Goal: Task Accomplishment & Management: Manage account settings

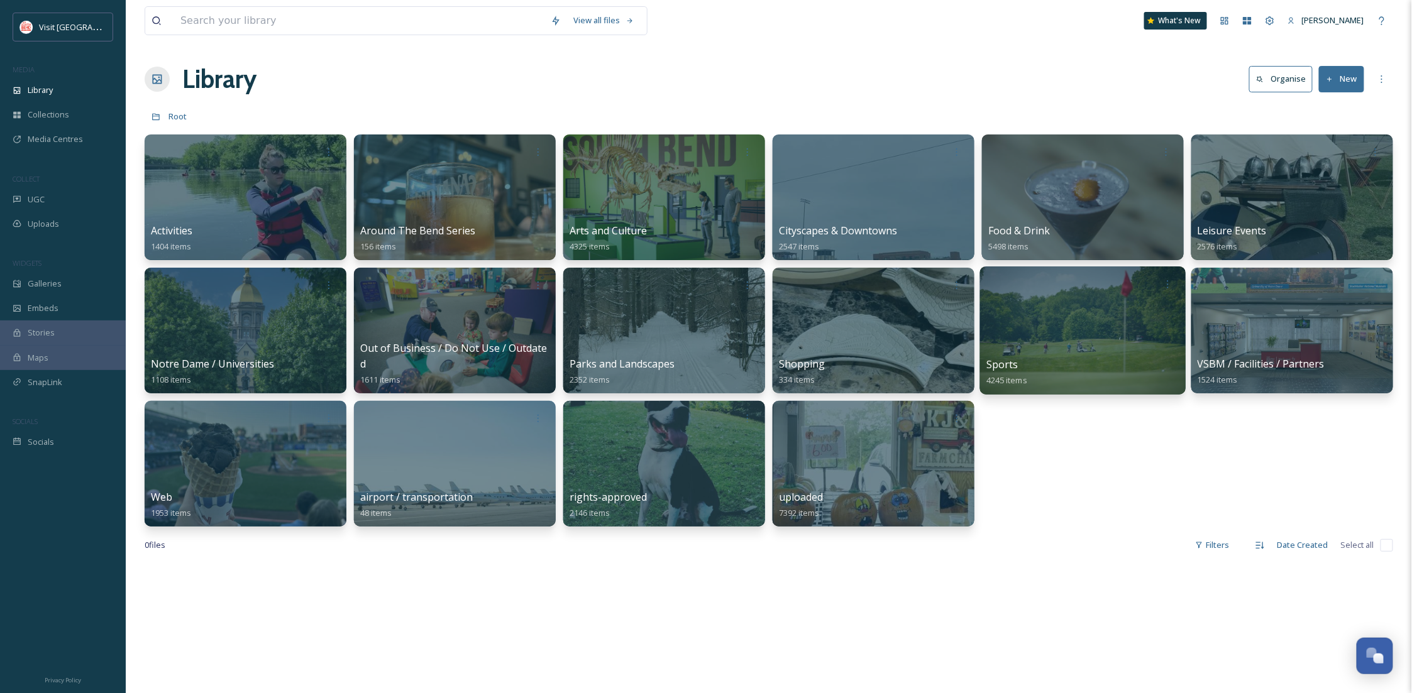
scroll to position [190, 0]
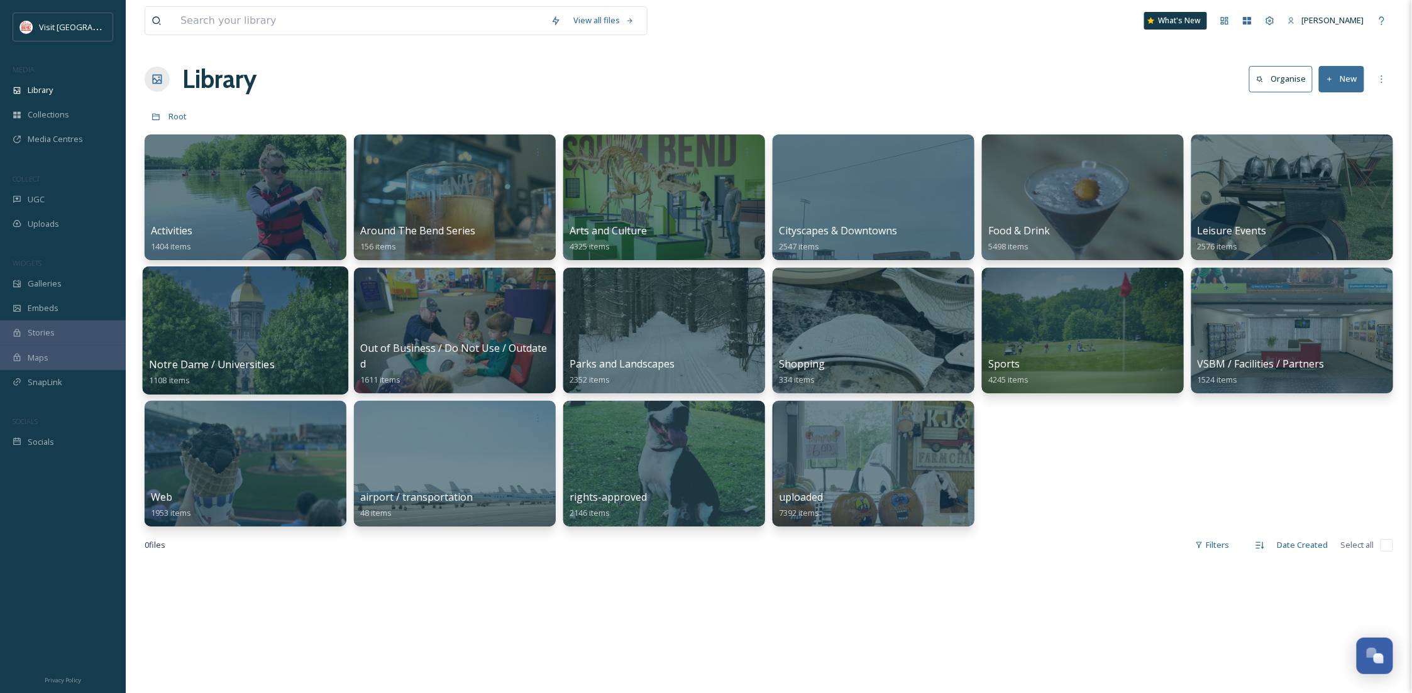
click at [202, 339] on div at bounding box center [246, 331] width 206 height 128
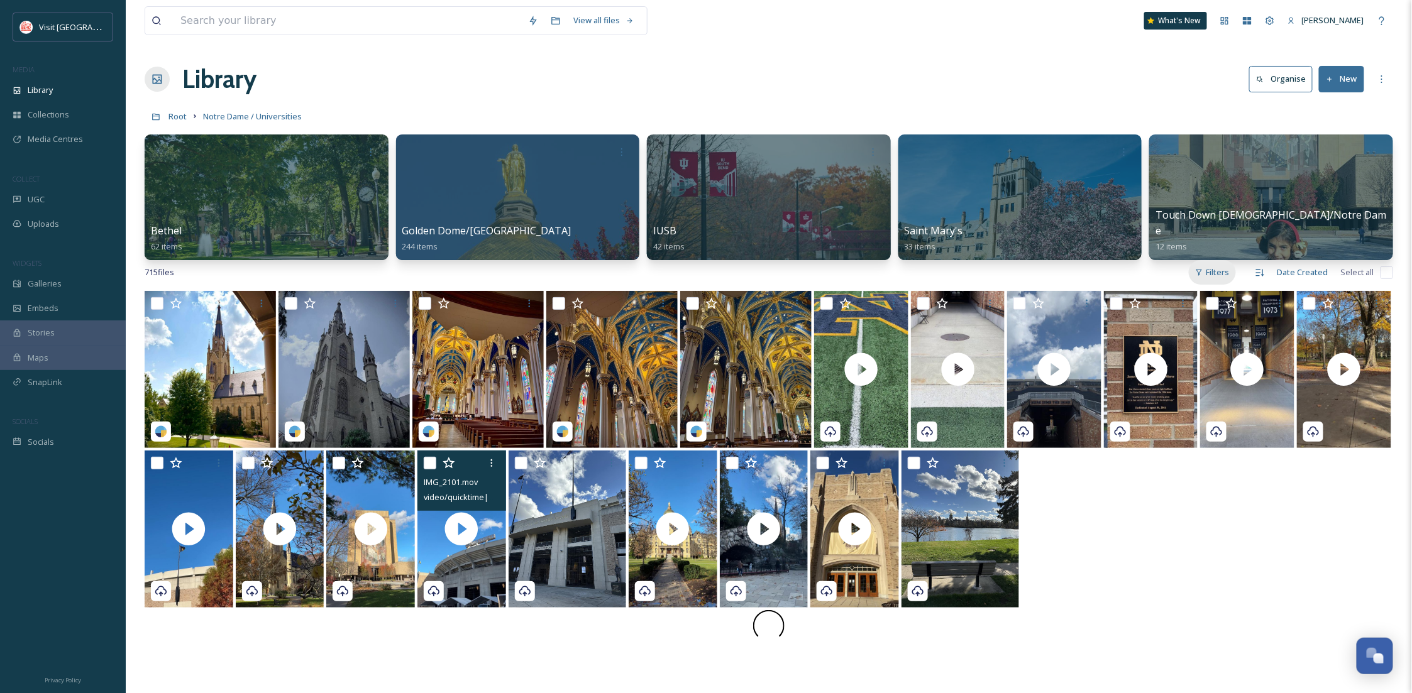
click at [1215, 275] on div "Filters" at bounding box center [1212, 272] width 47 height 25
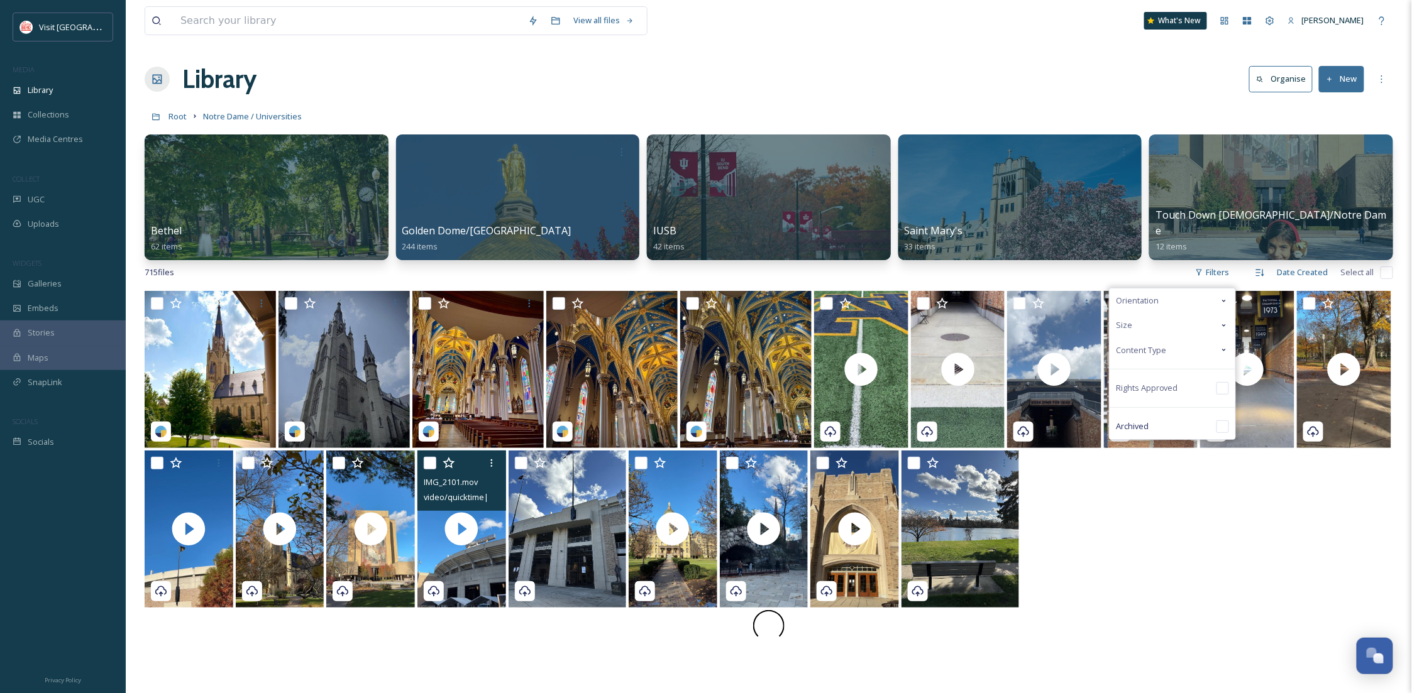
click at [1167, 352] on div "Content Type" at bounding box center [1173, 350] width 126 height 25
click at [1186, 374] on div "Image" at bounding box center [1173, 375] width 126 height 25
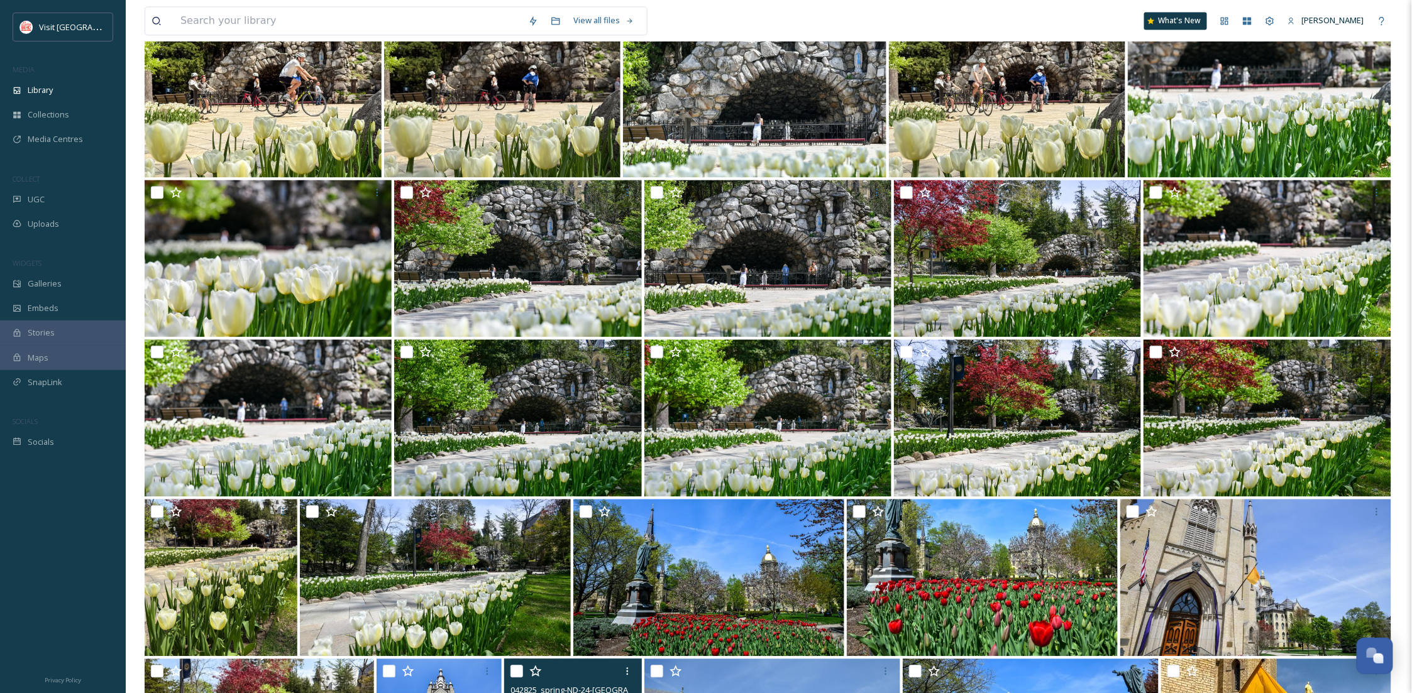
scroll to position [1564, 0]
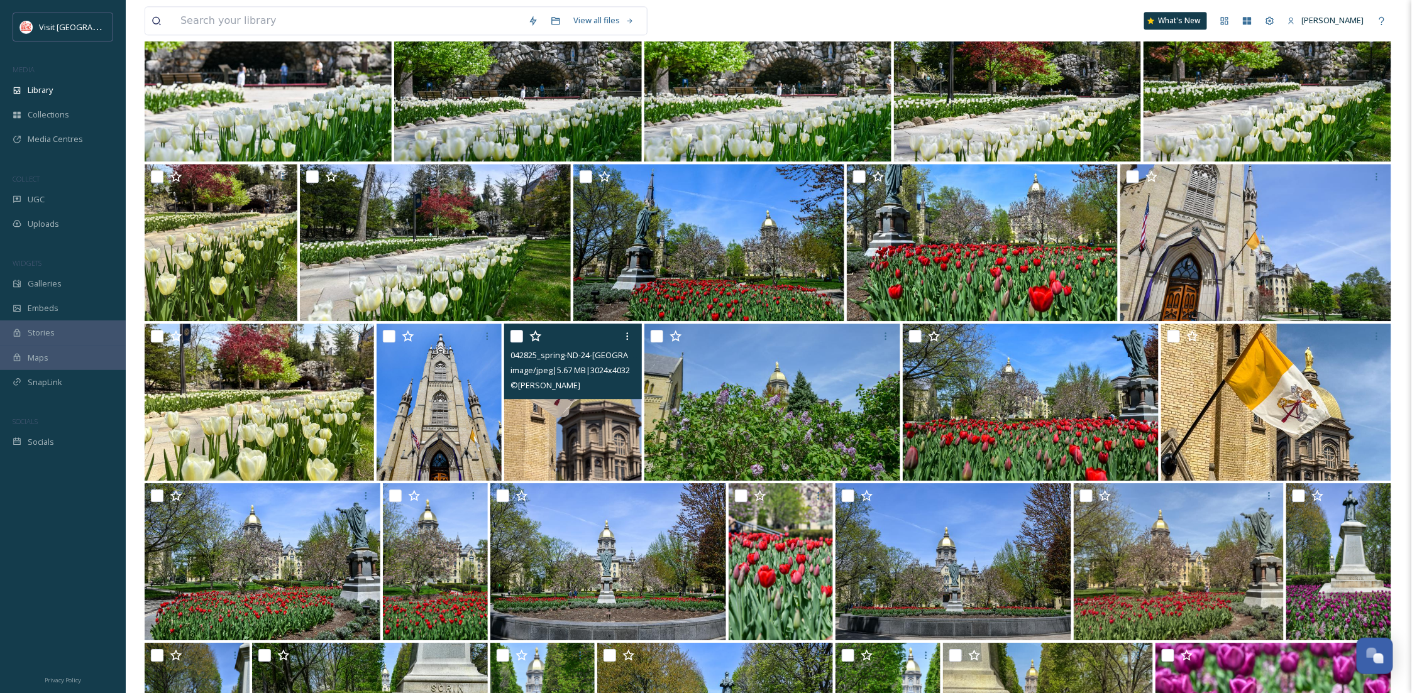
click at [594, 438] on img at bounding box center [573, 402] width 138 height 157
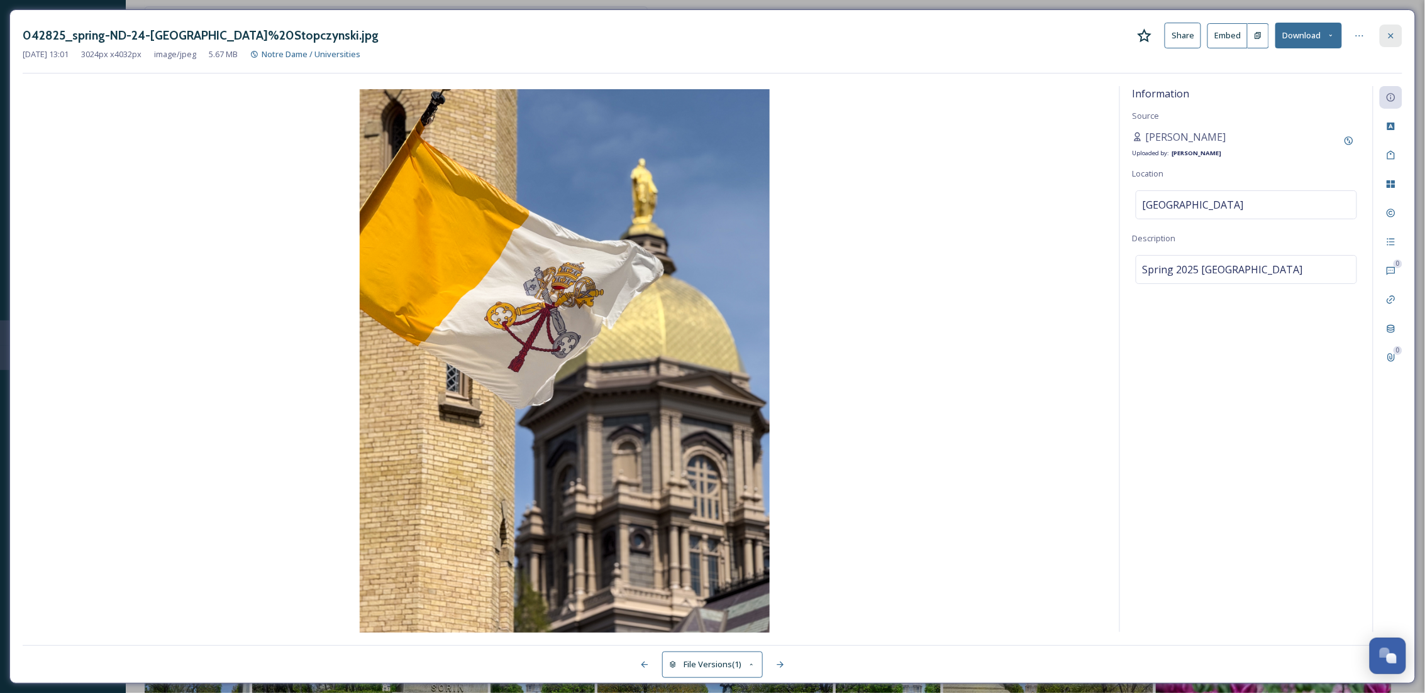
click at [1391, 29] on div at bounding box center [1390, 36] width 23 height 23
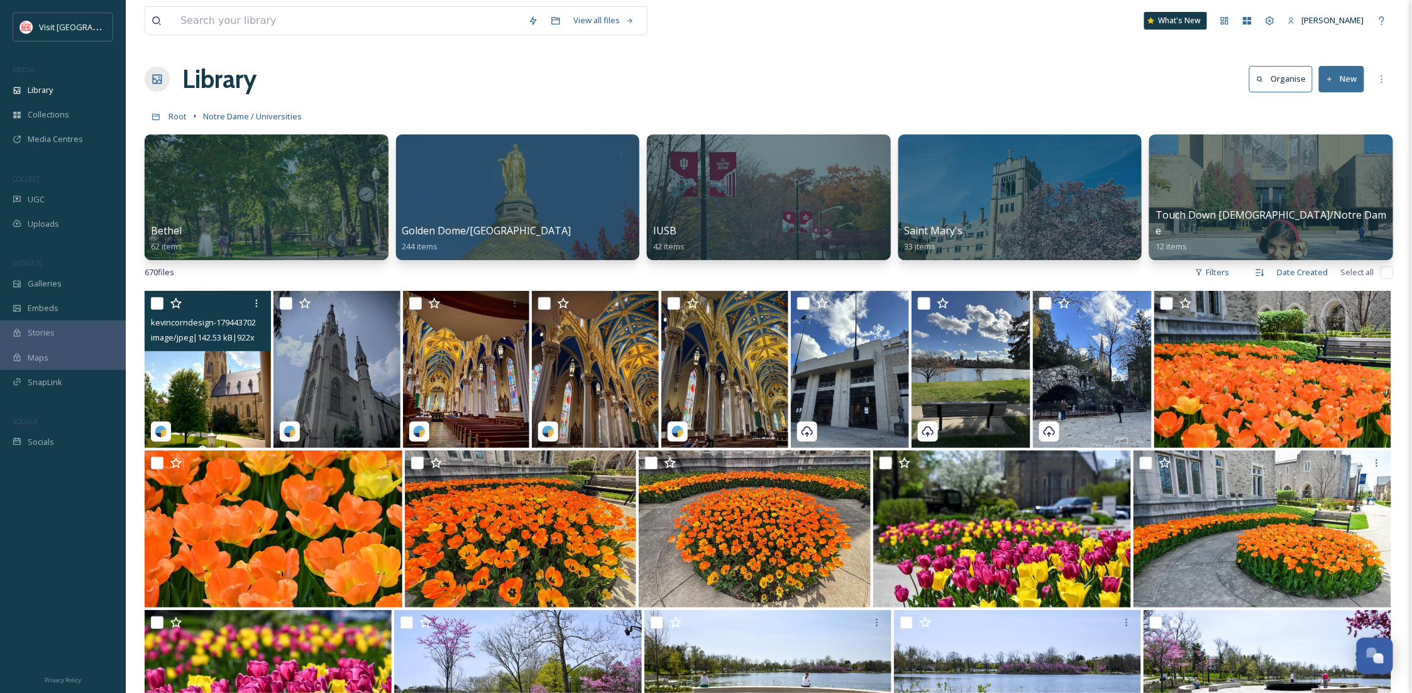
click at [230, 390] on img at bounding box center [208, 369] width 126 height 157
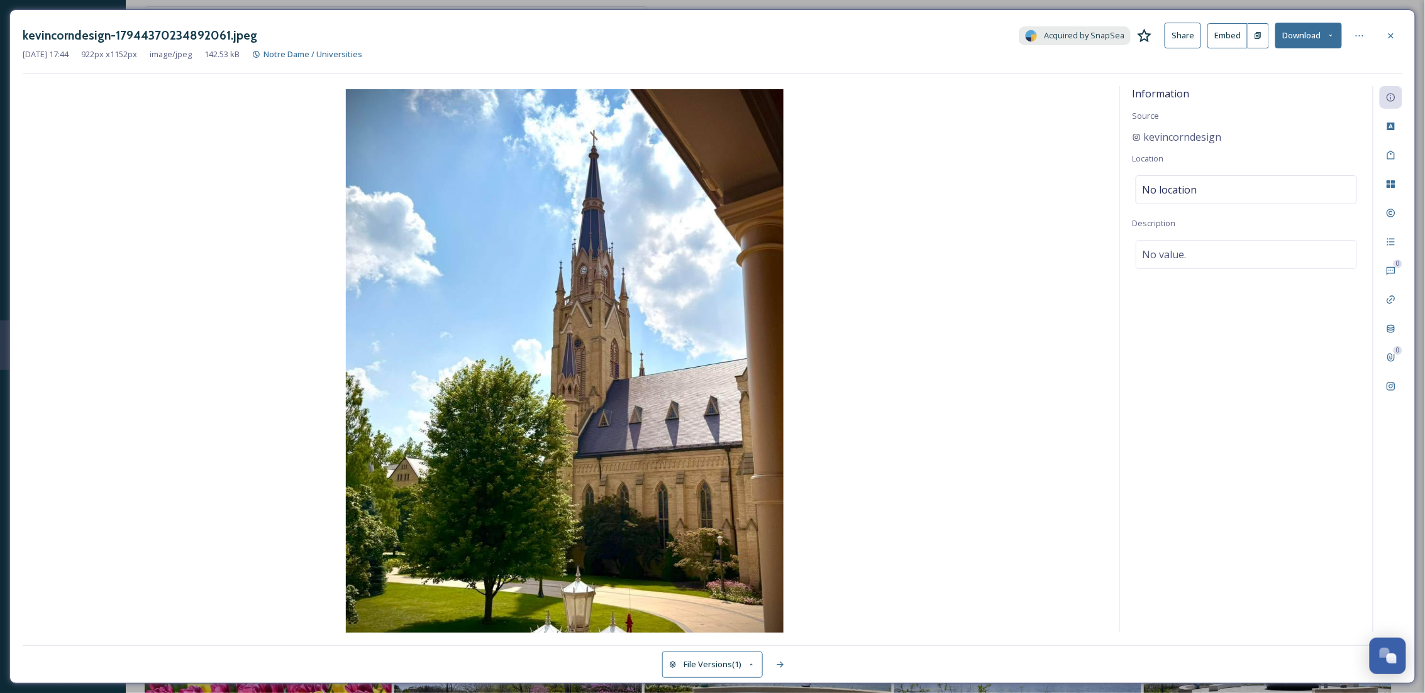
click at [1300, 31] on button "Download" at bounding box center [1308, 36] width 67 height 26
click at [1292, 58] on span "Download Original (922 x 1152)" at bounding box center [1275, 64] width 114 height 12
click at [1391, 31] on icon at bounding box center [1391, 36] width 10 height 10
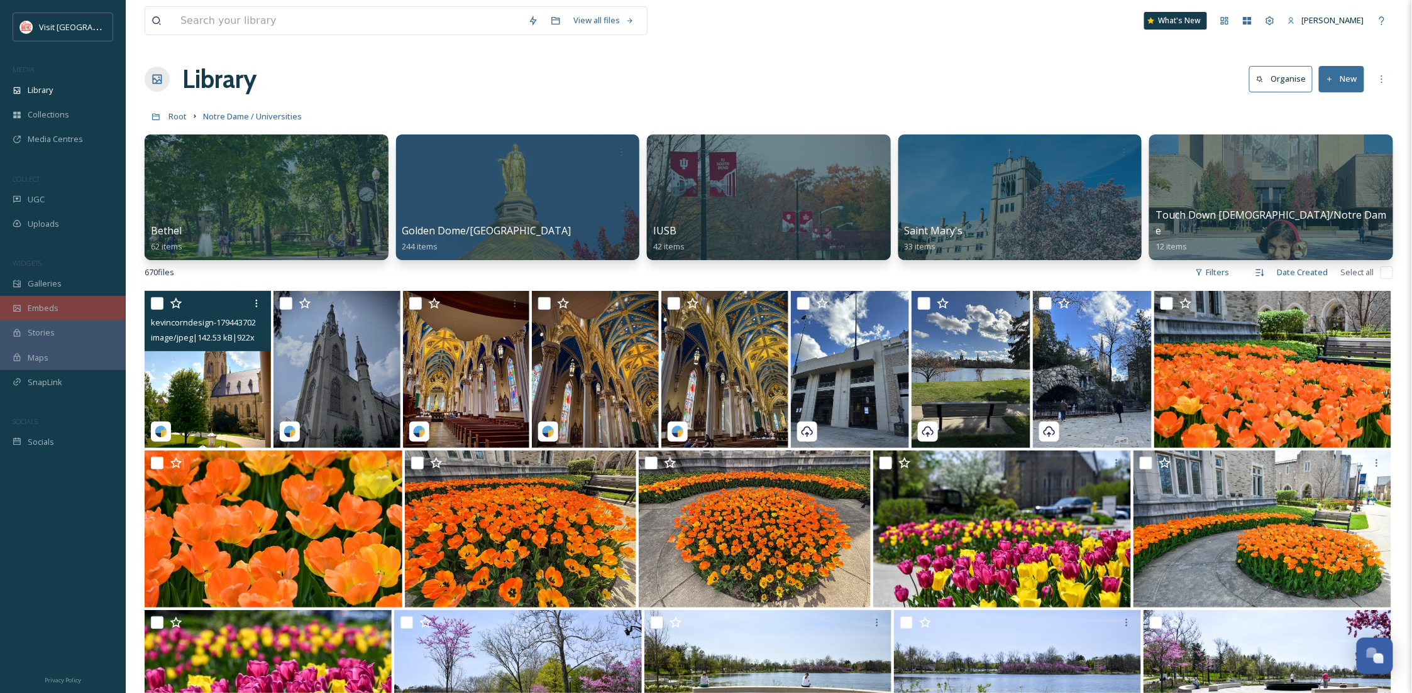
click at [2, 301] on div "Embeds" at bounding box center [63, 308] width 126 height 25
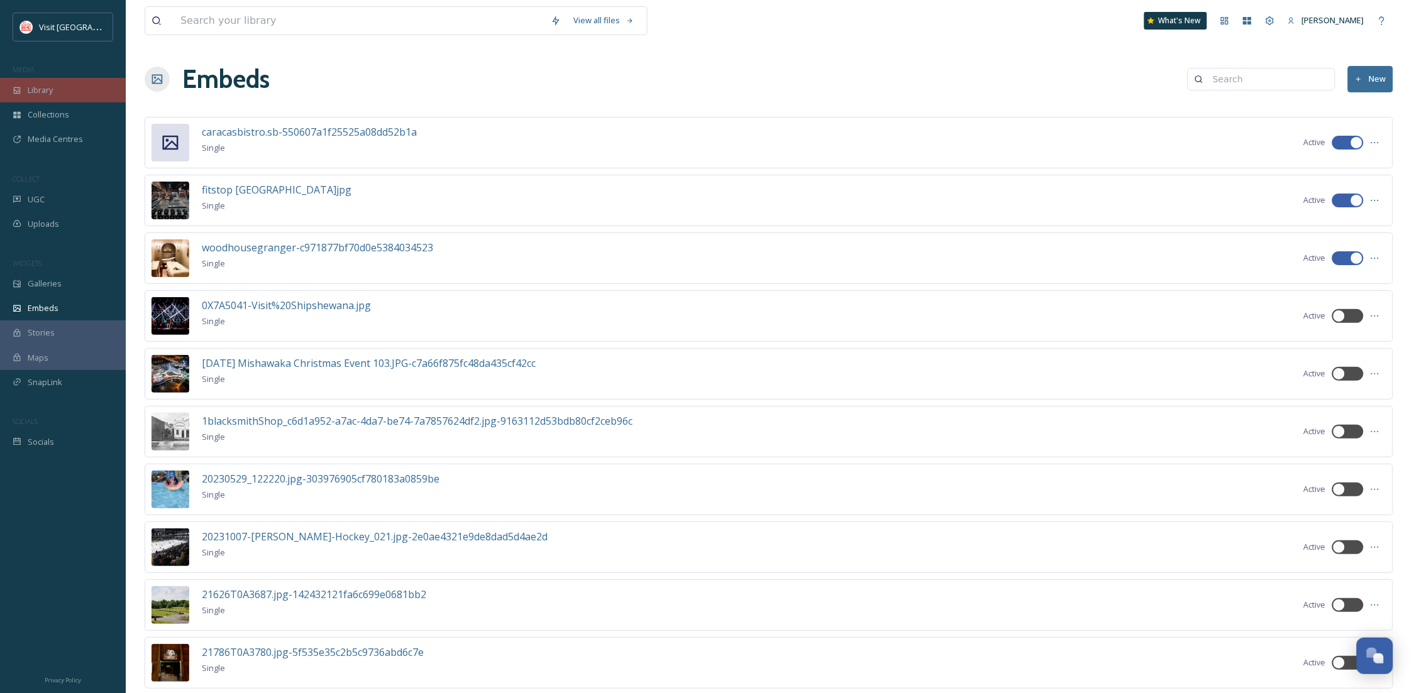
click at [61, 94] on div "Library" at bounding box center [63, 90] width 126 height 25
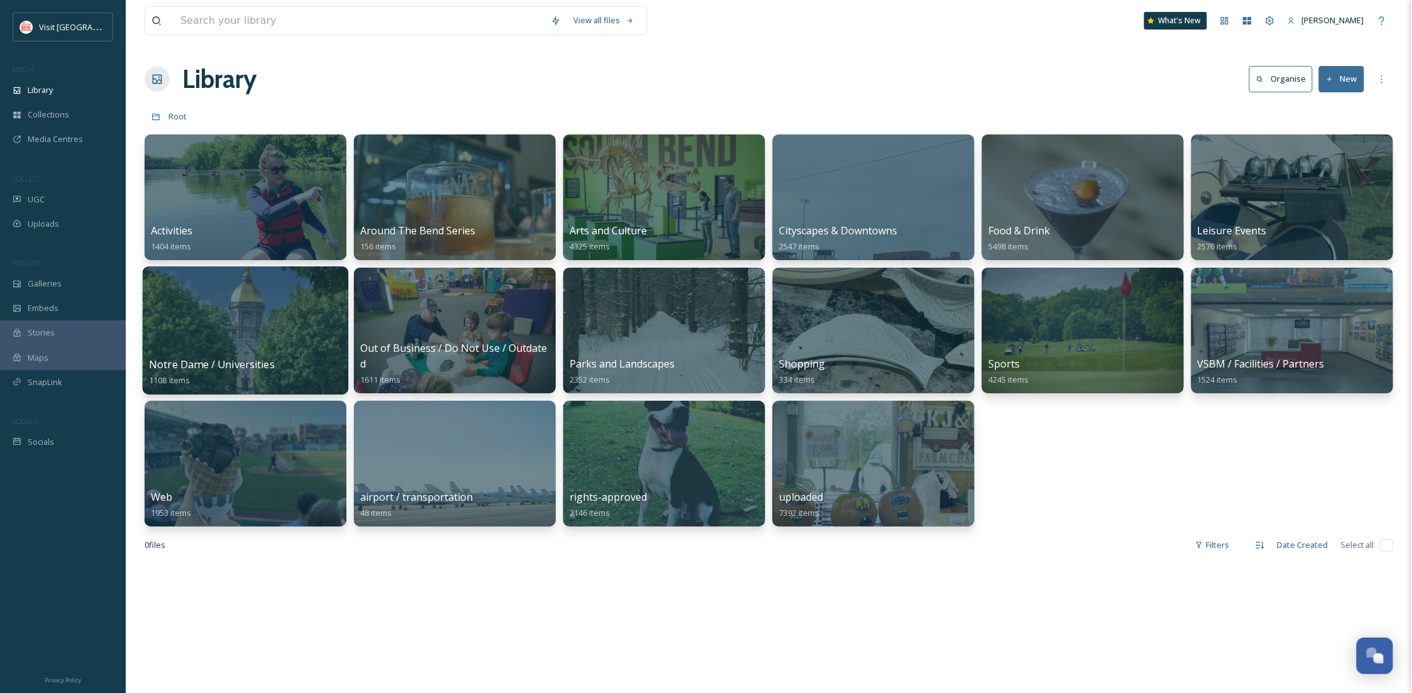
click at [290, 321] on div at bounding box center [246, 331] width 206 height 128
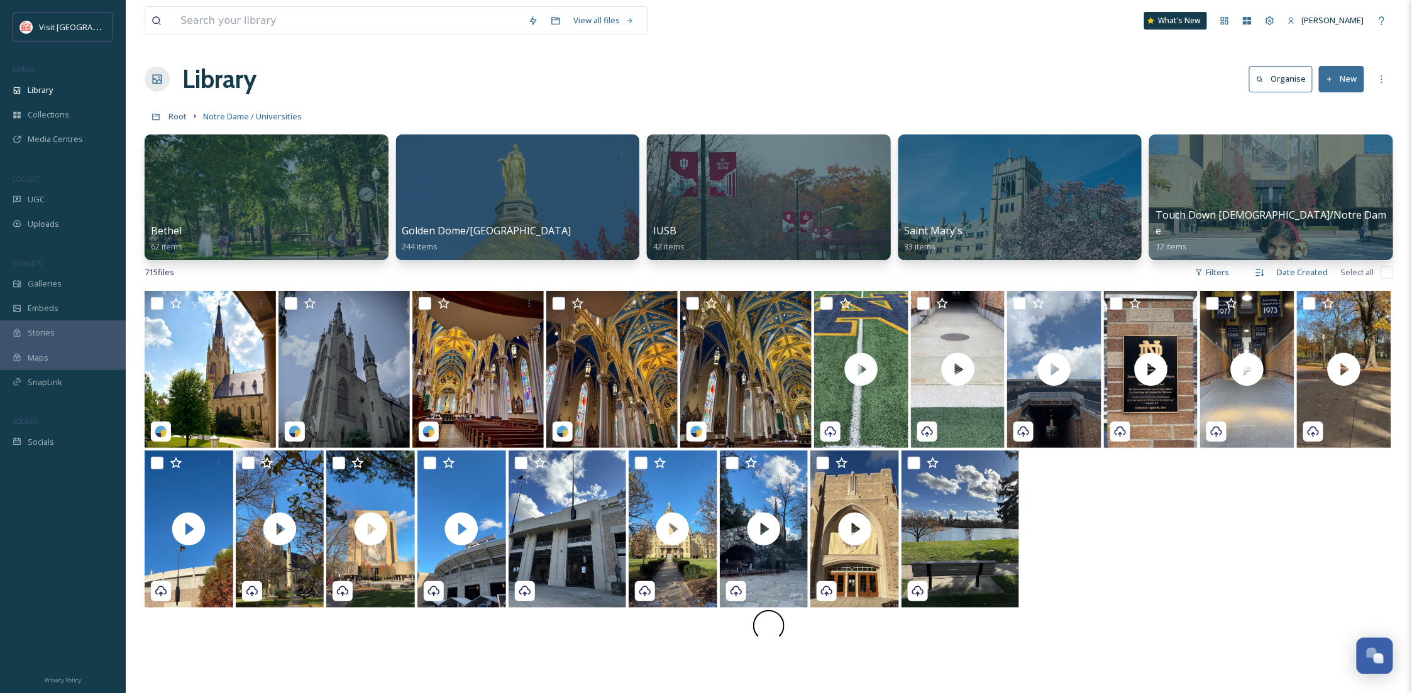
click at [435, 63] on div "Library Organise New" at bounding box center [769, 79] width 1248 height 38
click at [58, 94] on div "Library" at bounding box center [63, 90] width 126 height 25
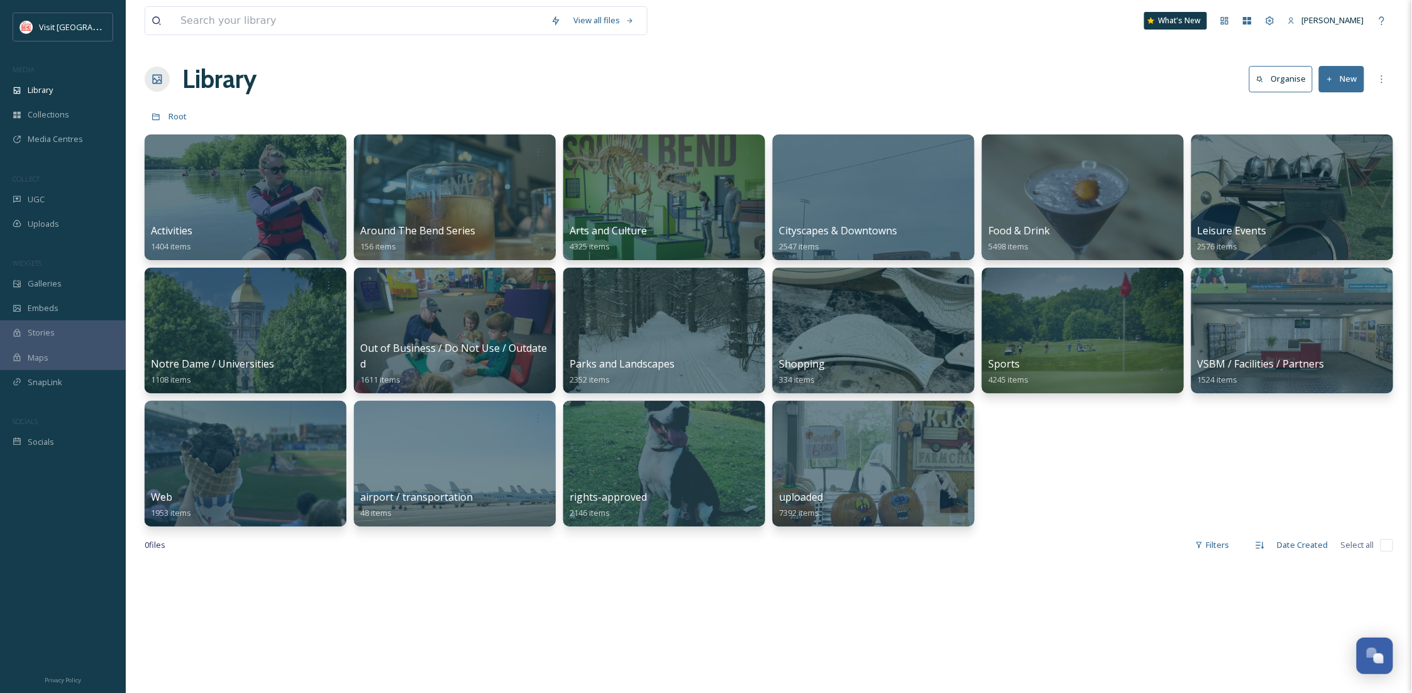
click at [1325, 85] on button "New" at bounding box center [1341, 79] width 45 height 26
click at [1316, 109] on span "File Upload" at bounding box center [1335, 108] width 41 height 12
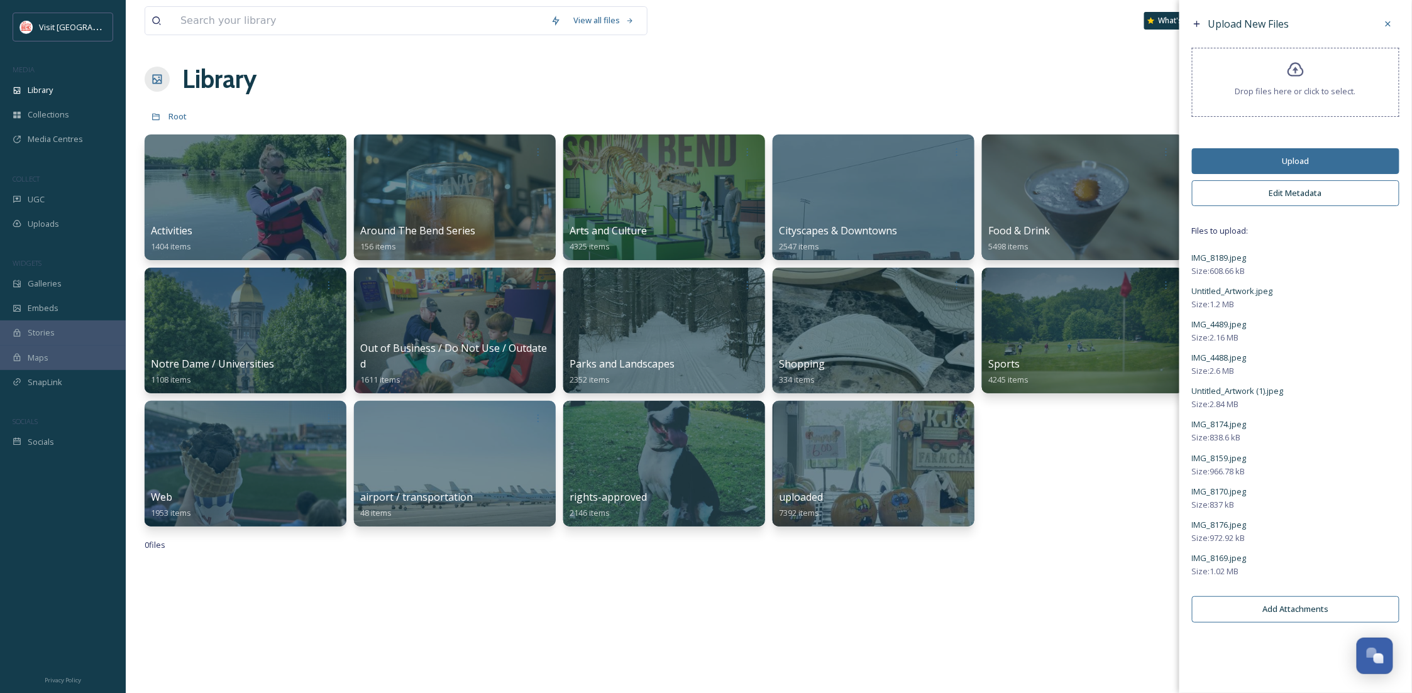
click at [1289, 160] on button "Upload" at bounding box center [1295, 161] width 207 height 26
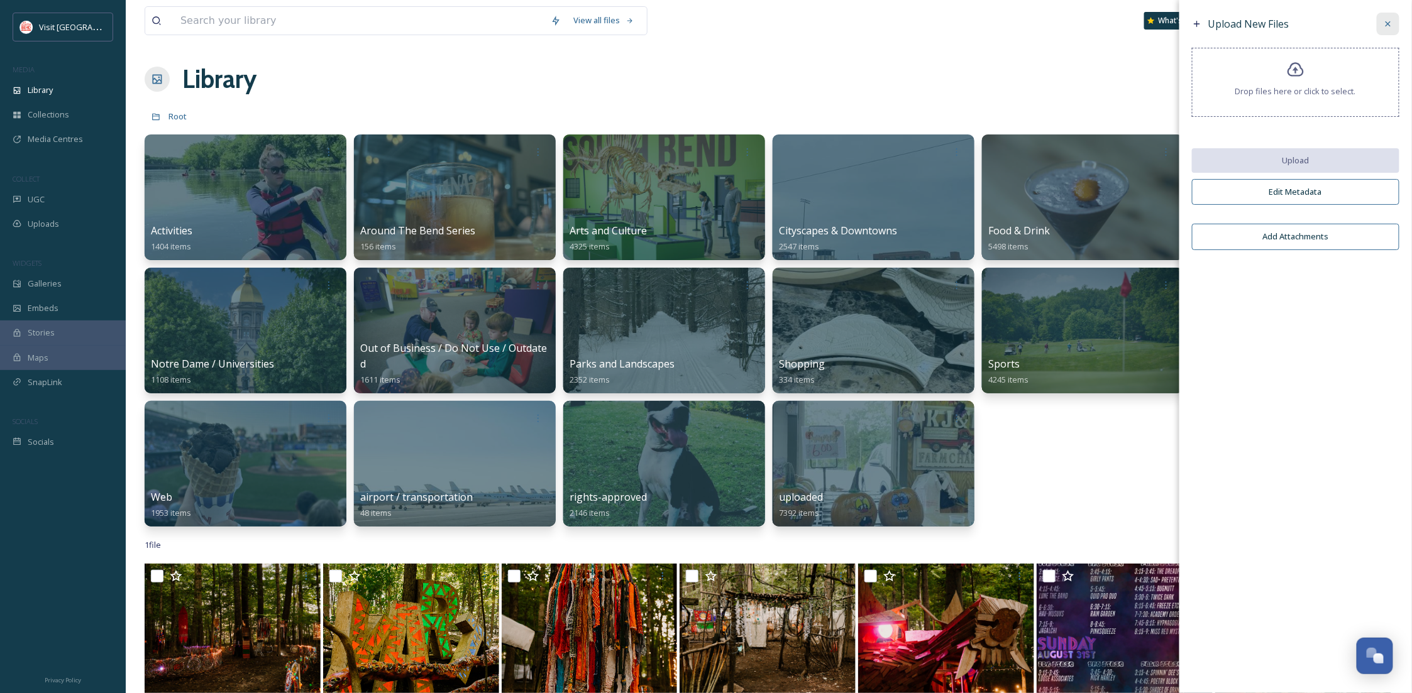
click at [1387, 25] on icon at bounding box center [1388, 23] width 5 height 5
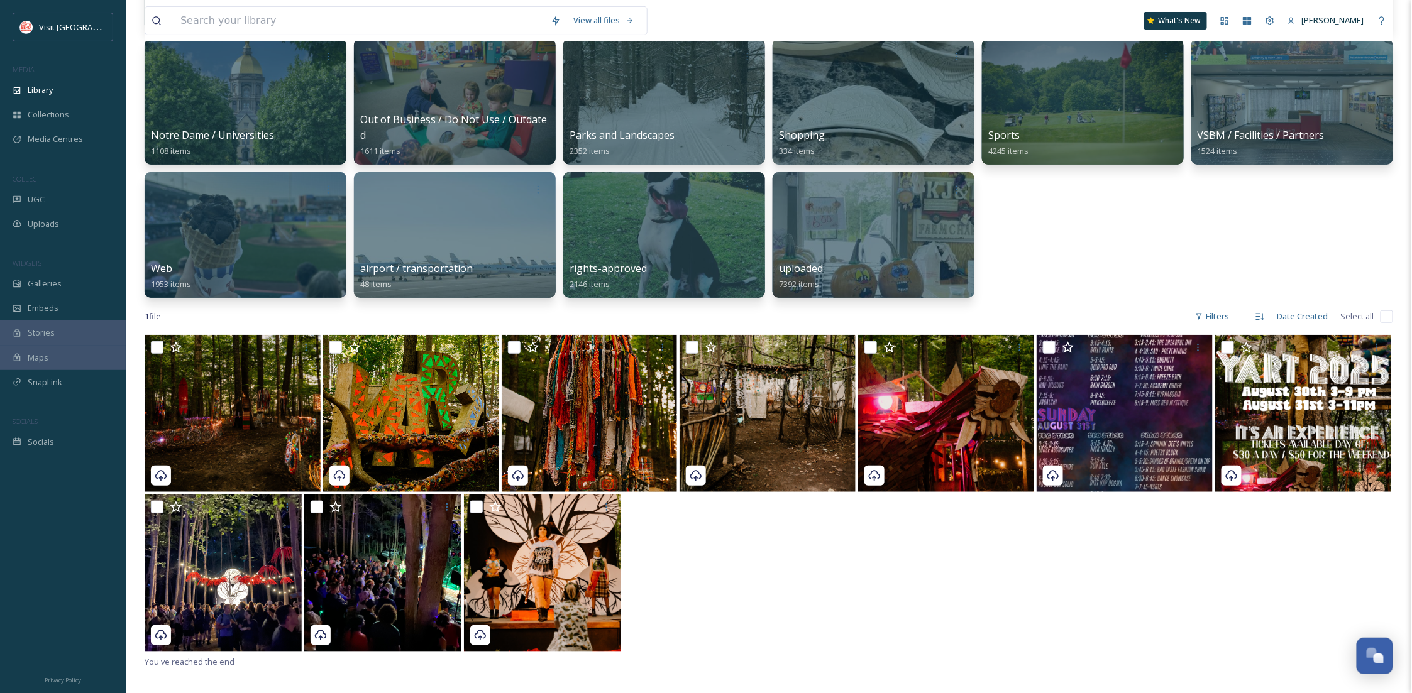
scroll to position [341, 0]
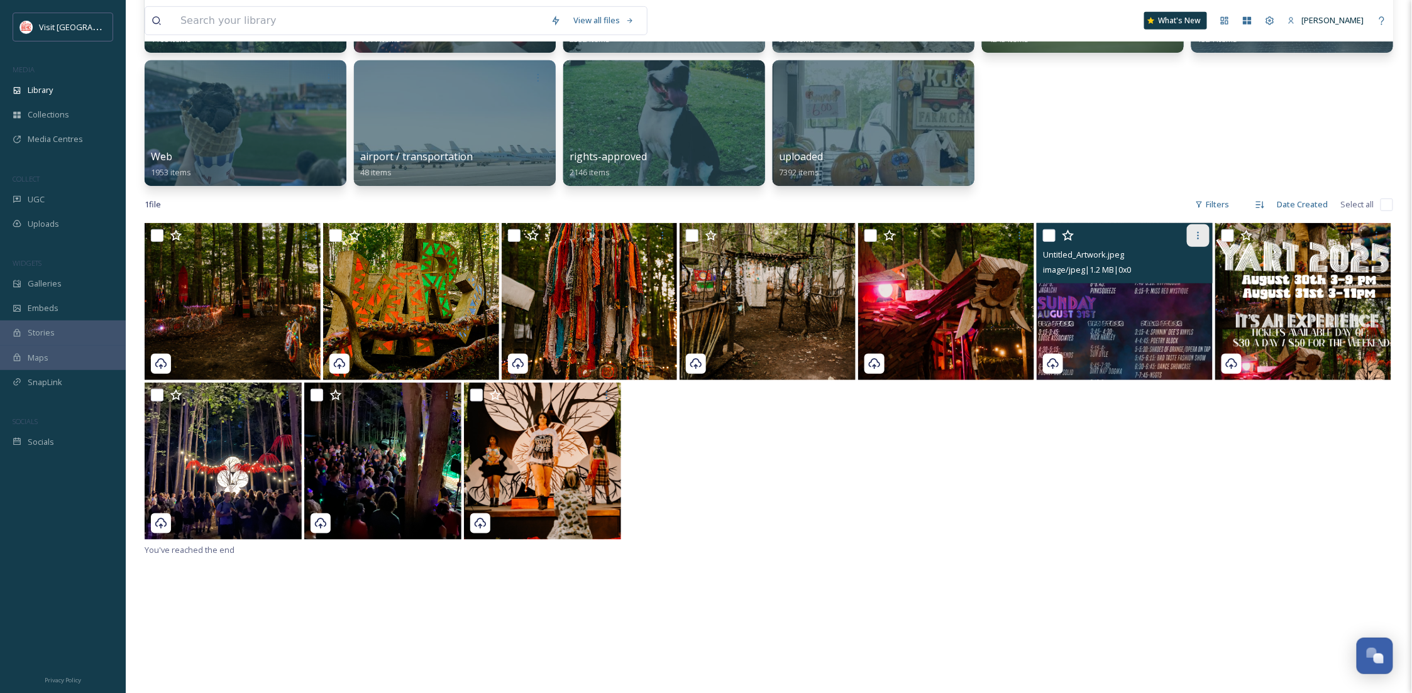
click at [1194, 234] on icon at bounding box center [1198, 236] width 10 height 10
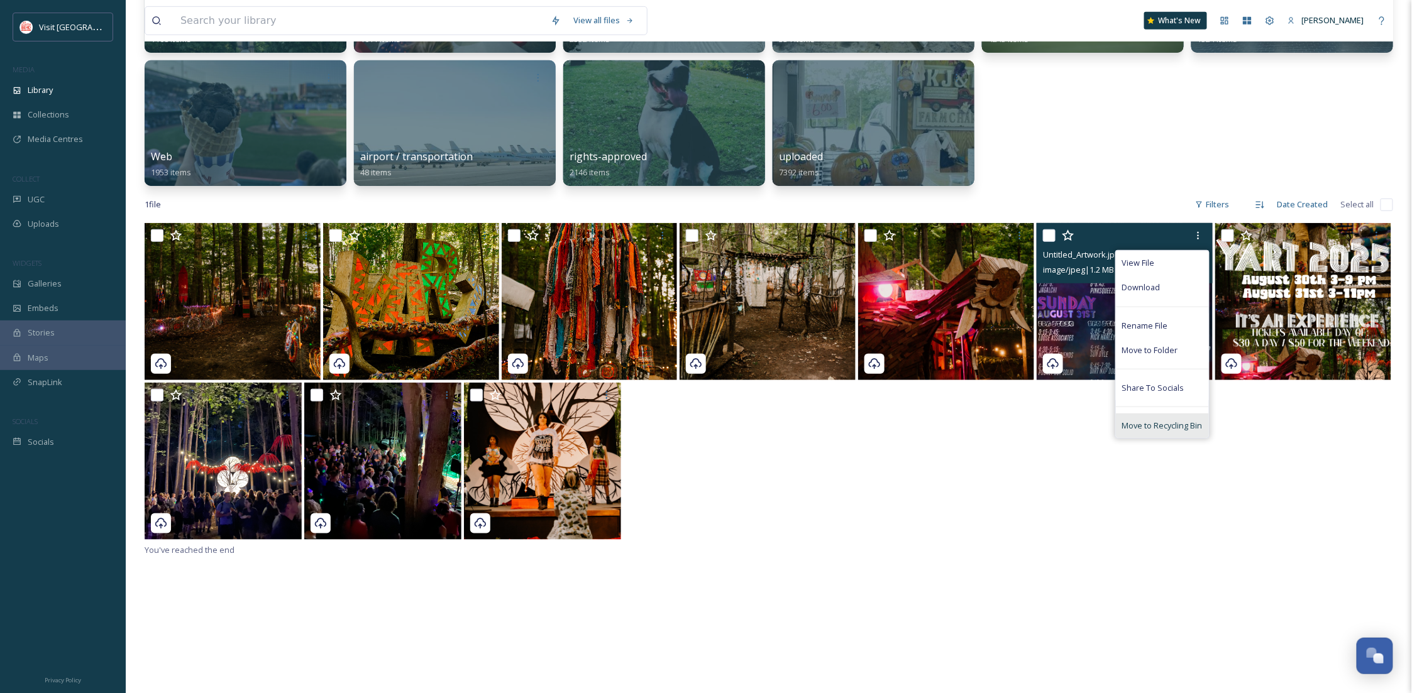
click at [1159, 416] on div "Move to Recycling Bin" at bounding box center [1162, 426] width 93 height 25
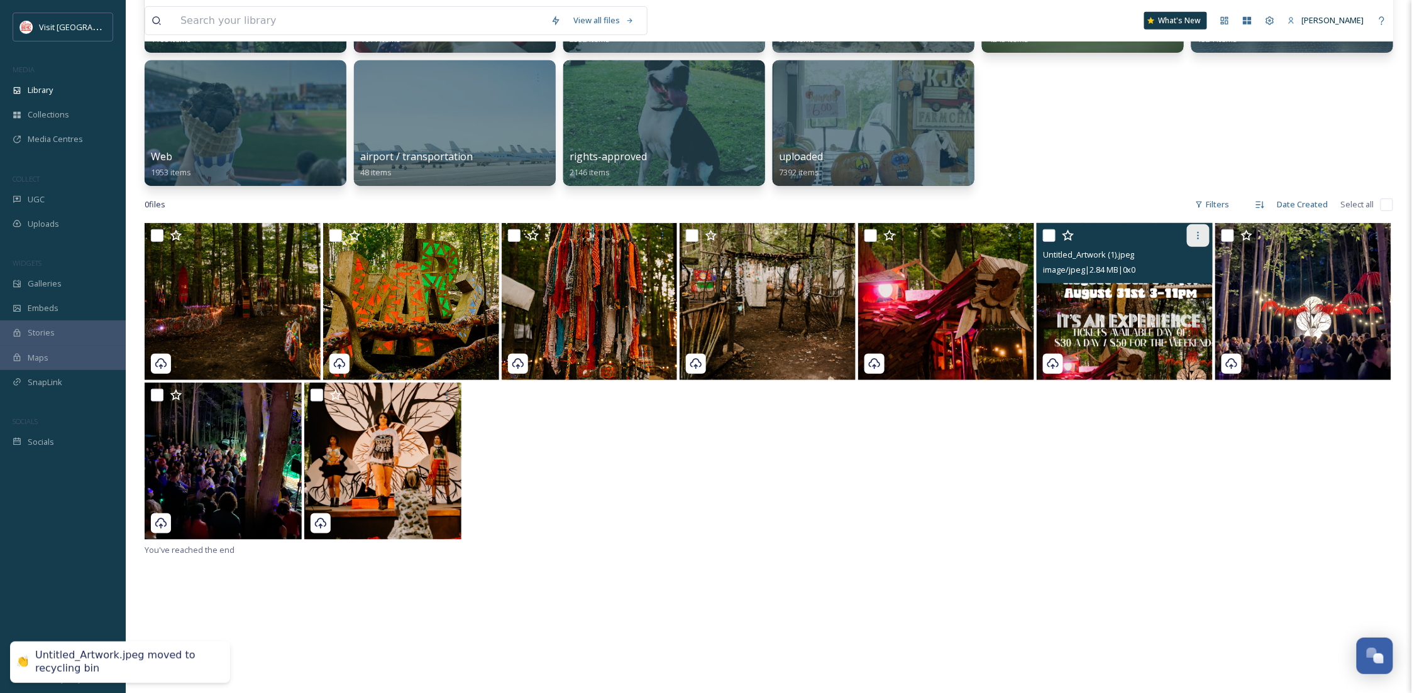
click at [1196, 234] on icon at bounding box center [1198, 236] width 10 height 10
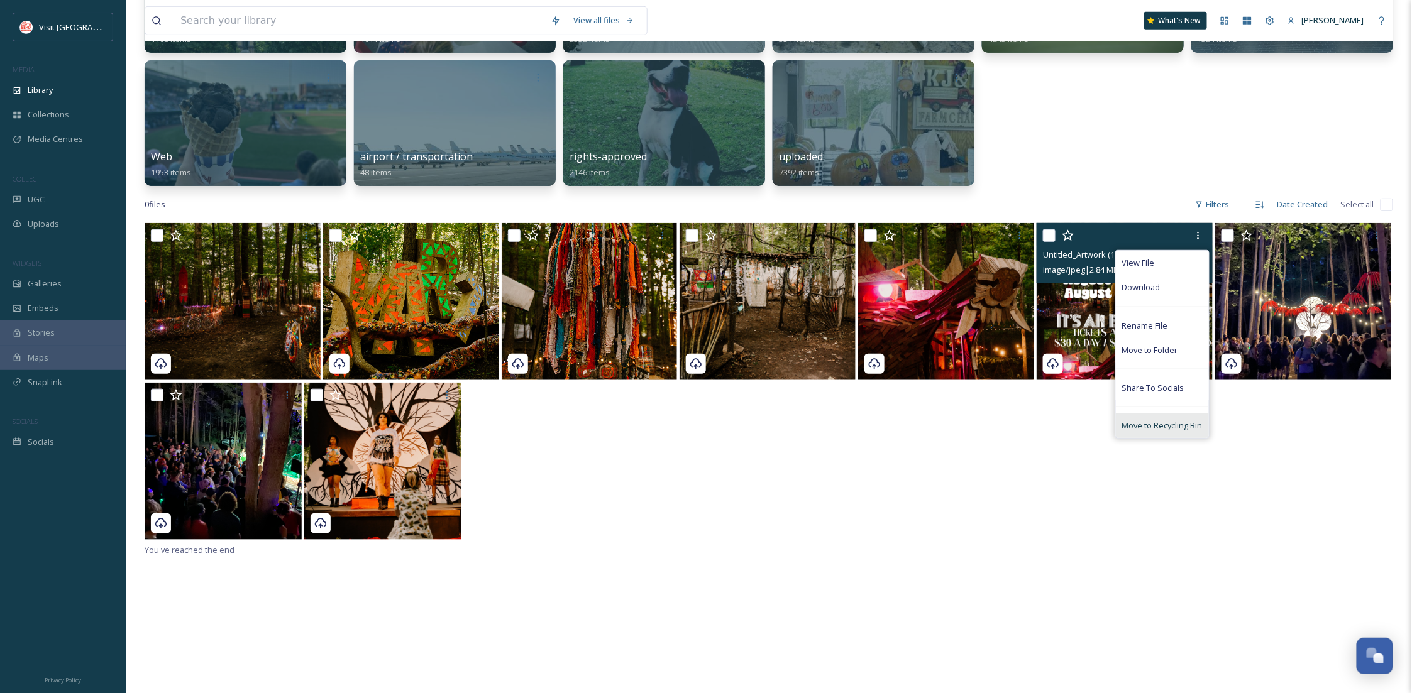
click at [1188, 424] on span "Move to Recycling Bin" at bounding box center [1162, 426] width 80 height 12
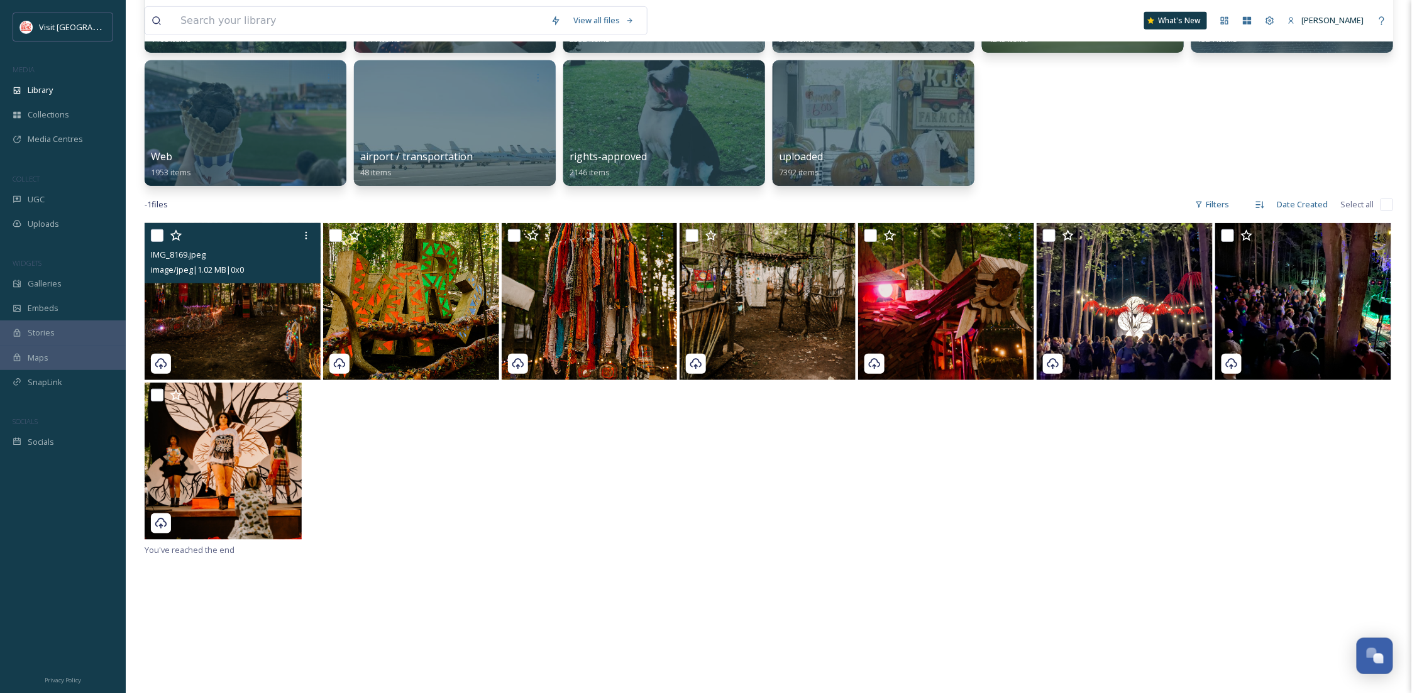
click at [153, 231] on input "checkbox" at bounding box center [157, 235] width 13 height 13
checkbox input "true"
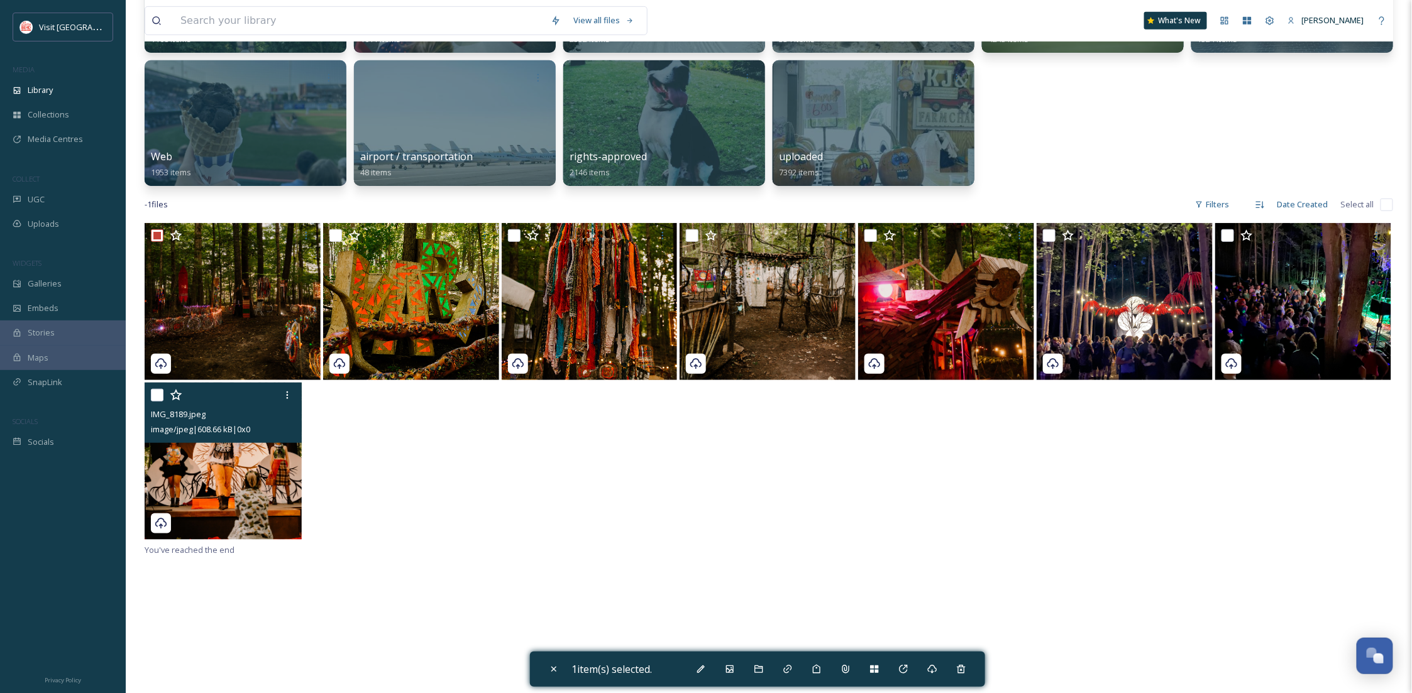
click at [204, 454] on img at bounding box center [223, 461] width 157 height 157
checkbox input "true"
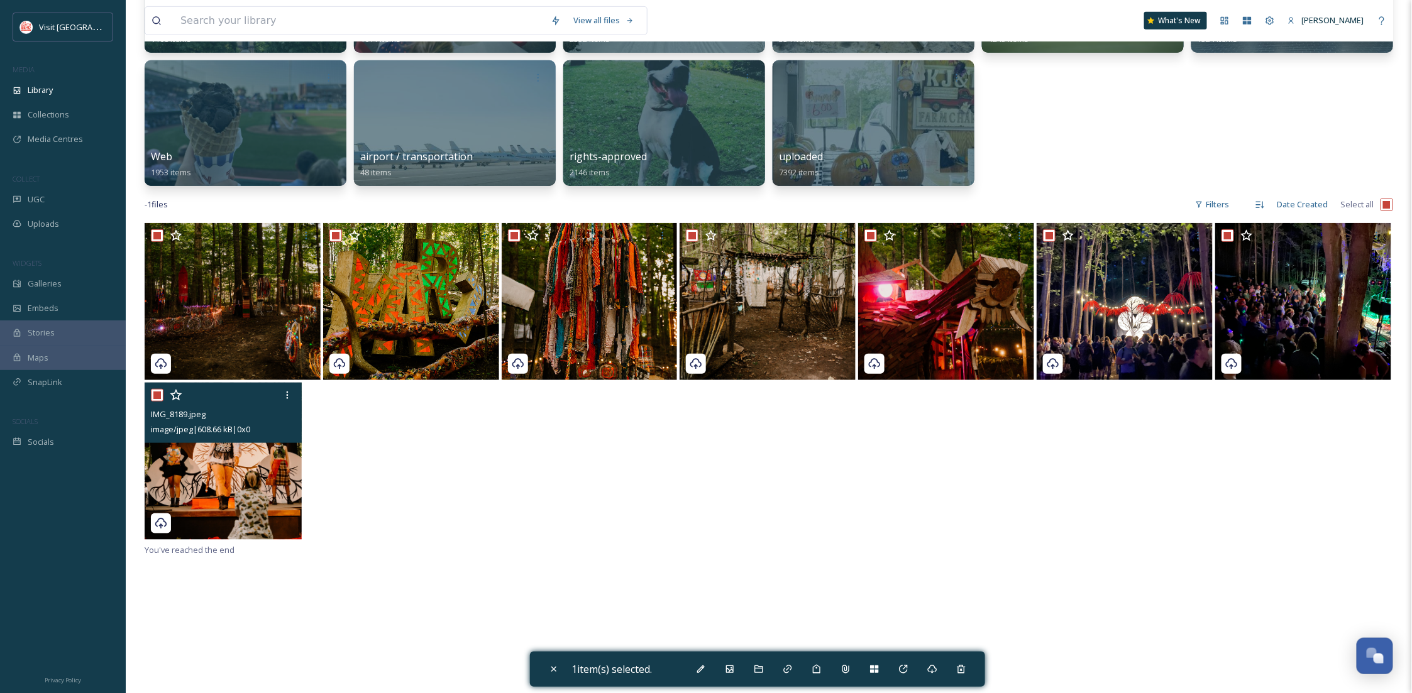
checkbox input "true"
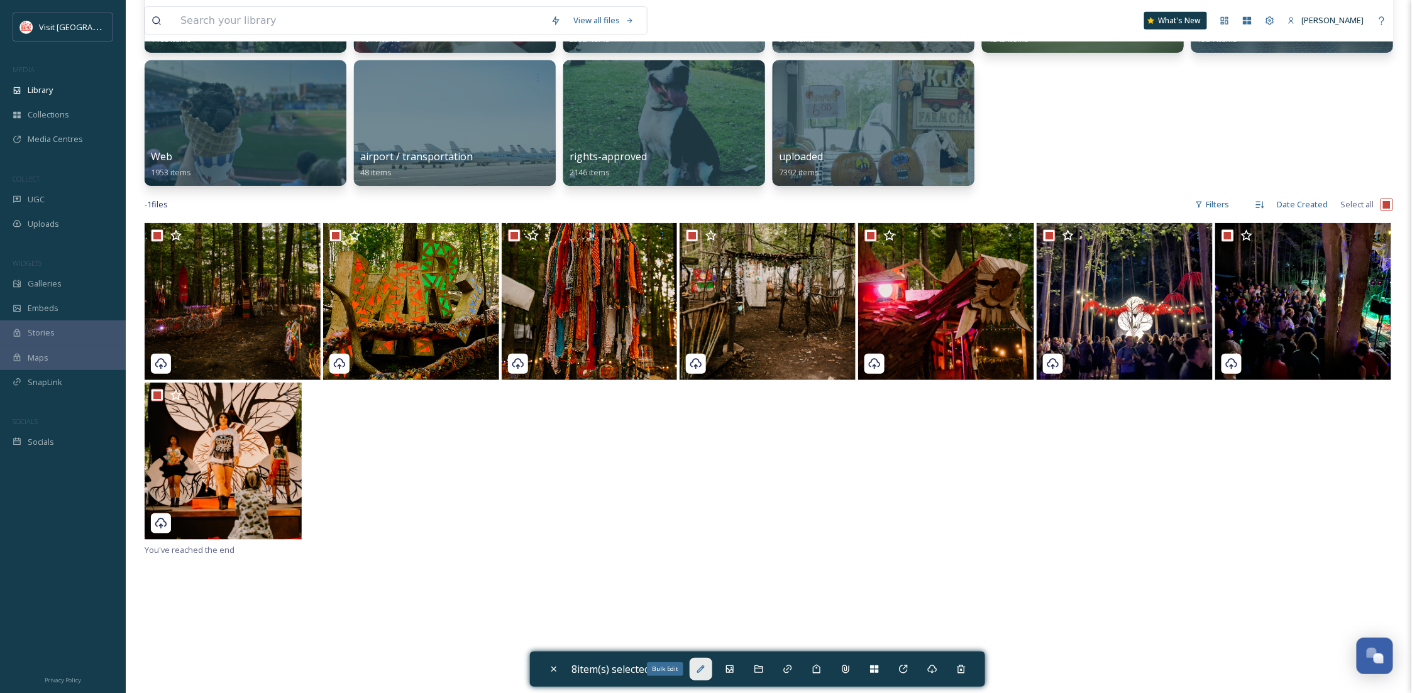
click at [708, 662] on div "Bulk Edit" at bounding box center [701, 669] width 23 height 23
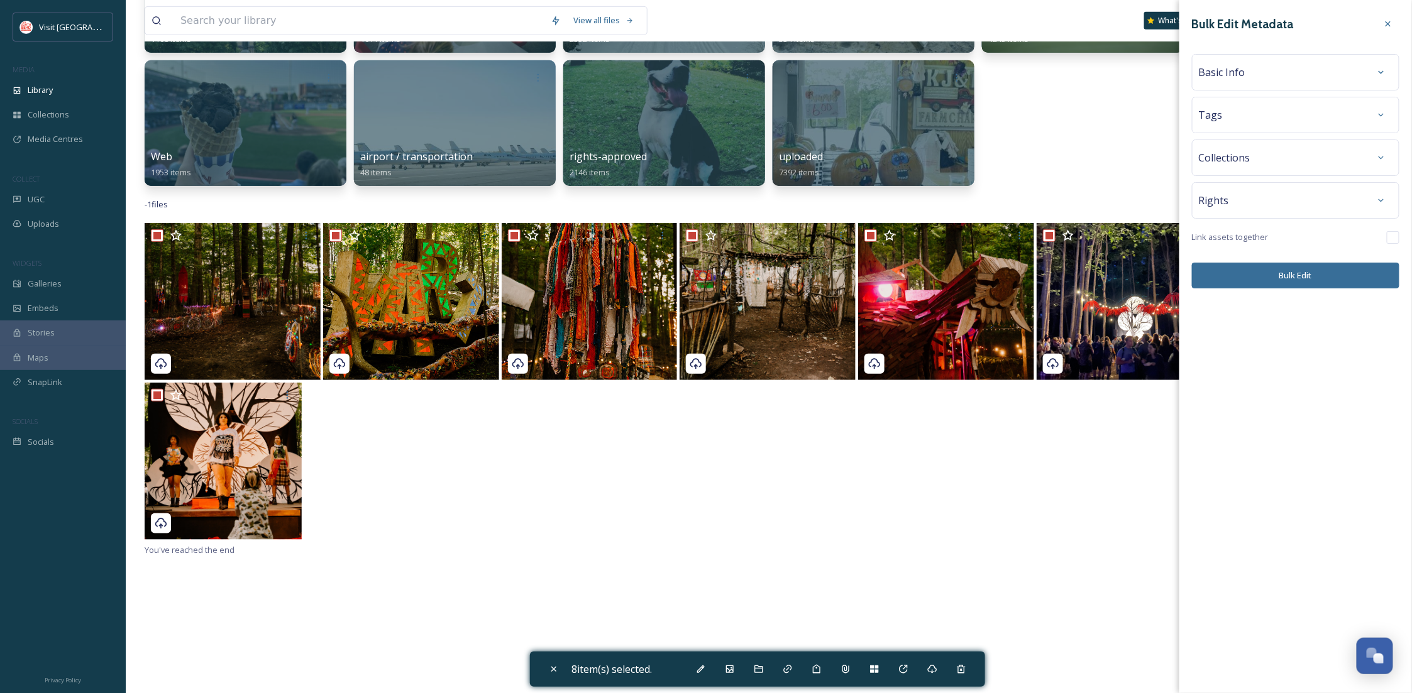
click at [1231, 155] on span "Collections" at bounding box center [1225, 157] width 52 height 15
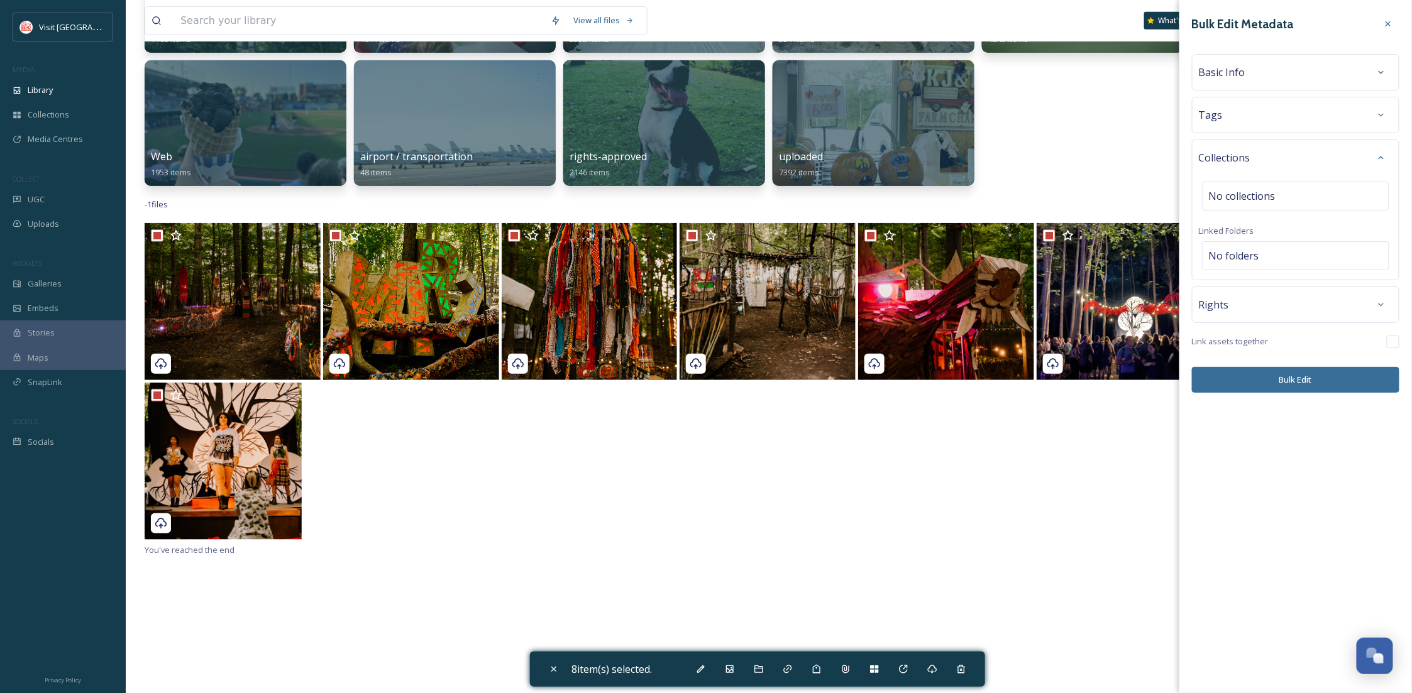
click at [1225, 307] on span "Rights" at bounding box center [1214, 304] width 30 height 15
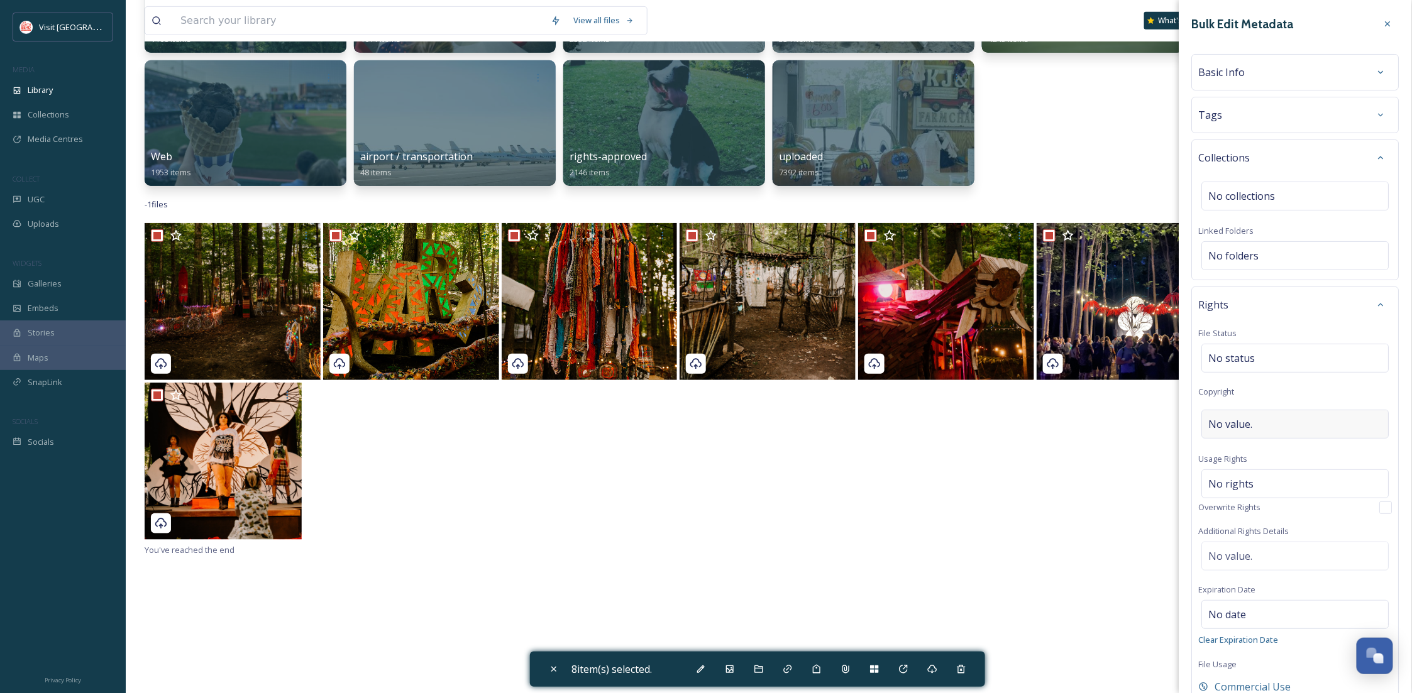
click at [1242, 428] on span "No value." at bounding box center [1231, 424] width 44 height 15
click at [1242, 428] on input at bounding box center [1296, 424] width 194 height 29
type input "shayneculpphotography"
click at [1270, 461] on div "Rights File Status No status Copyright ©shayneculpphotography Usage Rights No r…" at bounding box center [1295, 494] width 207 height 415
click at [1239, 69] on span "Basic Info" at bounding box center [1222, 72] width 47 height 15
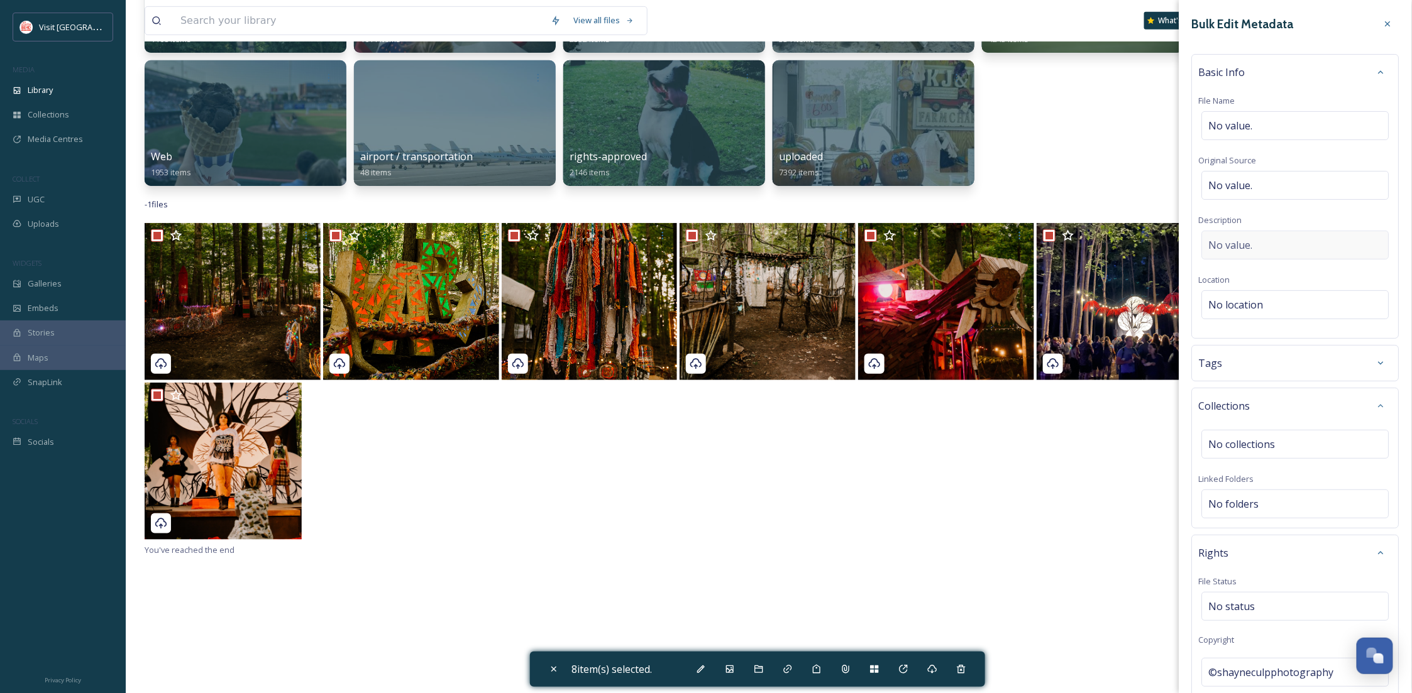
click at [1255, 247] on div "No value." at bounding box center [1295, 245] width 187 height 29
click at [1255, 247] on textarea at bounding box center [1296, 283] width 194 height 104
paste textarea "shayneculpphotography"
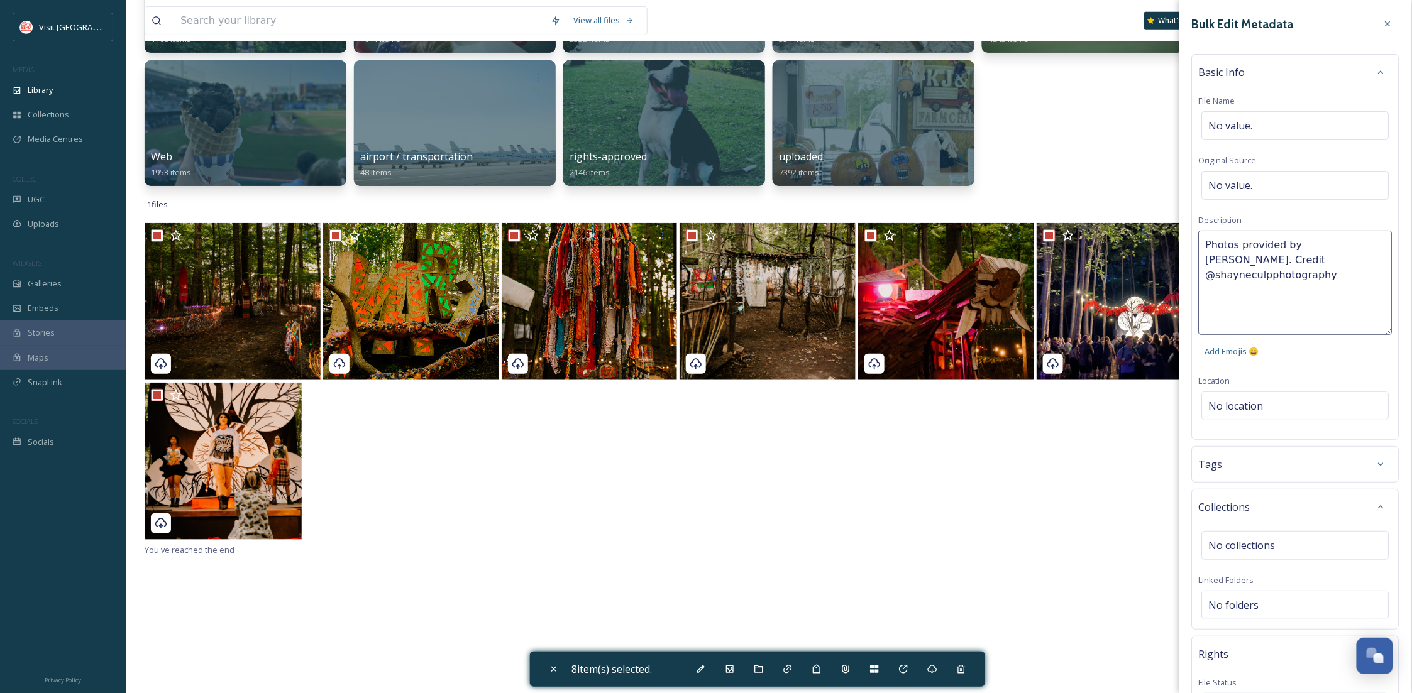
type textarea "Photos provided by YART. Credit @shayneculpphotography"
click at [1316, 360] on div "Photos provided by YART. Credit @shayneculpphotography Add Emojis 😄" at bounding box center [1296, 297] width 194 height 133
click at [788, 538] on div at bounding box center [769, 463] width 1248 height 160
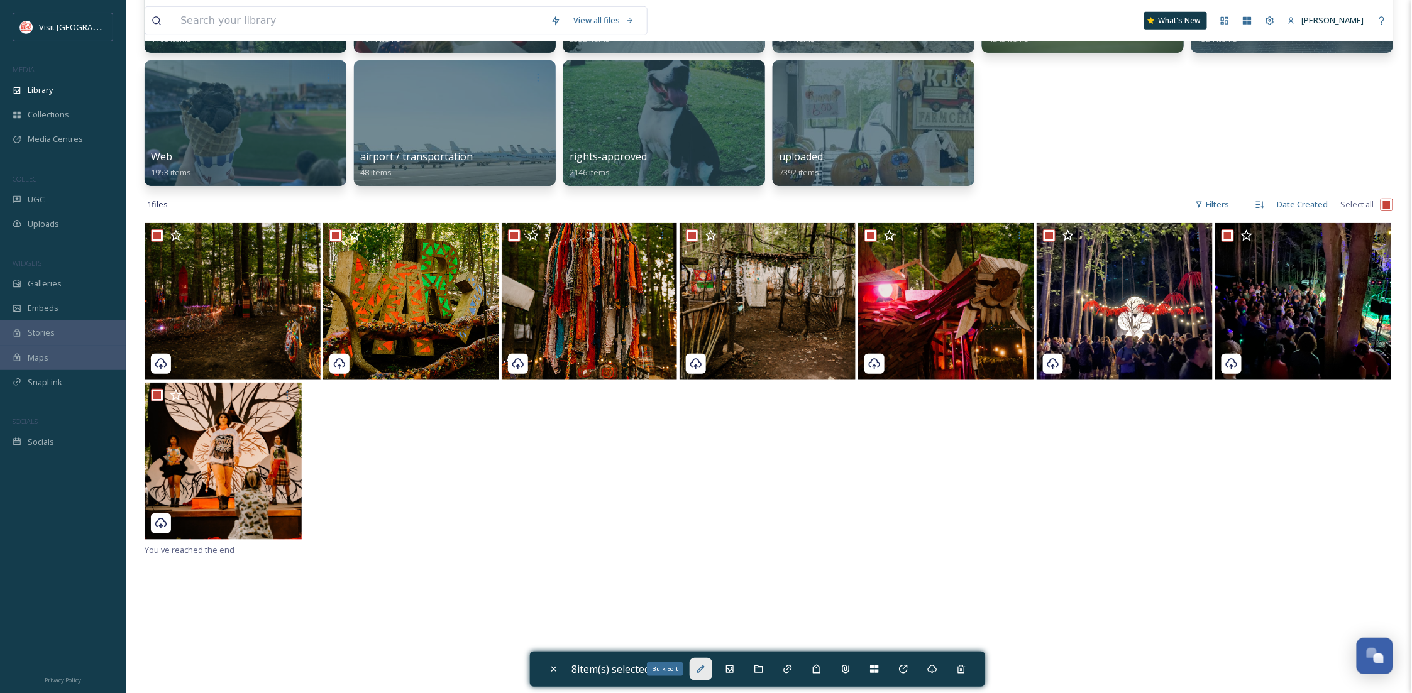
click at [698, 672] on div "Bulk Edit" at bounding box center [701, 669] width 23 height 23
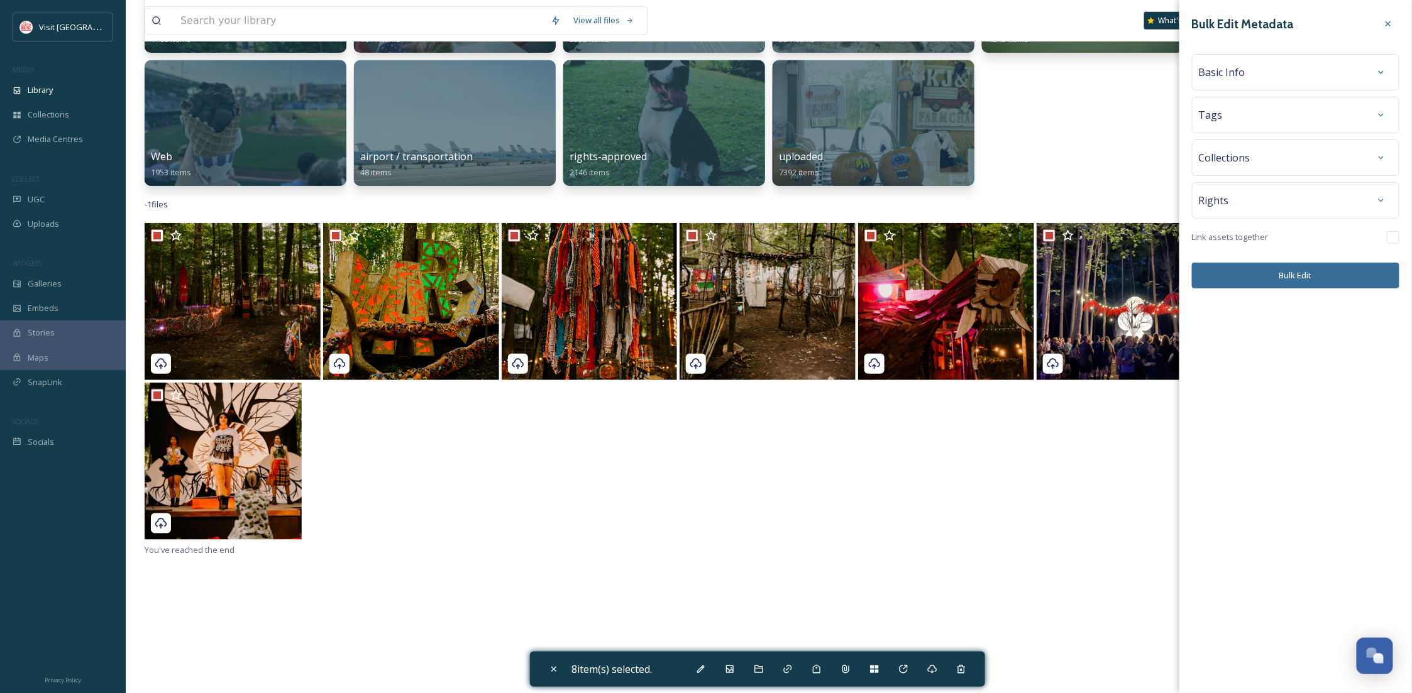
click at [1301, 72] on div "Basic Info" at bounding box center [1296, 72] width 194 height 23
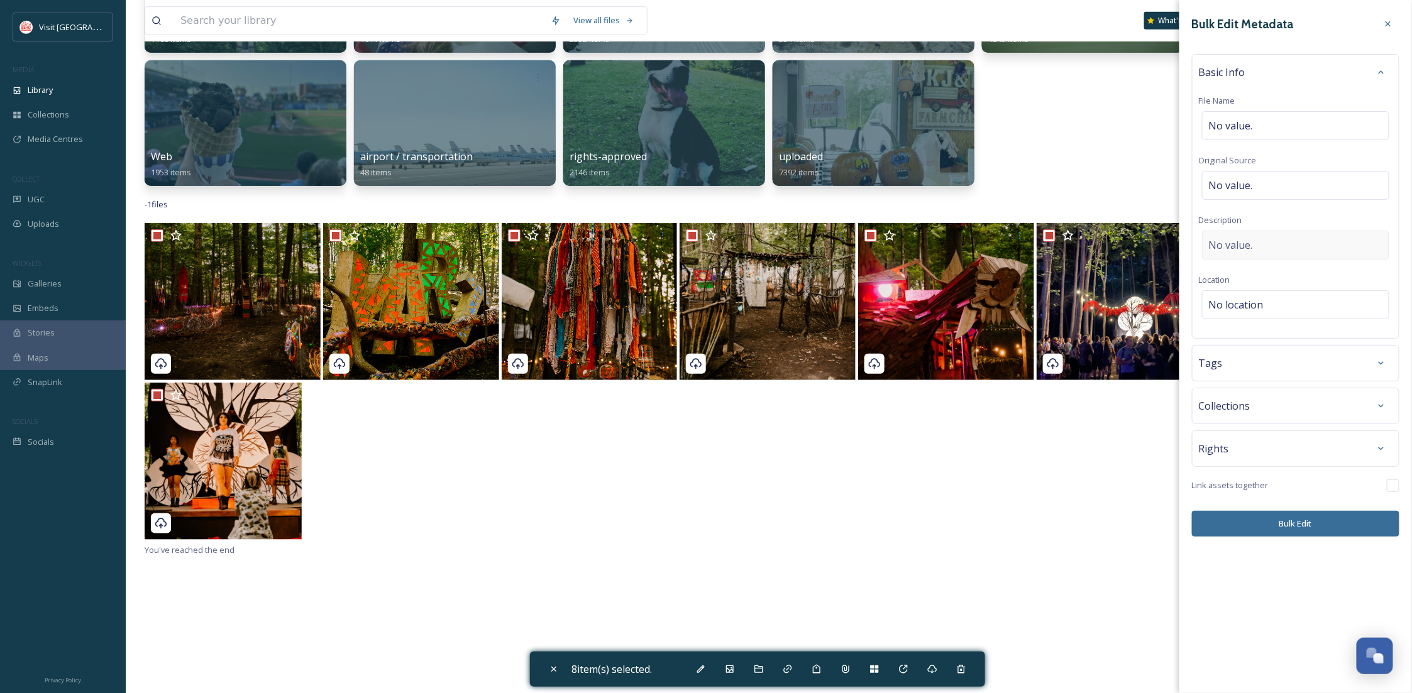
click at [1273, 249] on div "No value." at bounding box center [1295, 245] width 187 height 29
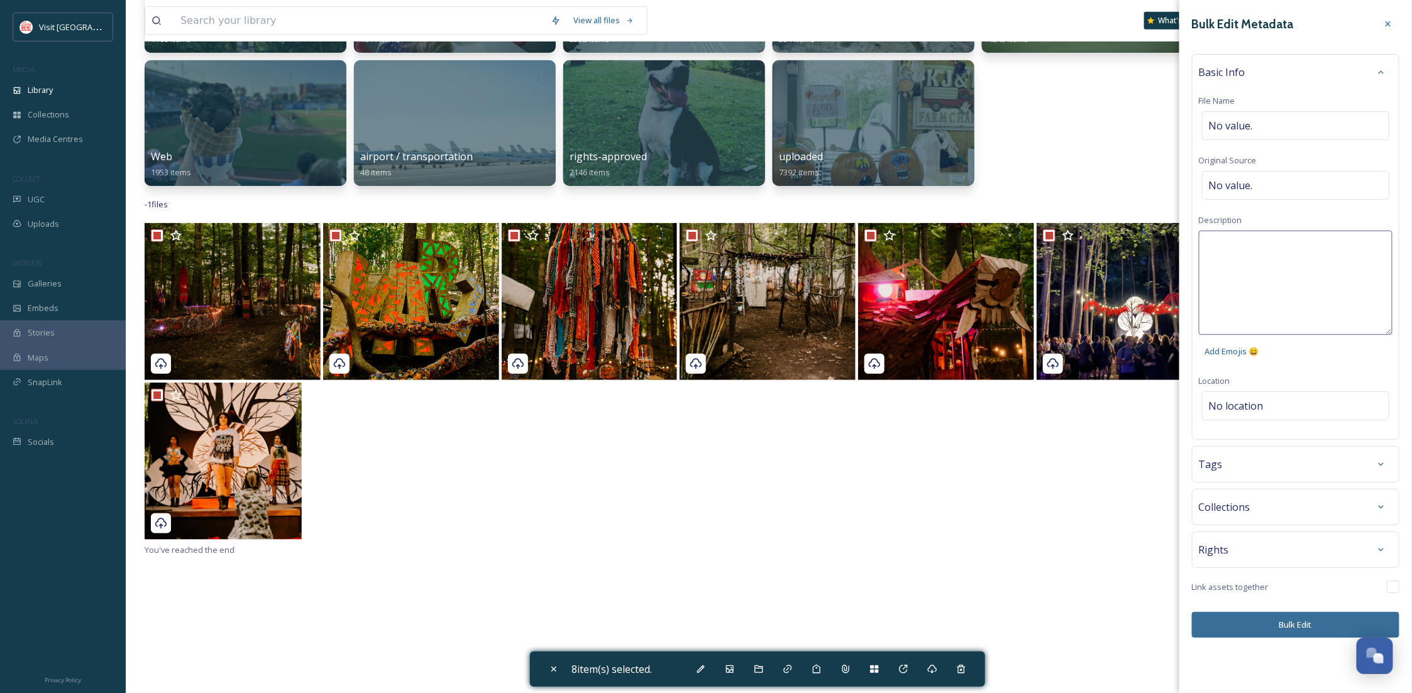
click at [1273, 249] on textarea at bounding box center [1296, 283] width 194 height 104
paste textarea "shayneculpphotography"
click at [1208, 241] on textarea "shayneculpphotography" at bounding box center [1296, 283] width 194 height 104
type textarea "Photos provided by YART. Credit: shayneculpphotography"
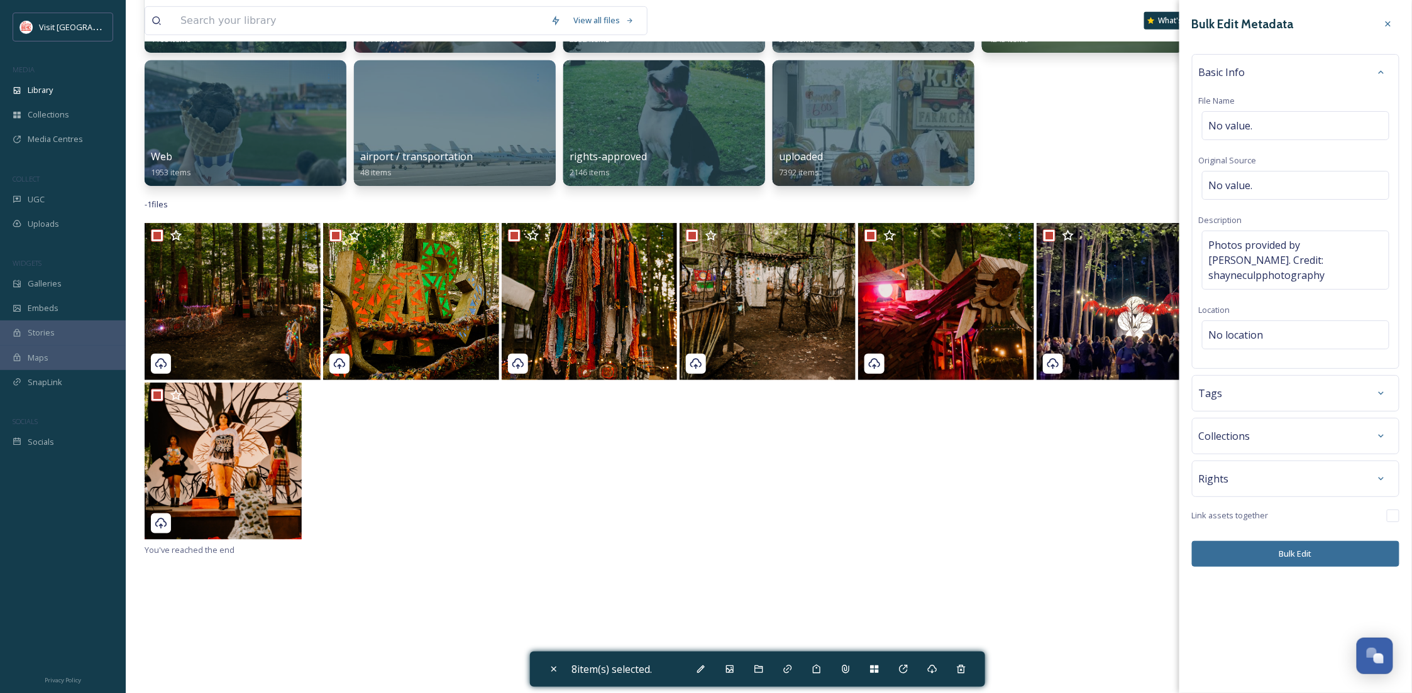
click at [1239, 621] on div "Bulk Edit Metadata Basic Info File Name No value. Original Source No value. Des…" at bounding box center [1295, 346] width 233 height 693
click at [1260, 557] on div "Bulk Edit Metadata Basic Info File Name No value. Original Source No value. Des…" at bounding box center [1295, 290] width 233 height 580
click at [1378, 474] on icon at bounding box center [1381, 479] width 10 height 10
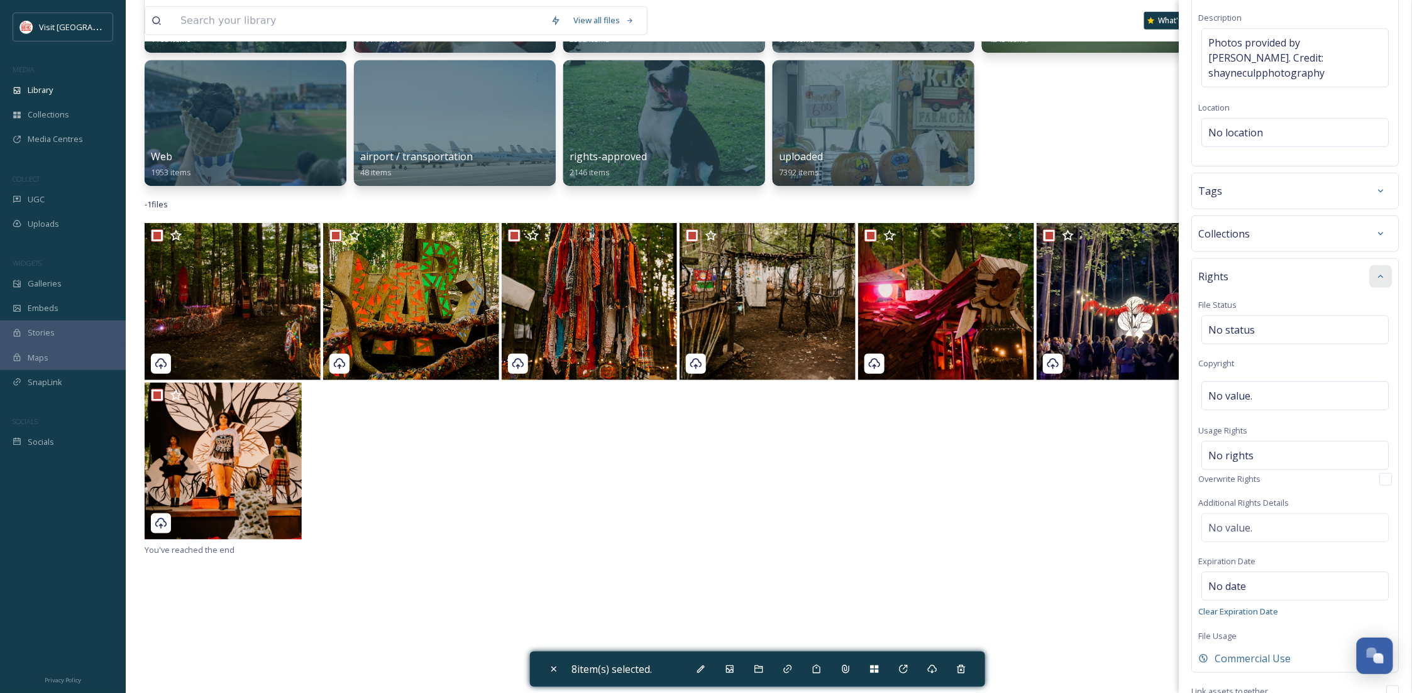
scroll to position [252, 0]
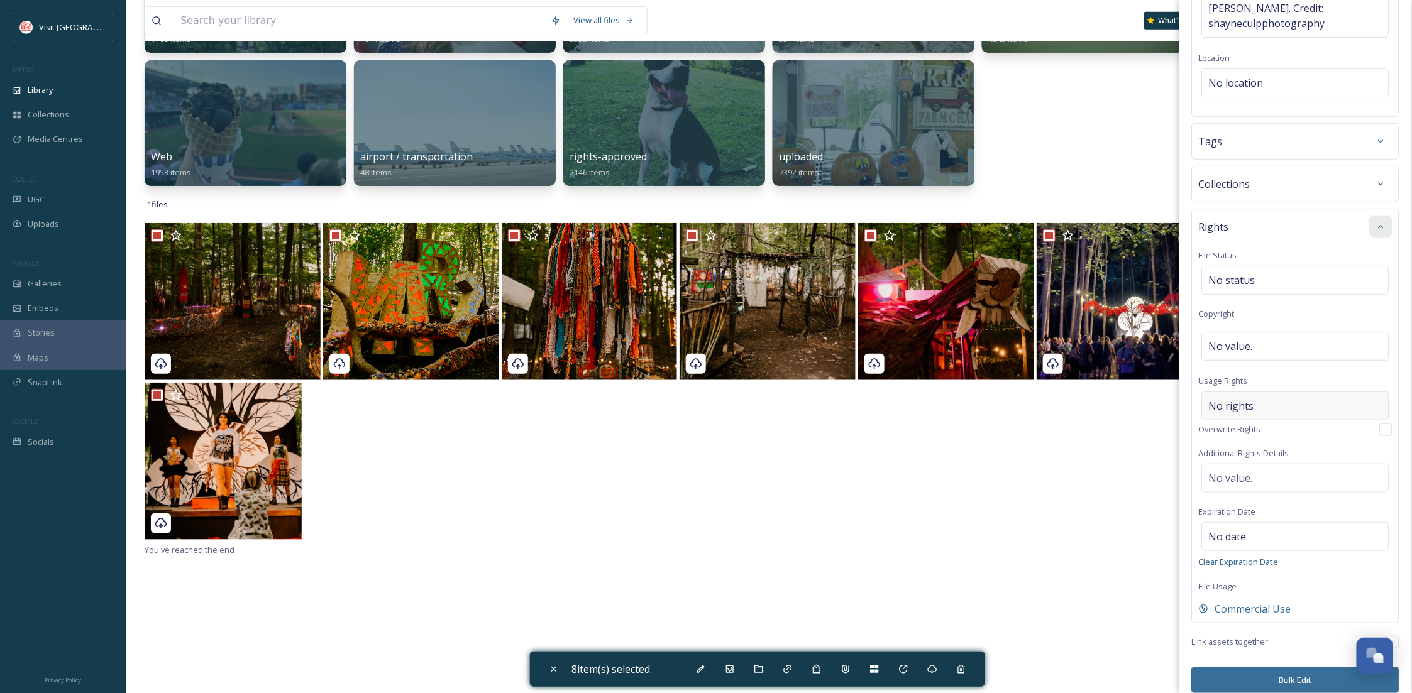
click at [1244, 399] on span "No rights" at bounding box center [1231, 406] width 45 height 15
click at [1244, 397] on input at bounding box center [1275, 409] width 138 height 28
paste input "shayneculpphotography"
type input "shayneculpphotography"
click at [1287, 674] on button "Bulk Edit" at bounding box center [1295, 687] width 207 height 26
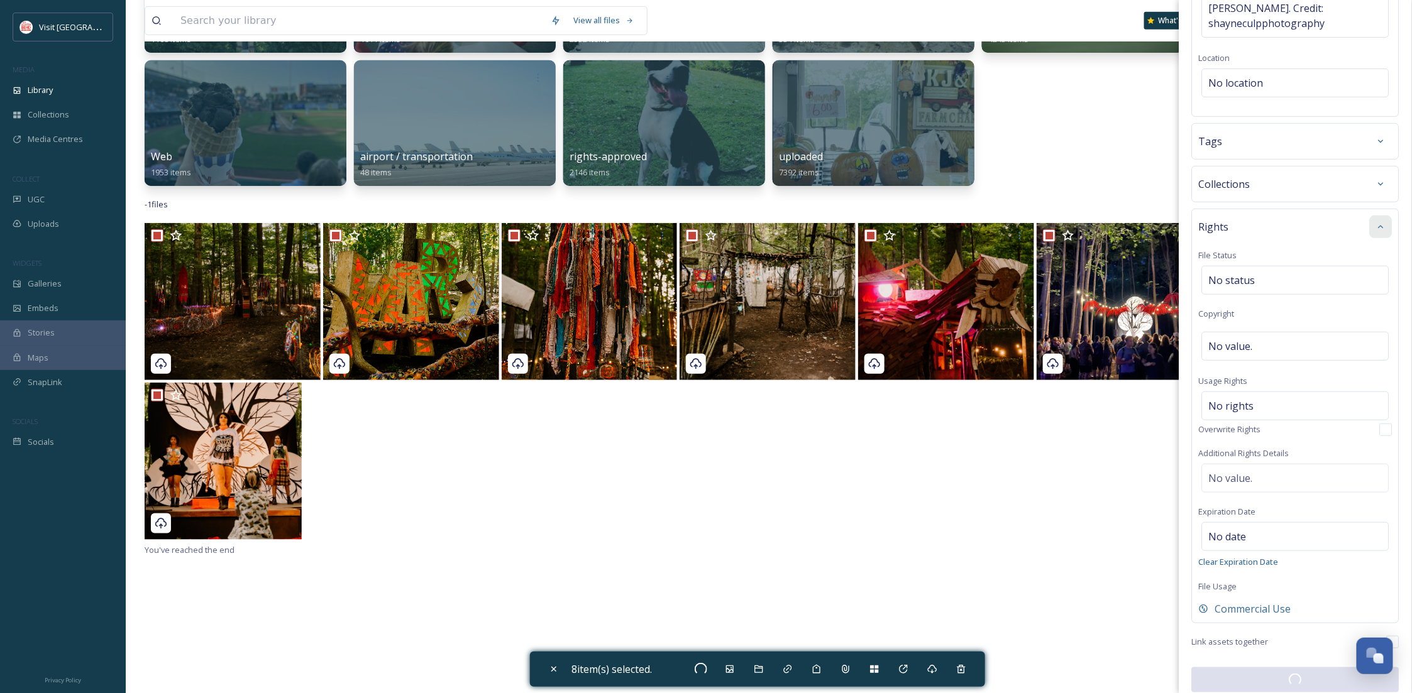
scroll to position [251, 0]
checkbox input "false"
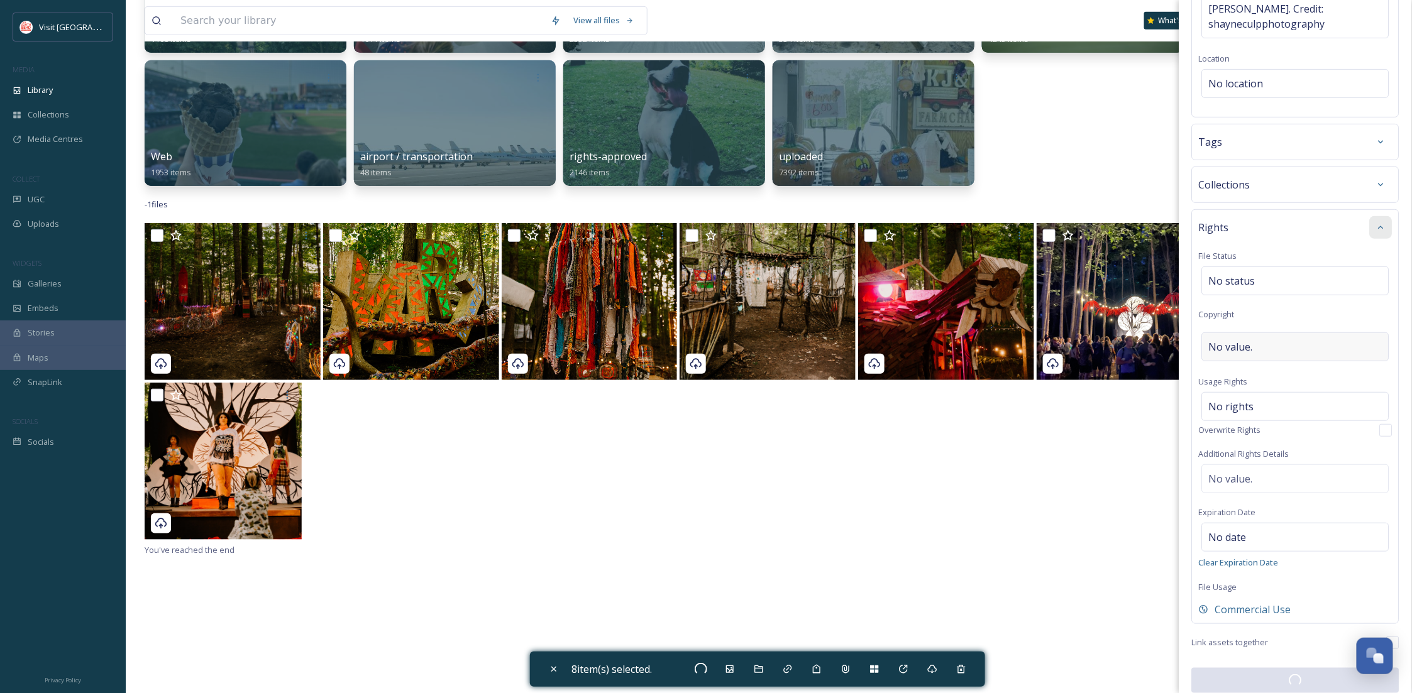
checkbox input "false"
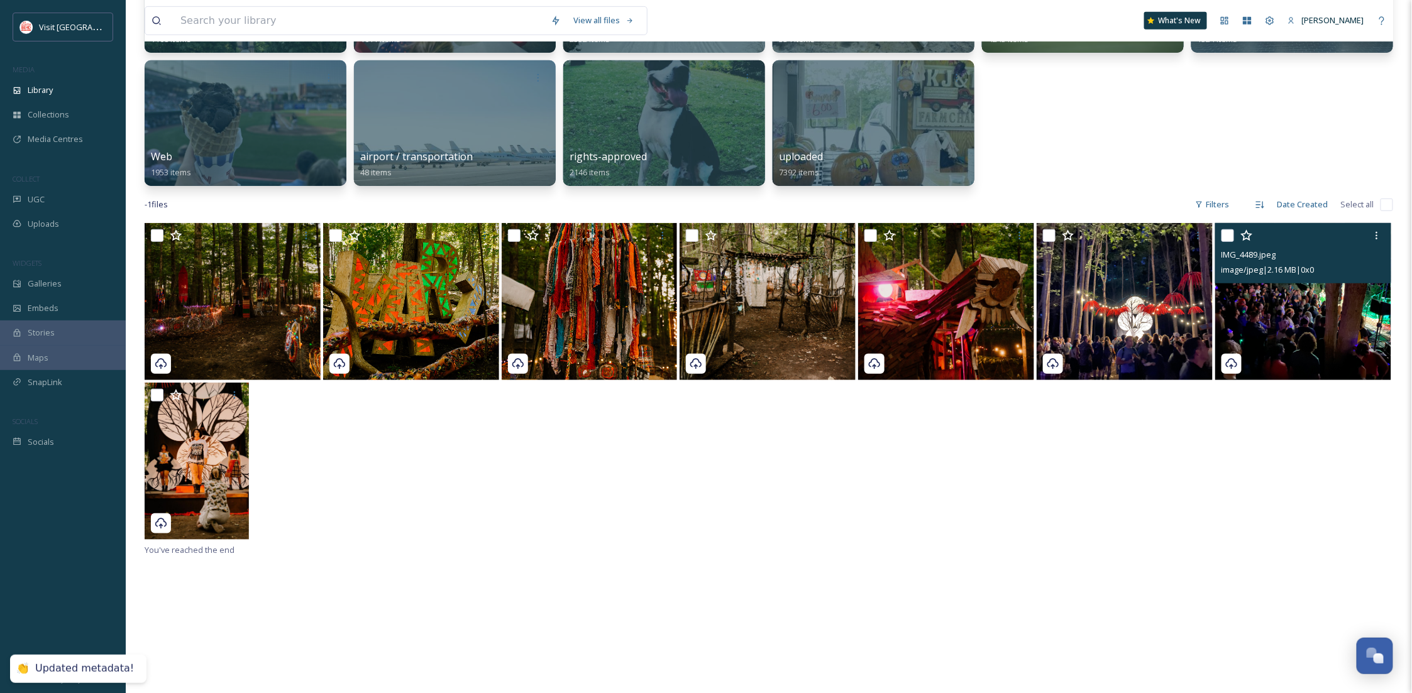
click at [1267, 328] on img at bounding box center [1303, 301] width 176 height 157
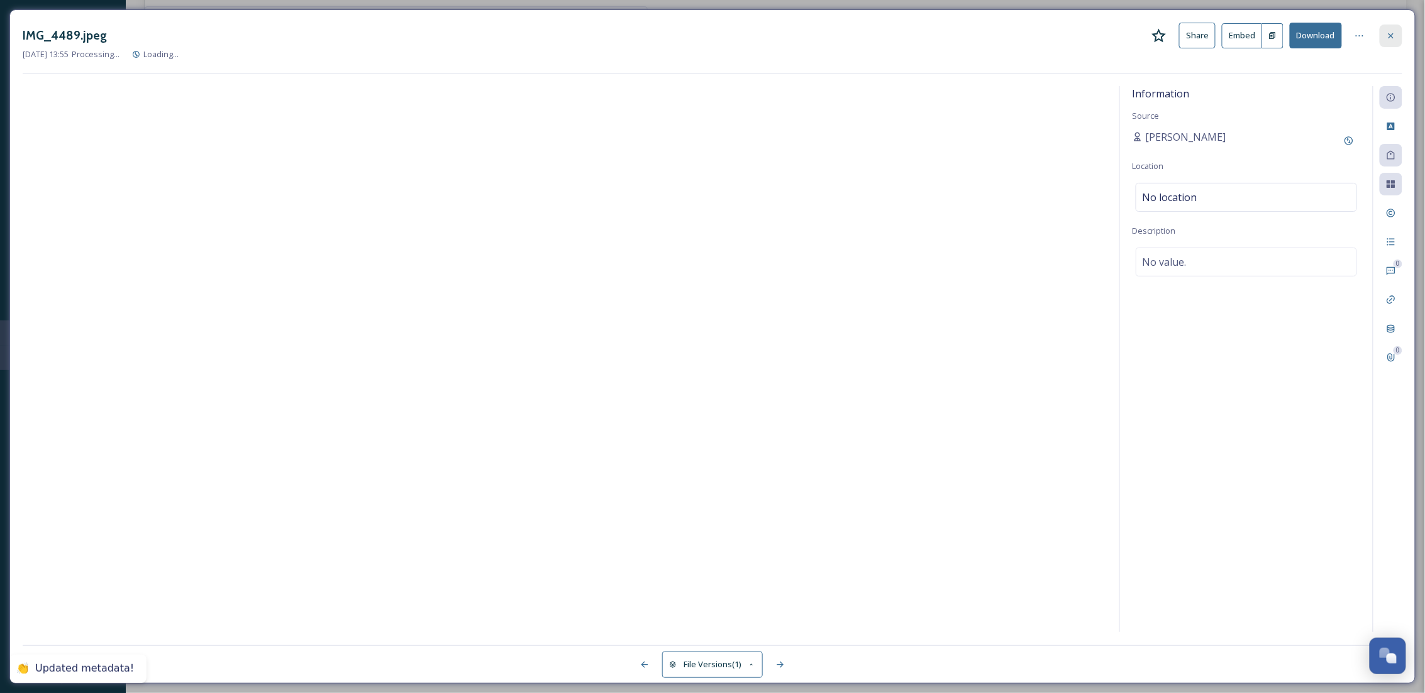
click at [1397, 36] on div at bounding box center [1390, 36] width 23 height 23
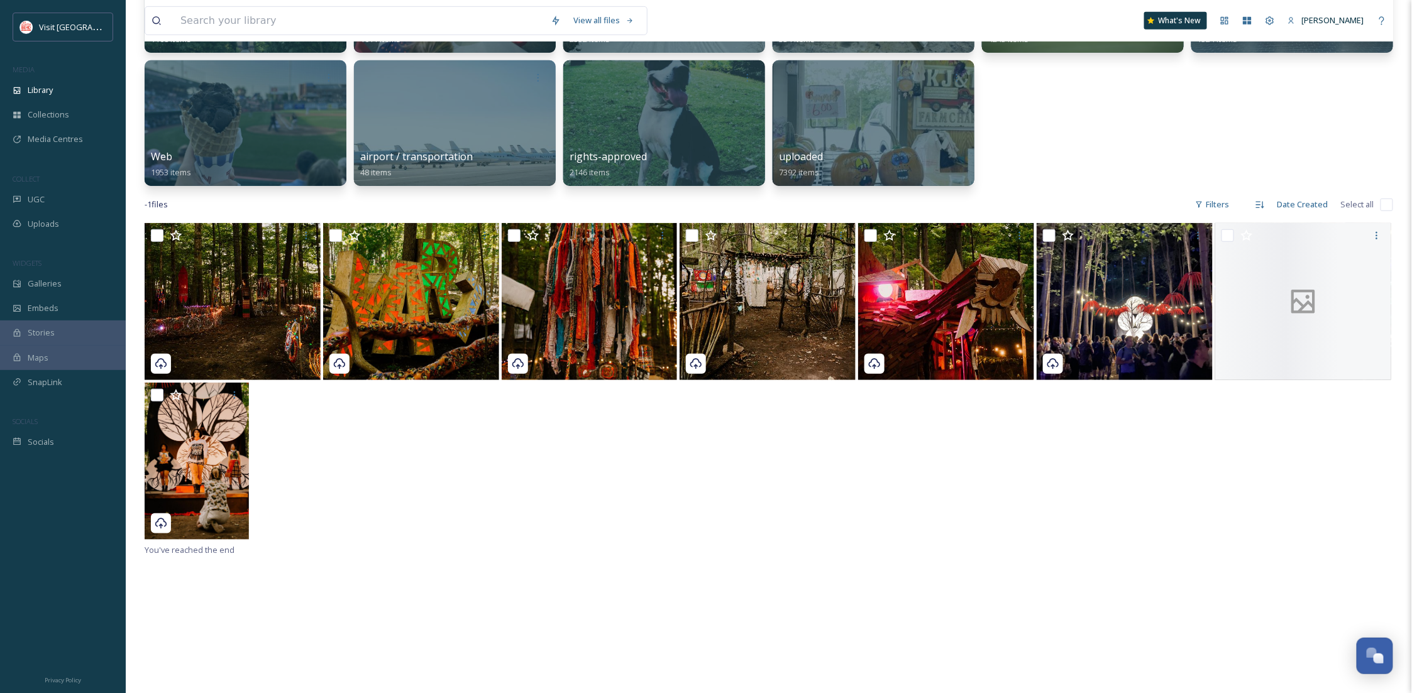
click at [155, 226] on div at bounding box center [234, 235] width 167 height 23
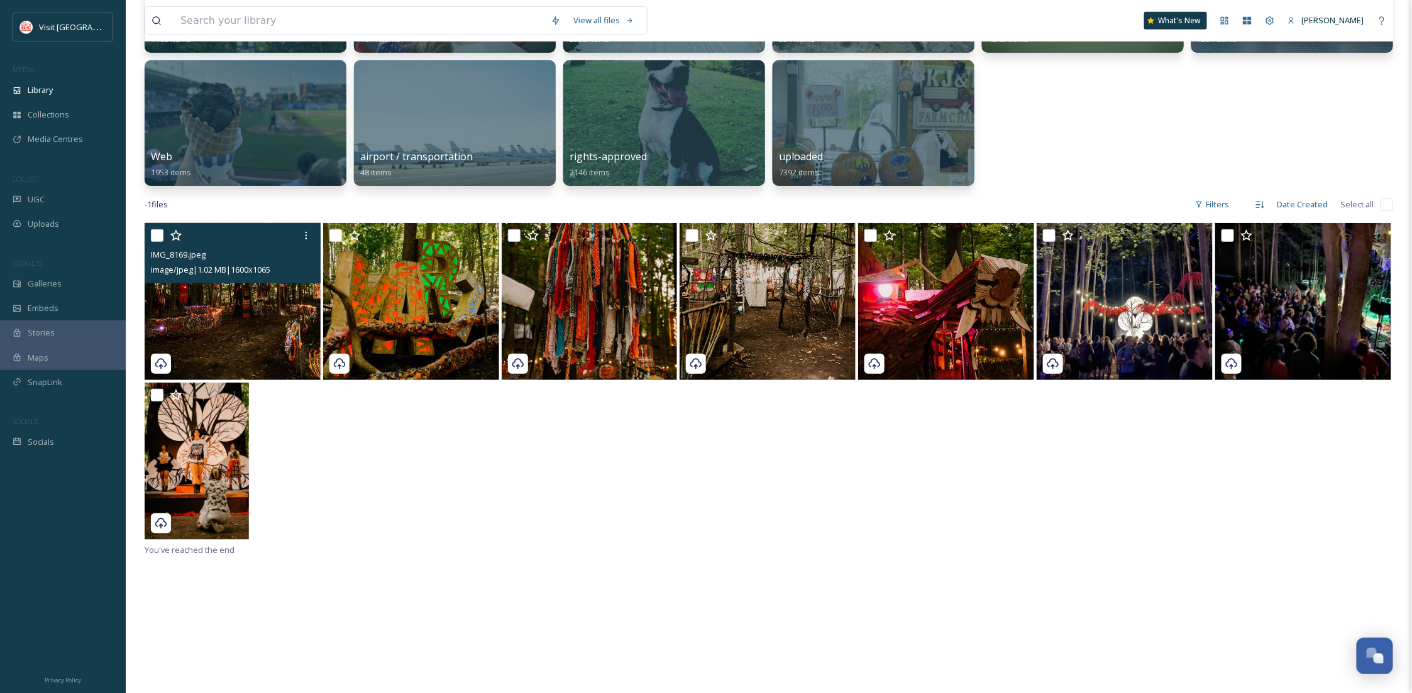
click at [155, 238] on input "checkbox" at bounding box center [157, 235] width 13 height 13
checkbox input "true"
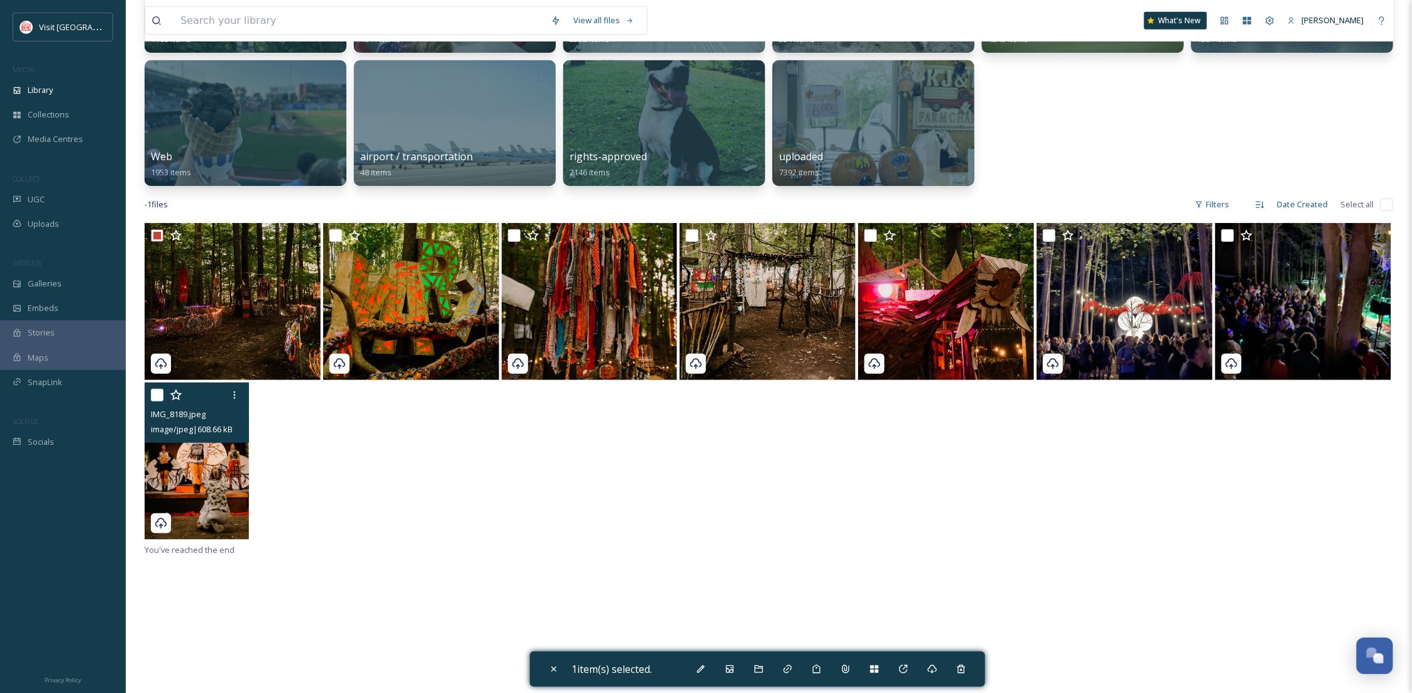
click at [213, 487] on img at bounding box center [197, 461] width 104 height 157
checkbox input "true"
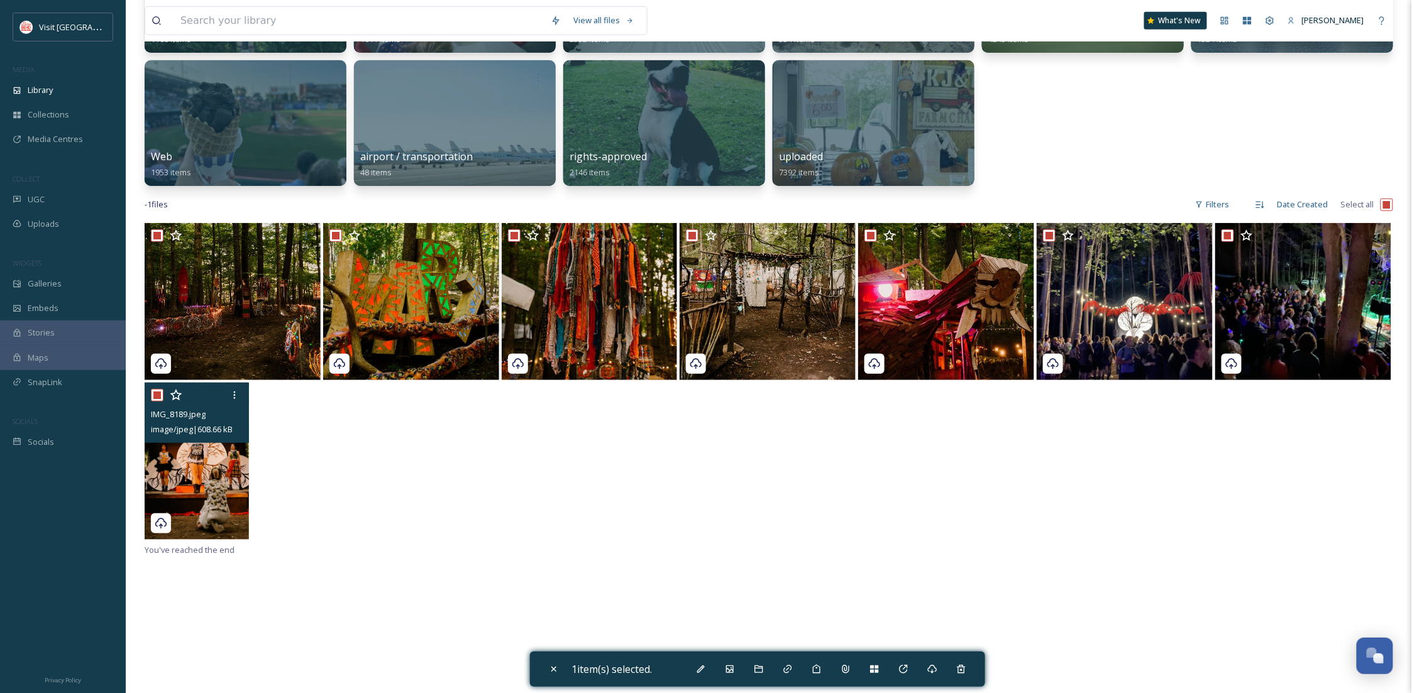
checkbox input "true"
click at [705, 667] on icon at bounding box center [701, 670] width 8 height 8
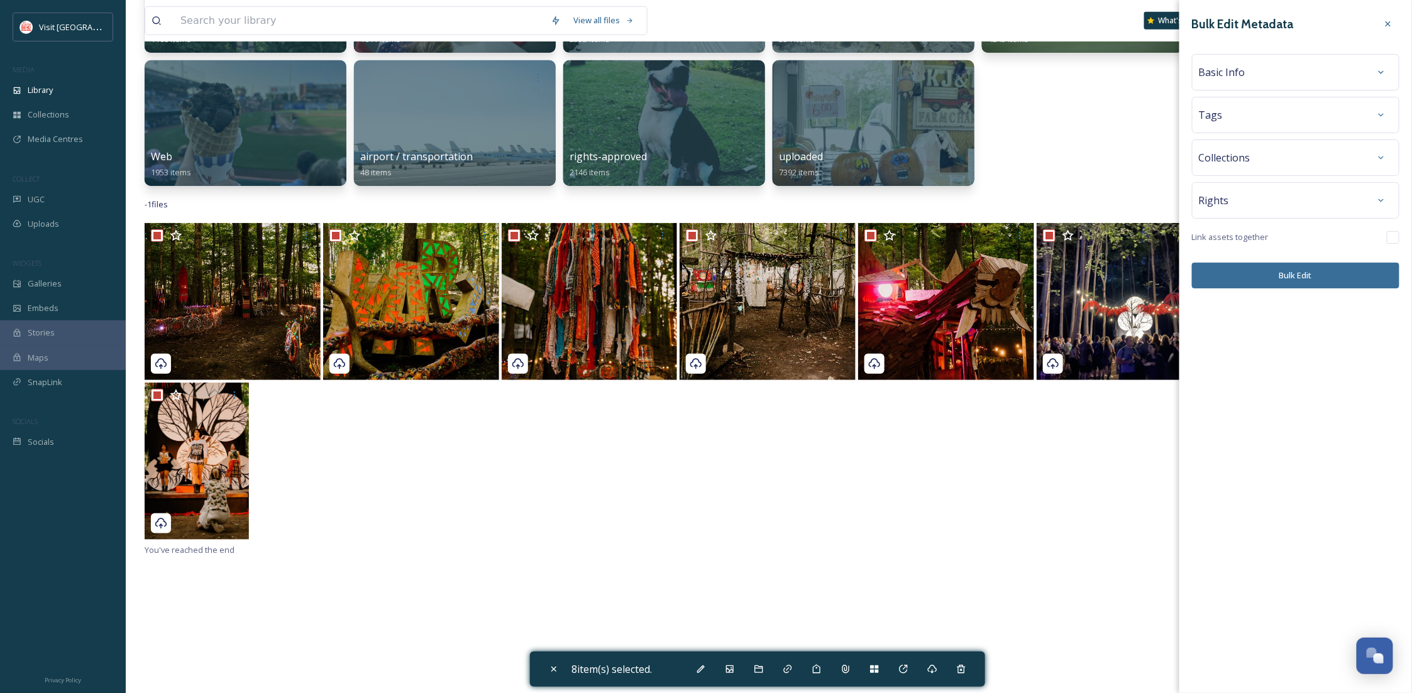
click at [1242, 202] on div "Rights" at bounding box center [1296, 200] width 194 height 23
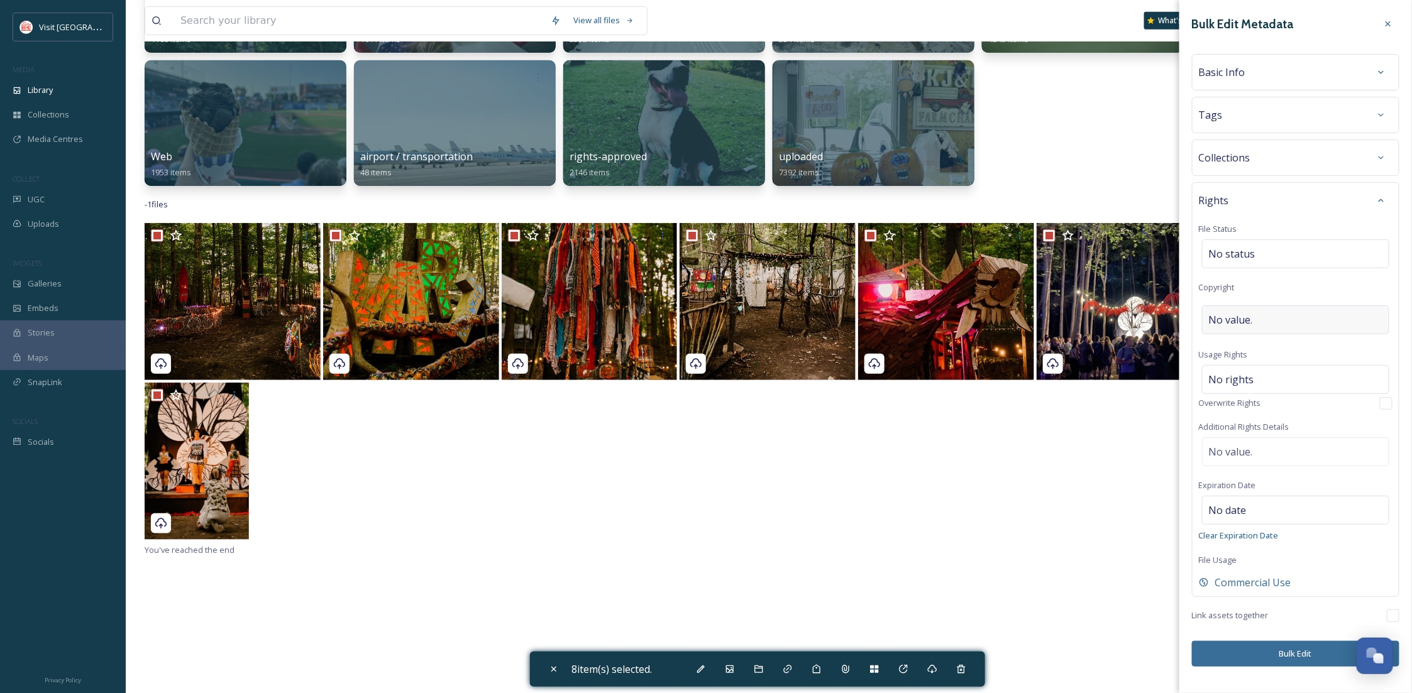
click at [1225, 307] on div "No value." at bounding box center [1295, 320] width 187 height 29
type input "shayneculpphotography"
click at [1281, 658] on button "Bulk Edit" at bounding box center [1295, 651] width 207 height 26
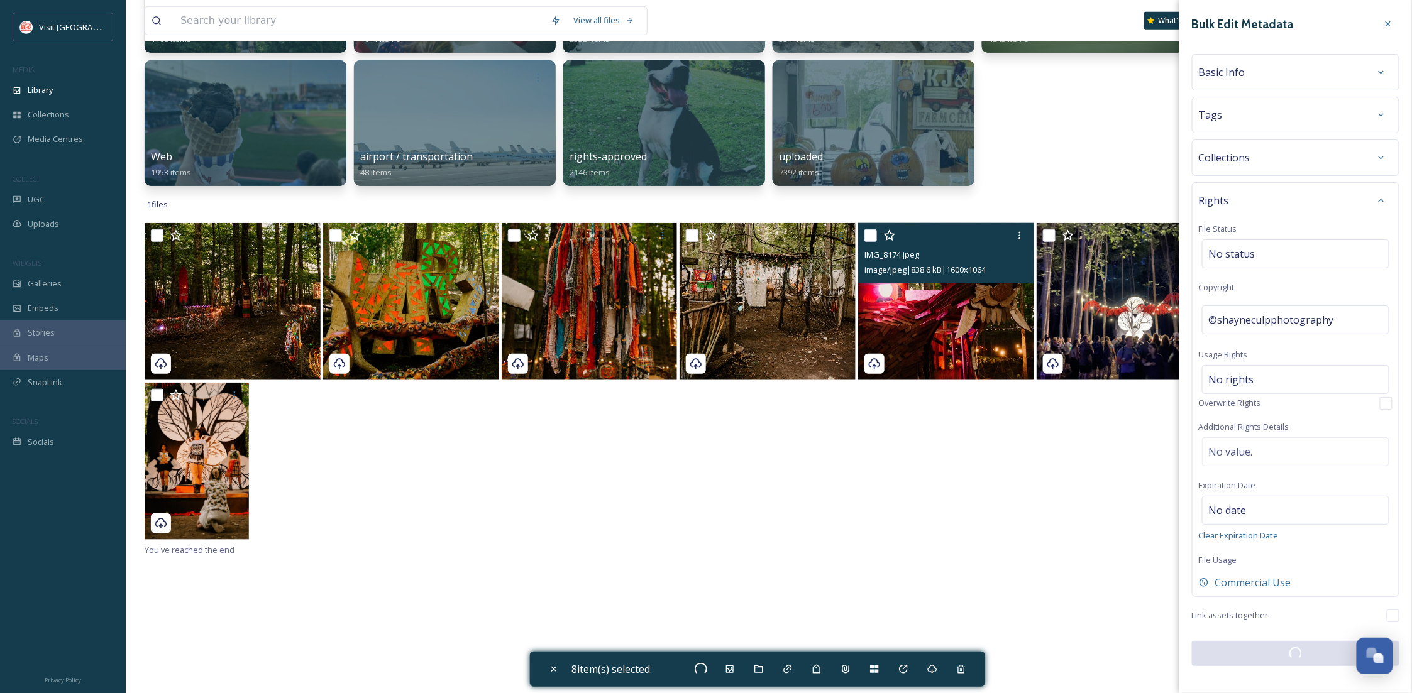
checkbox input "false"
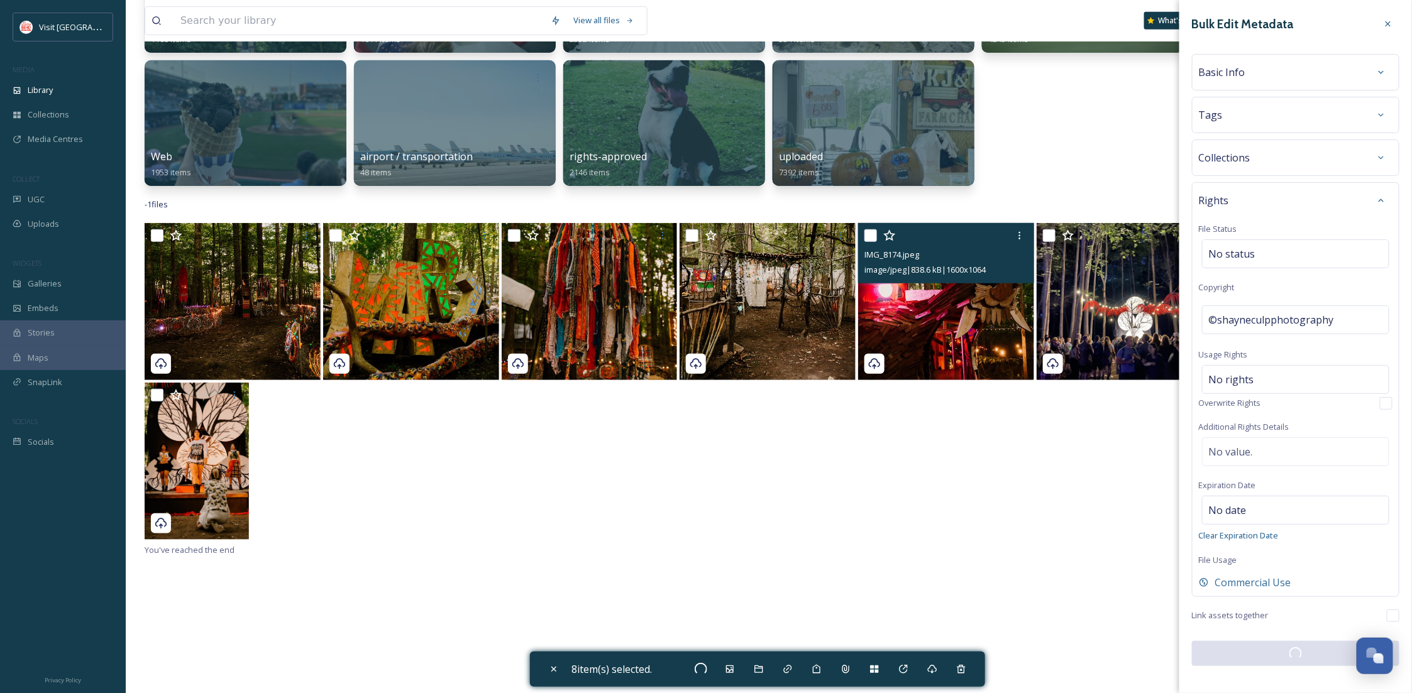
checkbox input "false"
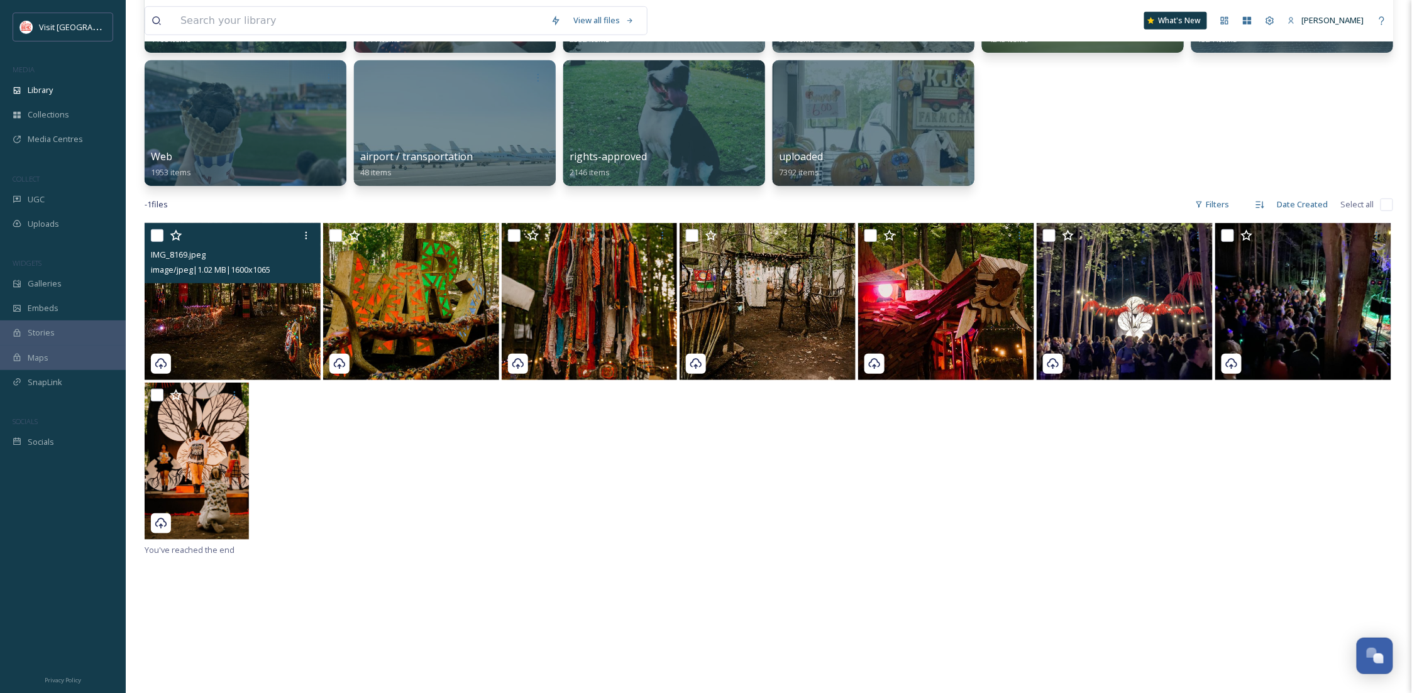
click at [158, 236] on input "checkbox" at bounding box center [157, 235] width 13 height 13
checkbox input "true"
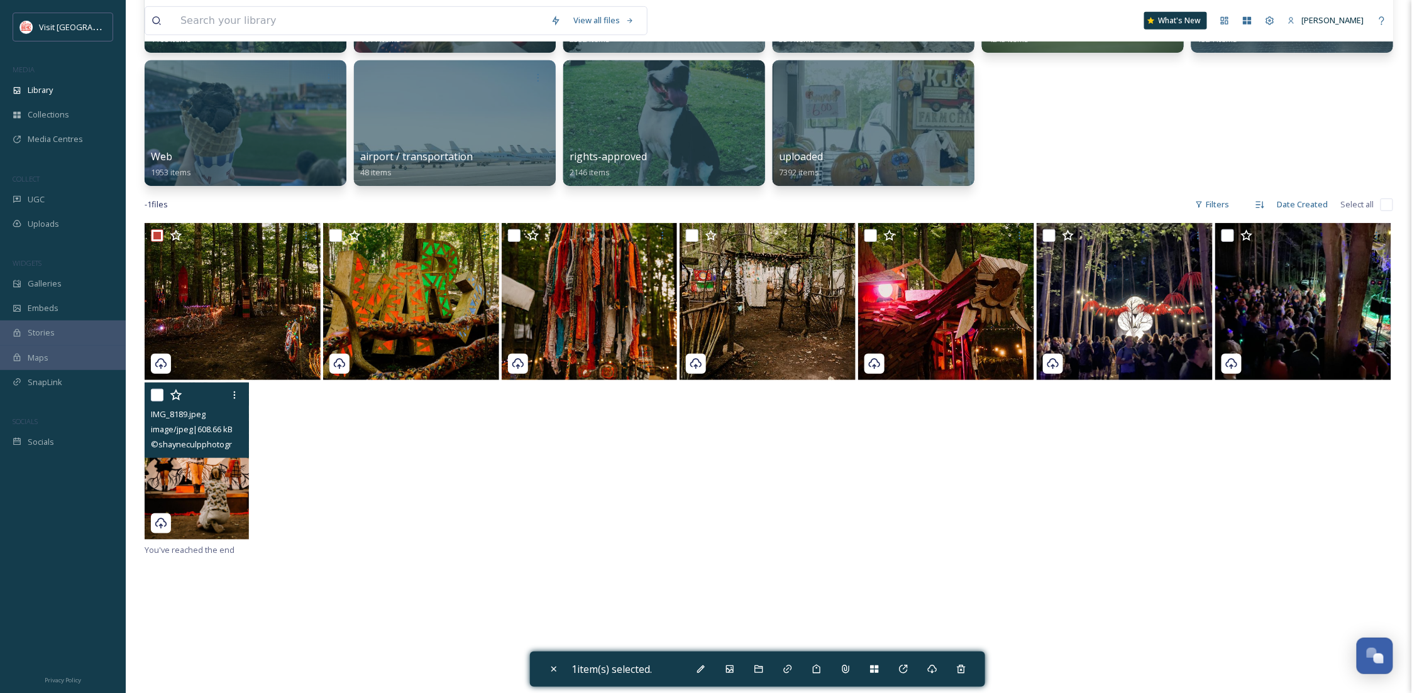
click at [234, 494] on img at bounding box center [197, 461] width 104 height 157
checkbox input "true"
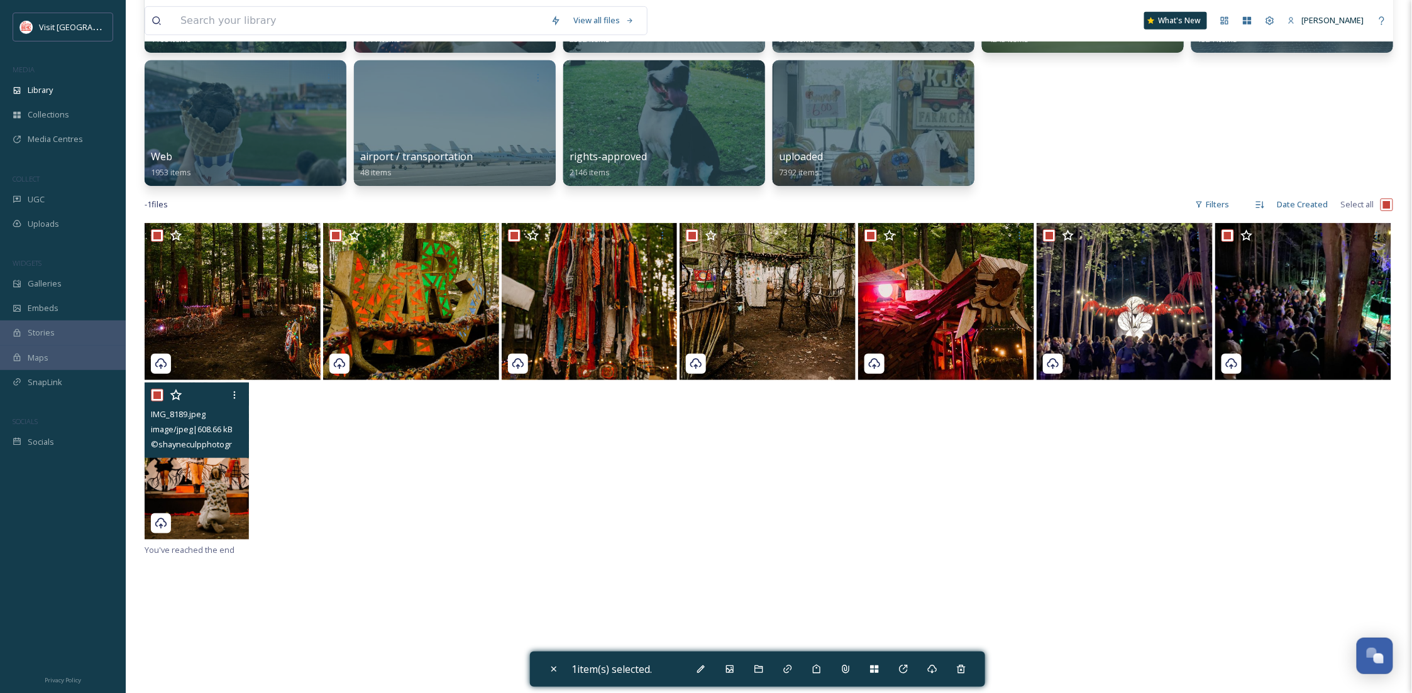
checkbox input "true"
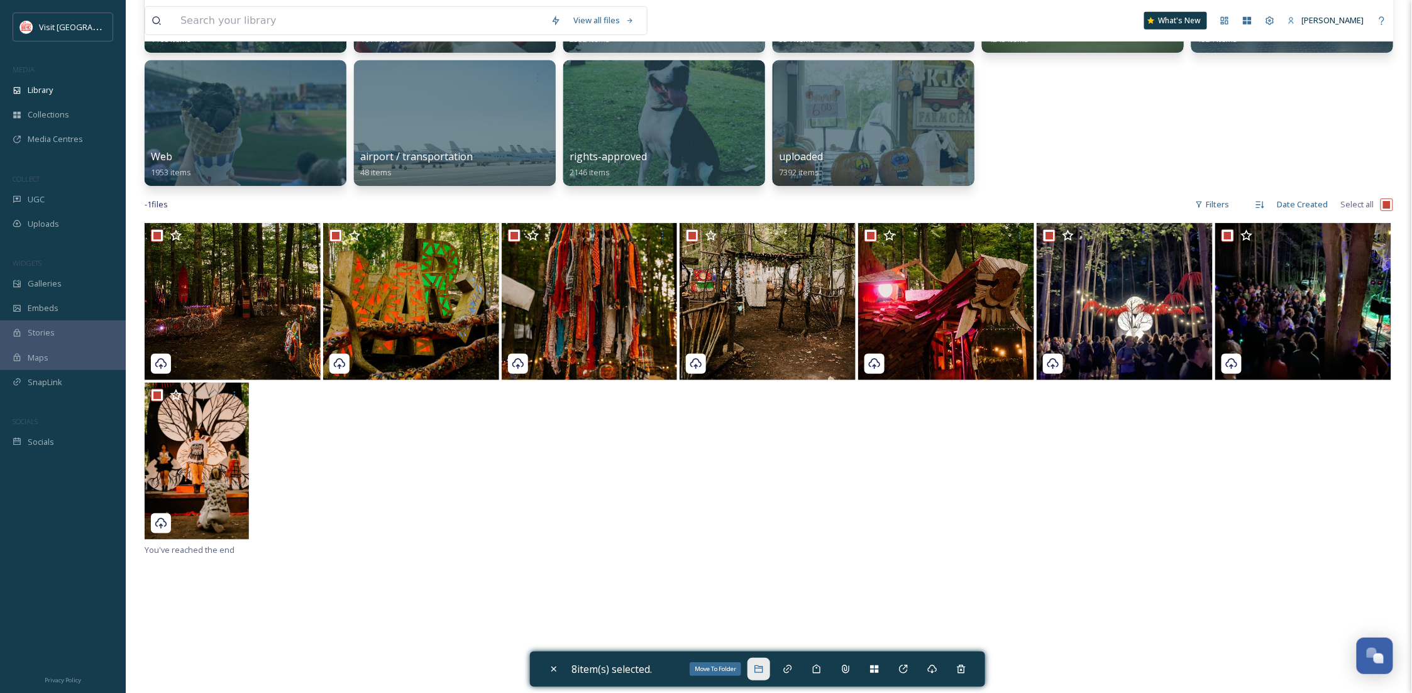
click at [761, 665] on icon at bounding box center [759, 669] width 10 height 10
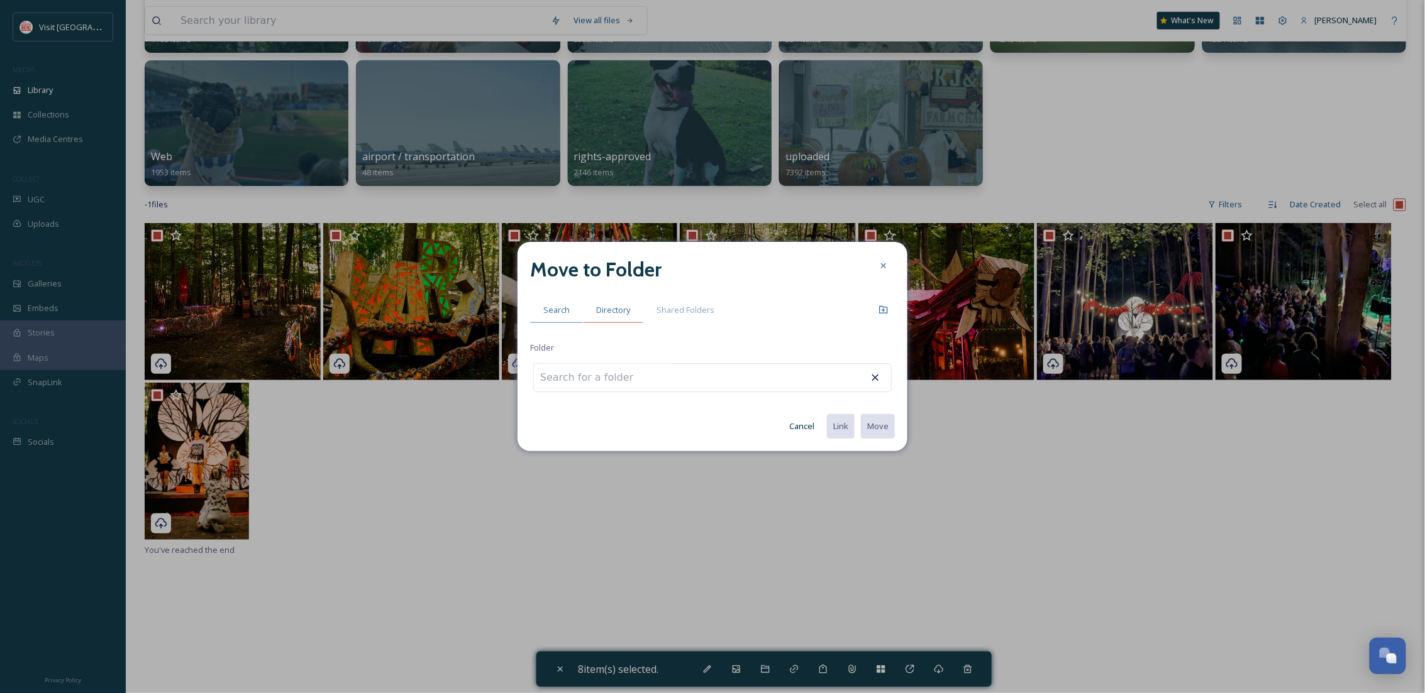
click at [614, 307] on span "Directory" at bounding box center [613, 310] width 34 height 12
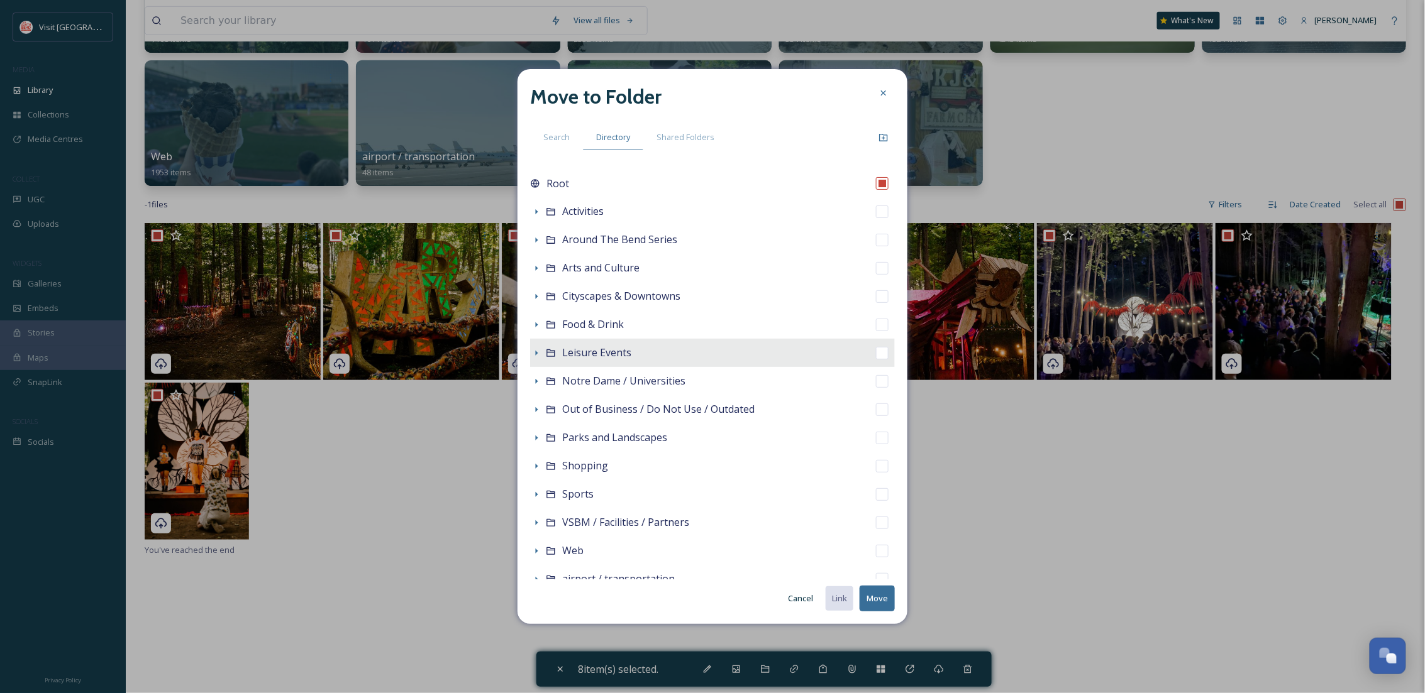
click at [575, 360] on span "Leisure Events" at bounding box center [596, 353] width 69 height 14
checkbox input "false"
checkbox input "true"
click at [533, 353] on icon at bounding box center [536, 353] width 10 height 10
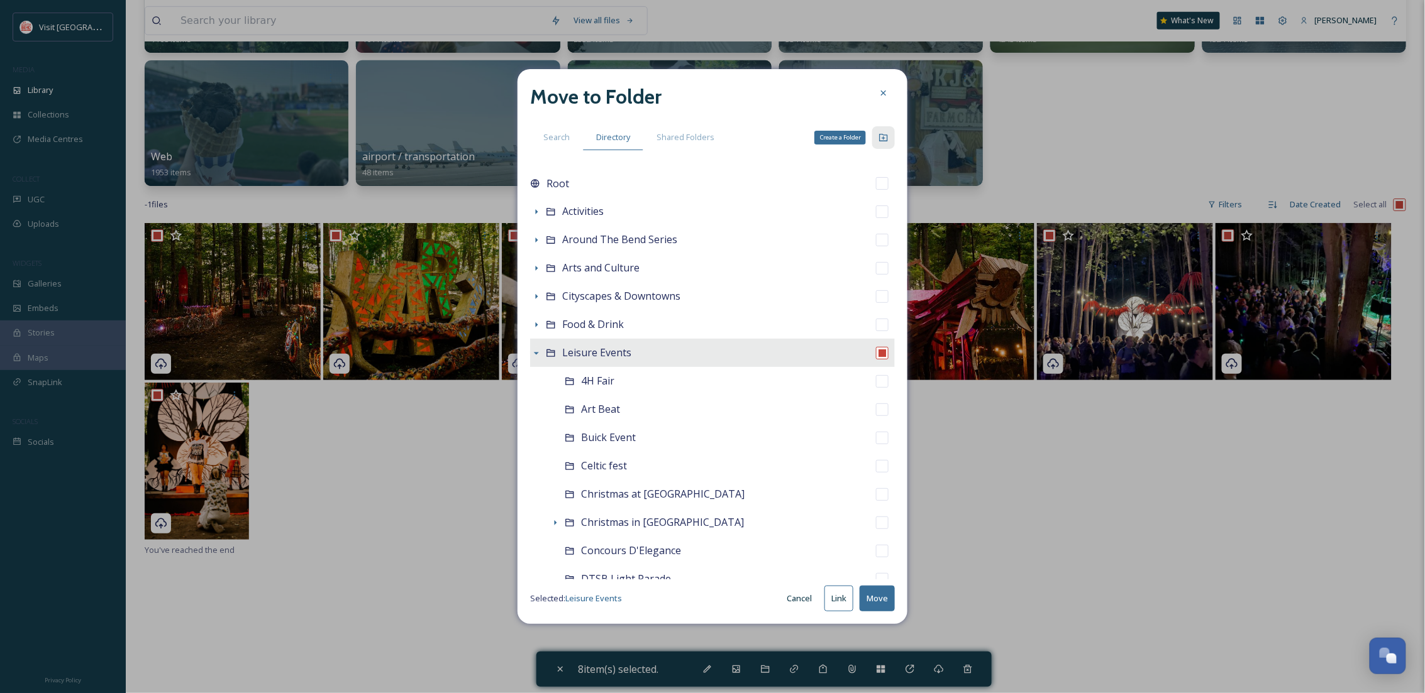
click at [883, 133] on icon at bounding box center [883, 138] width 10 height 10
click at [634, 390] on input at bounding box center [647, 381] width 133 height 23
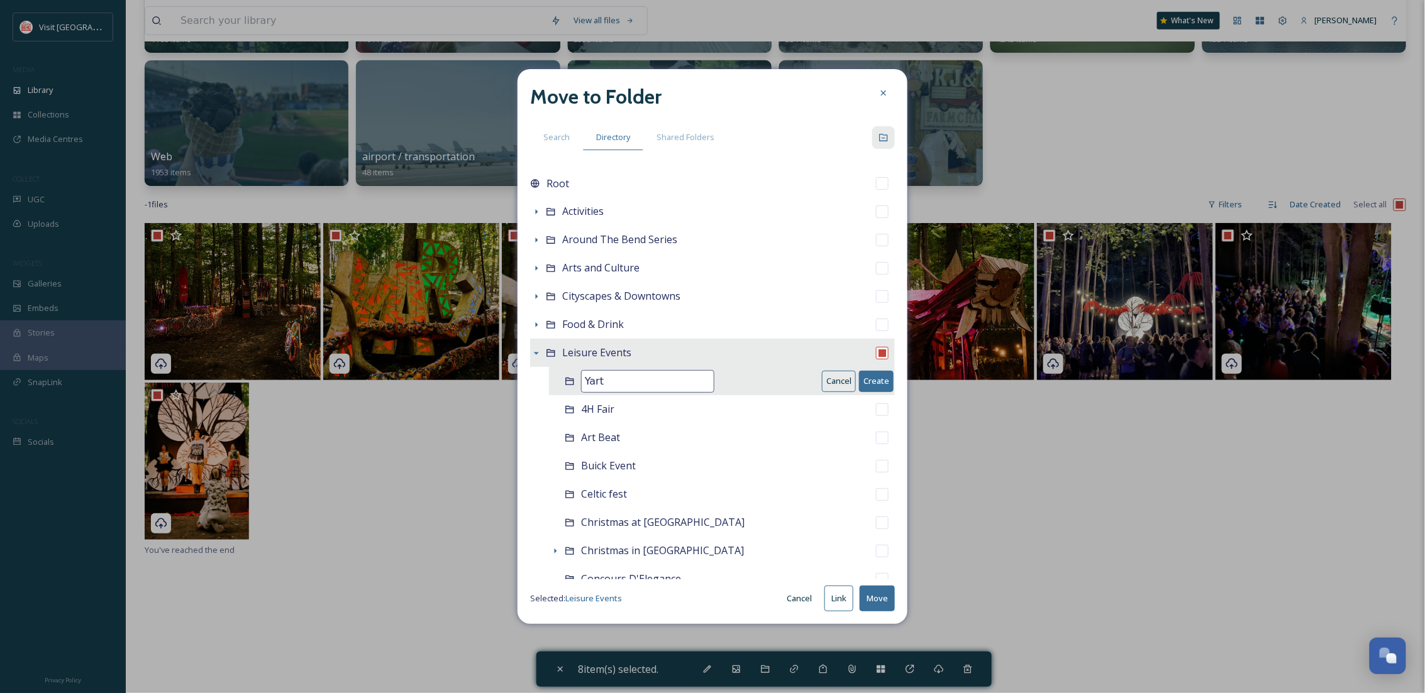
type input "Yart"
click at [859, 372] on button "Create" at bounding box center [876, 381] width 35 height 21
checkbox input "false"
checkbox input "true"
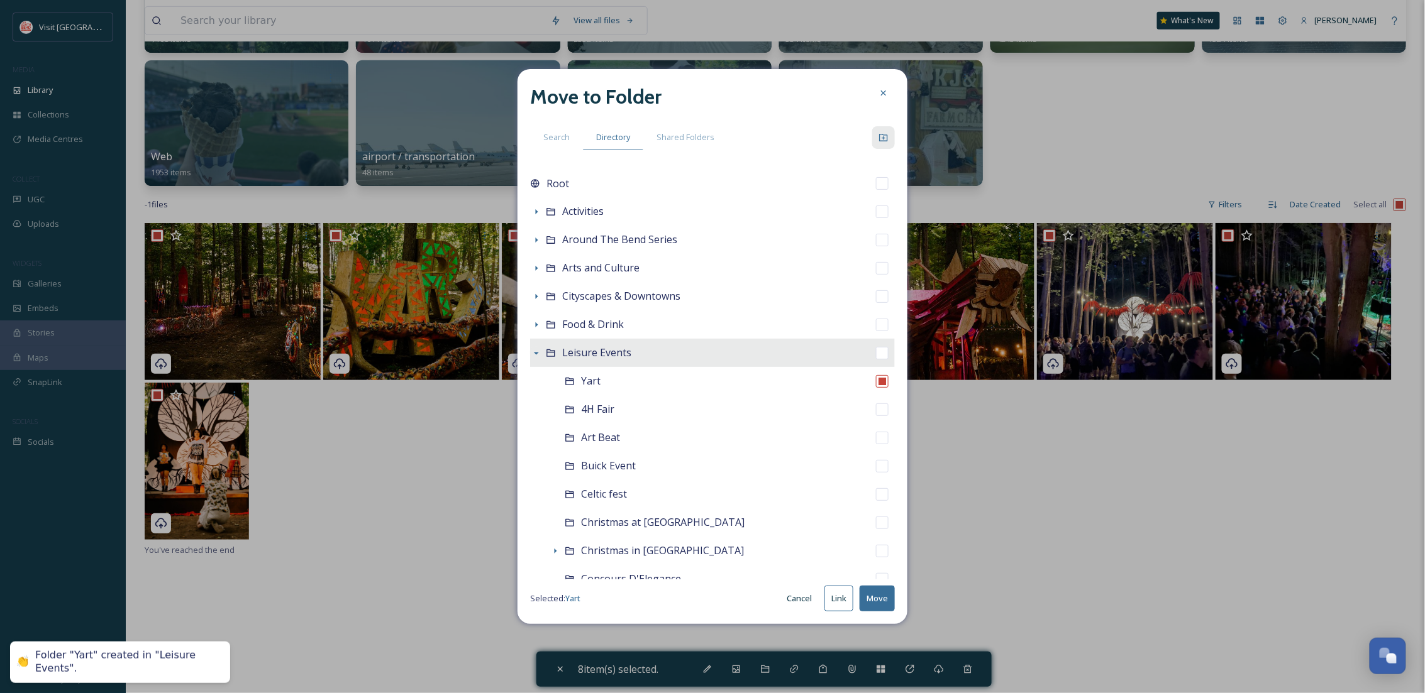
click at [883, 596] on button "Move" at bounding box center [876, 599] width 35 height 26
checkbox input "false"
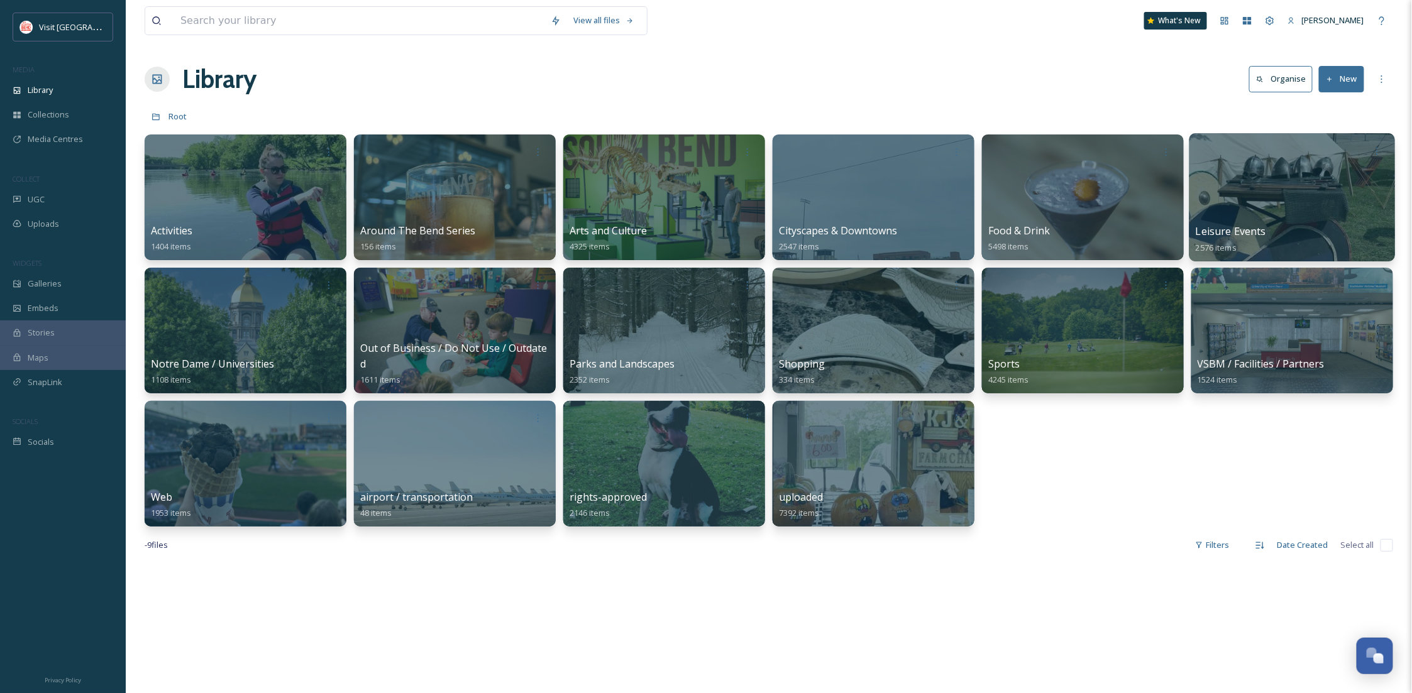
click at [1273, 177] on div at bounding box center [1292, 197] width 206 height 128
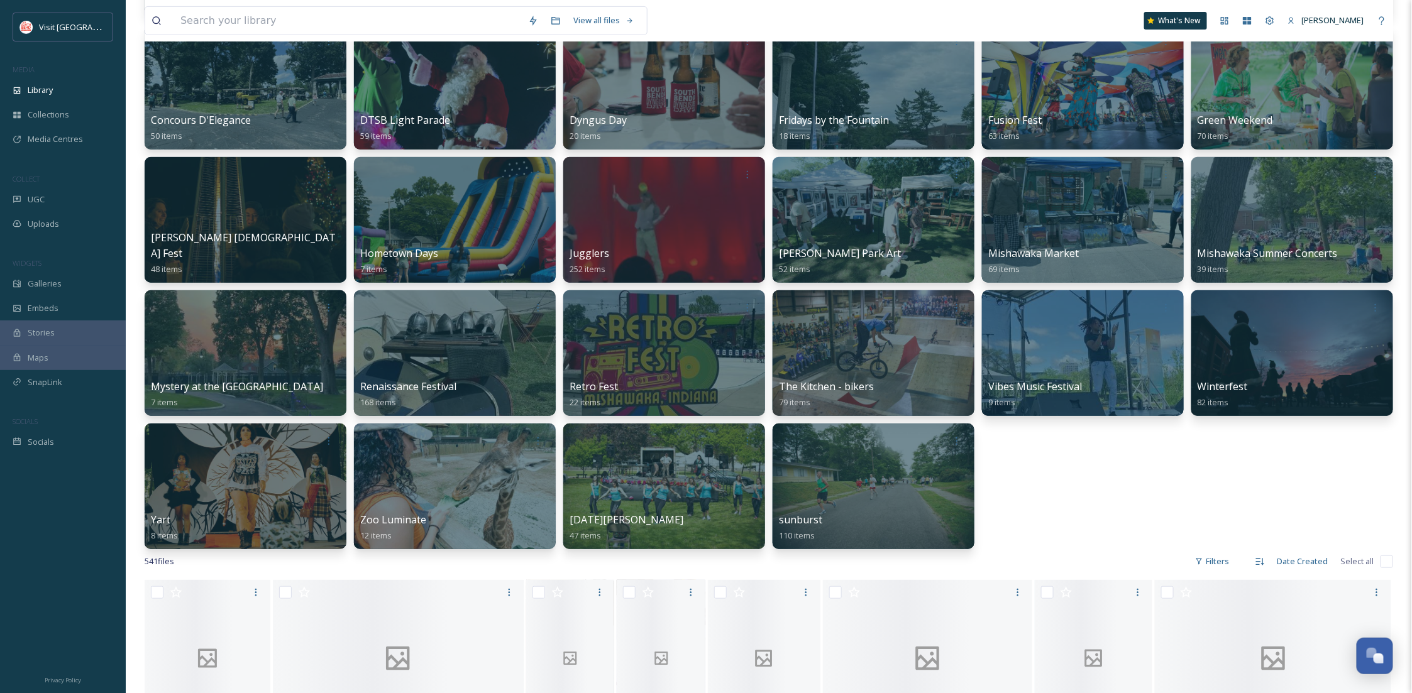
scroll to position [290, 0]
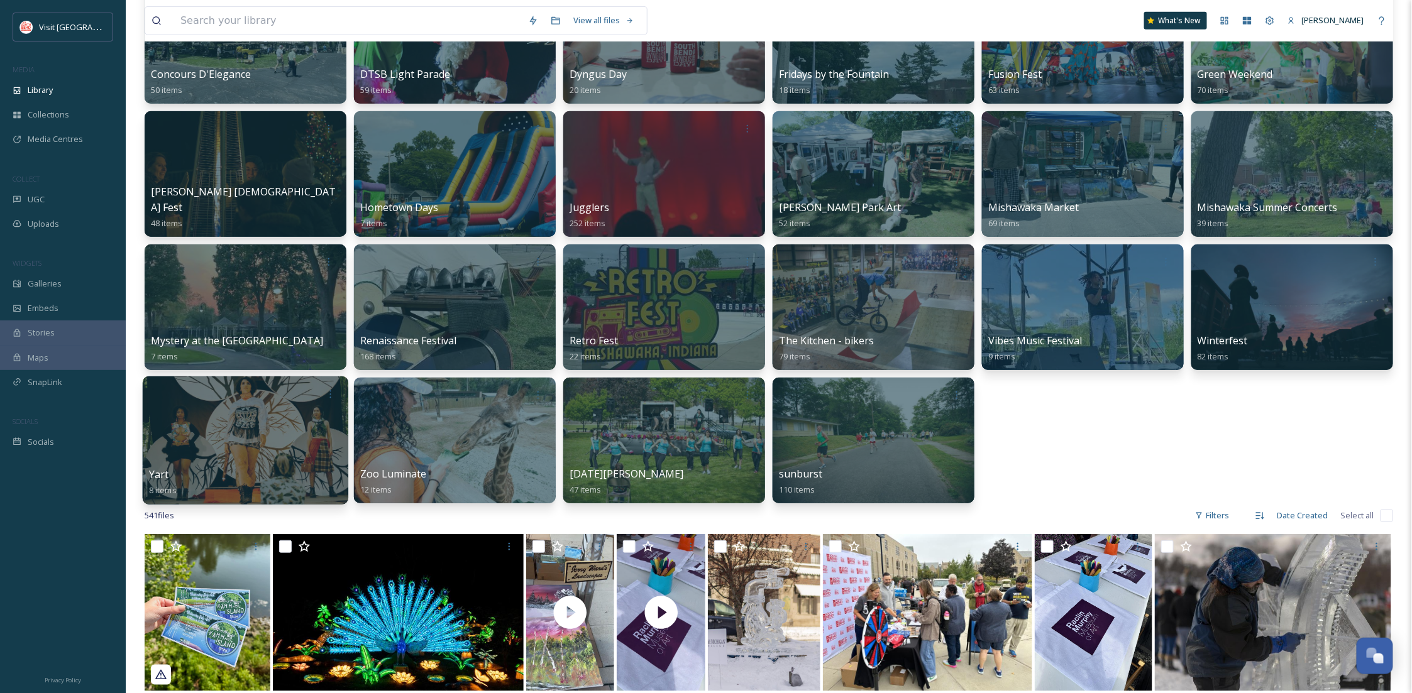
click at [258, 424] on div at bounding box center [246, 441] width 206 height 128
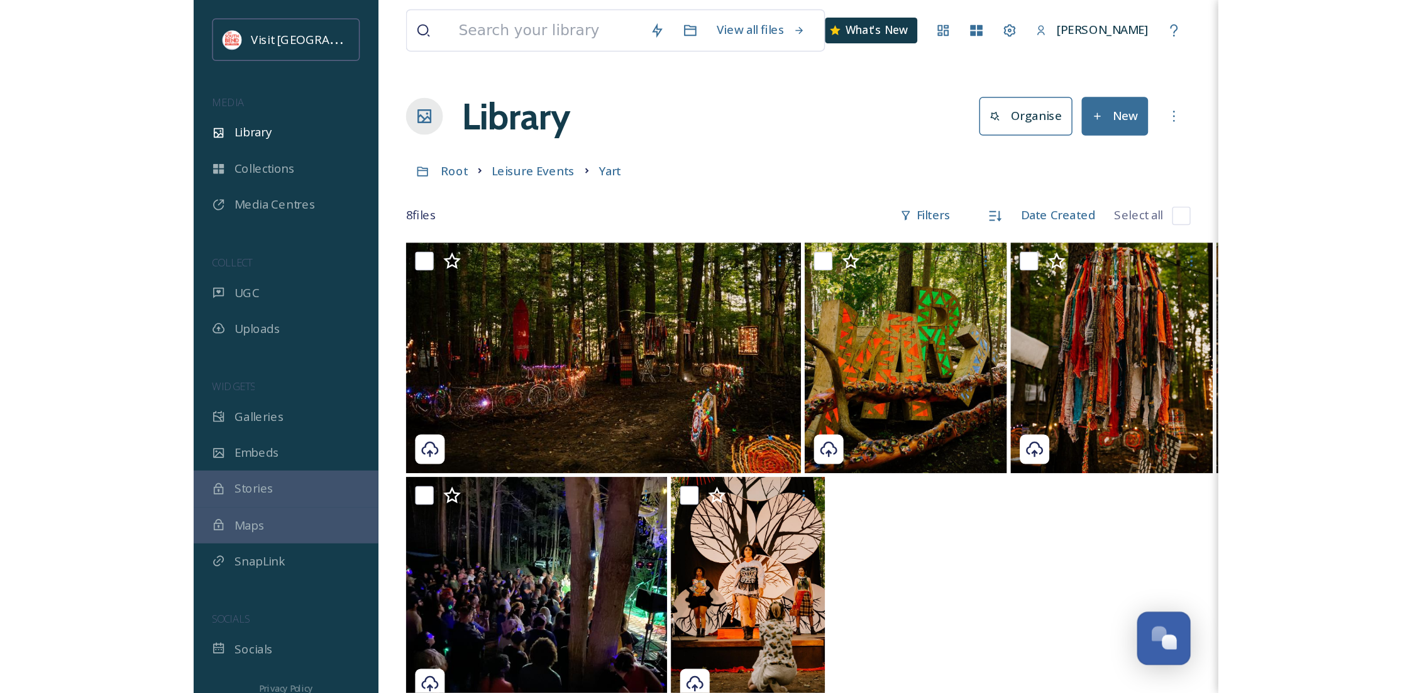
scroll to position [190, 0]
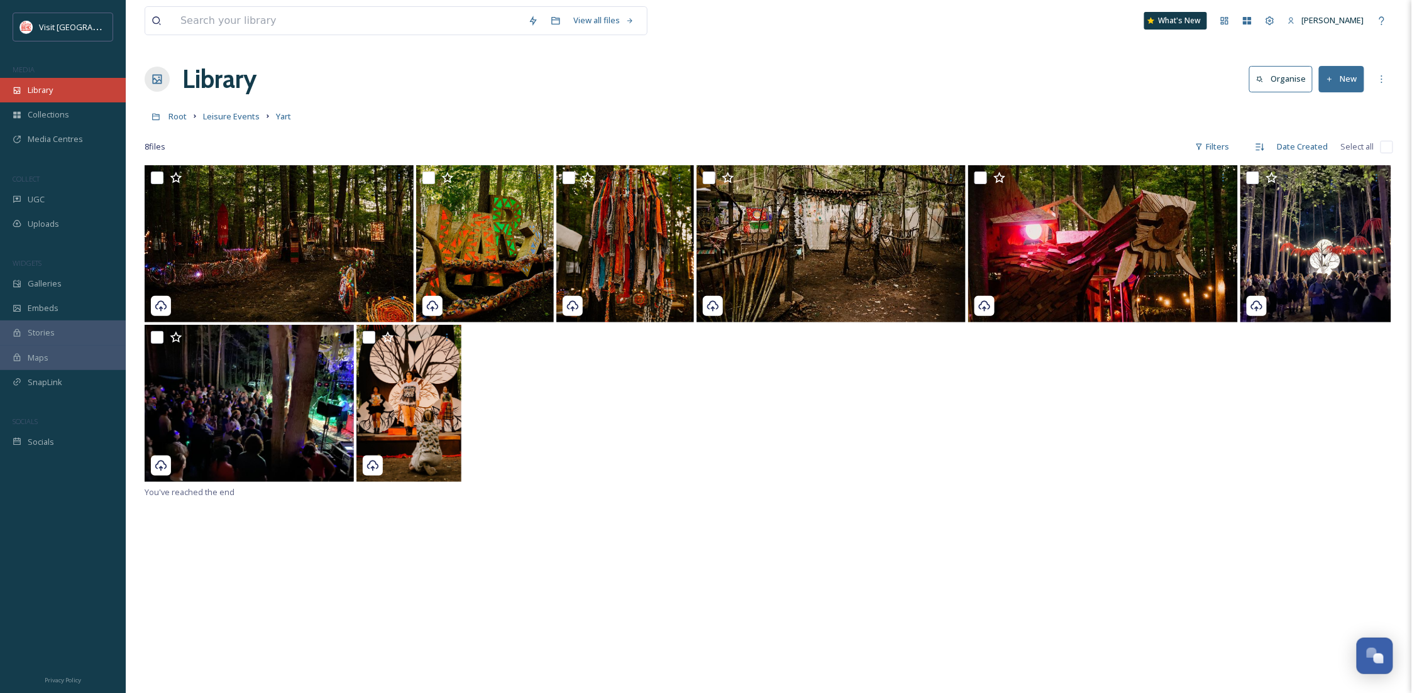
click at [76, 90] on div "Library" at bounding box center [63, 90] width 126 height 25
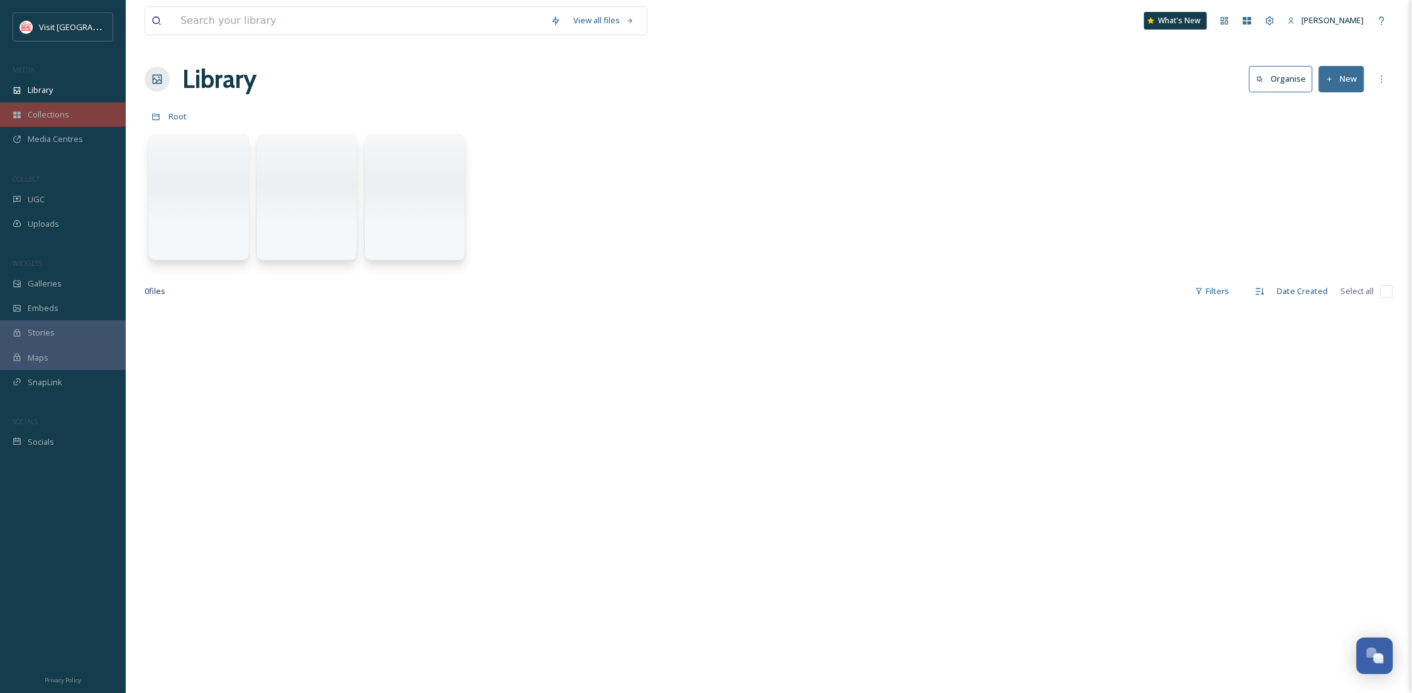
click at [71, 123] on div "Collections" at bounding box center [63, 114] width 126 height 25
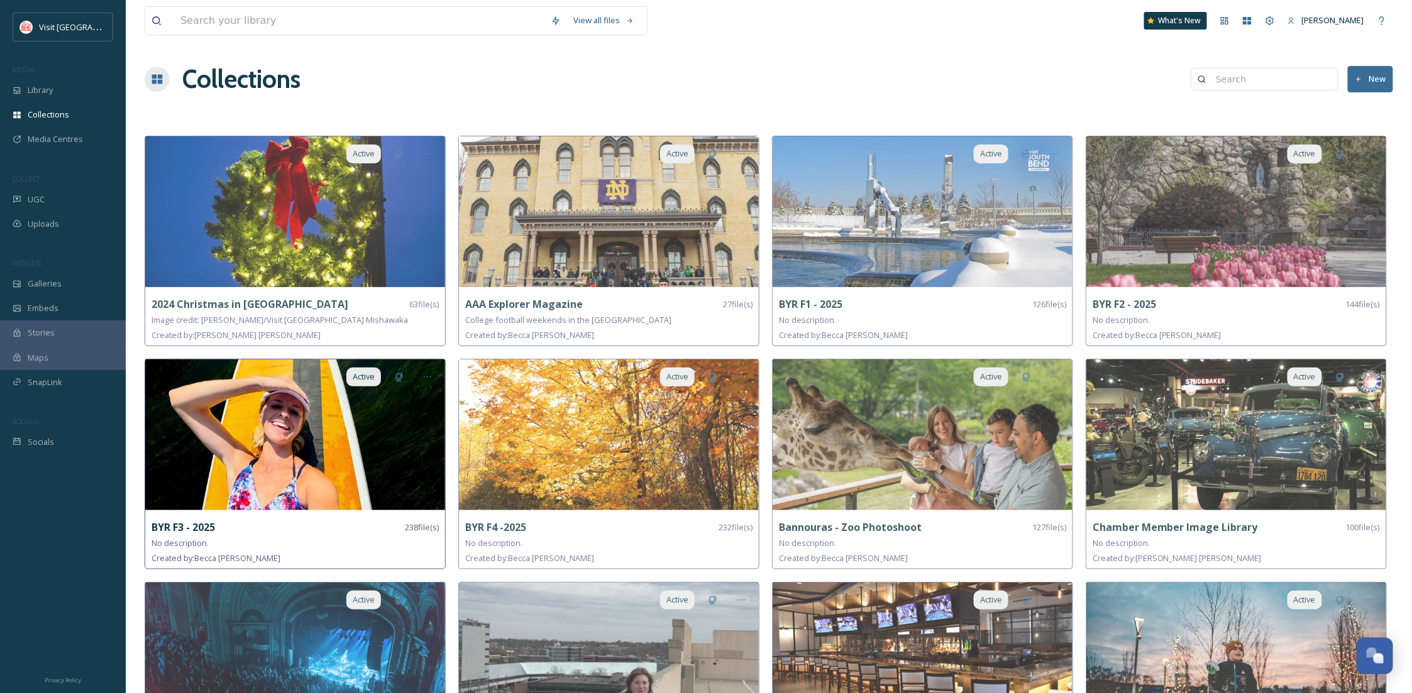
click at [252, 480] on img at bounding box center [295, 435] width 300 height 151
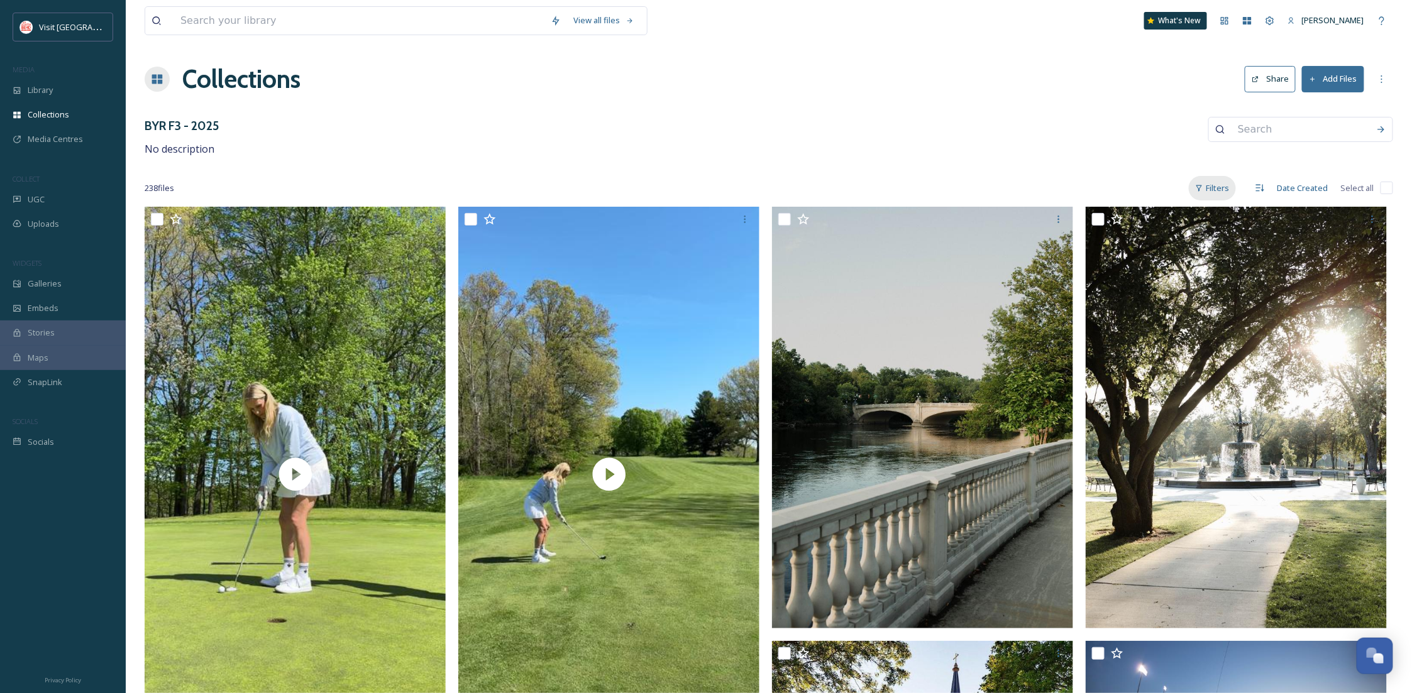
click at [1214, 186] on div "Filters" at bounding box center [1212, 188] width 47 height 25
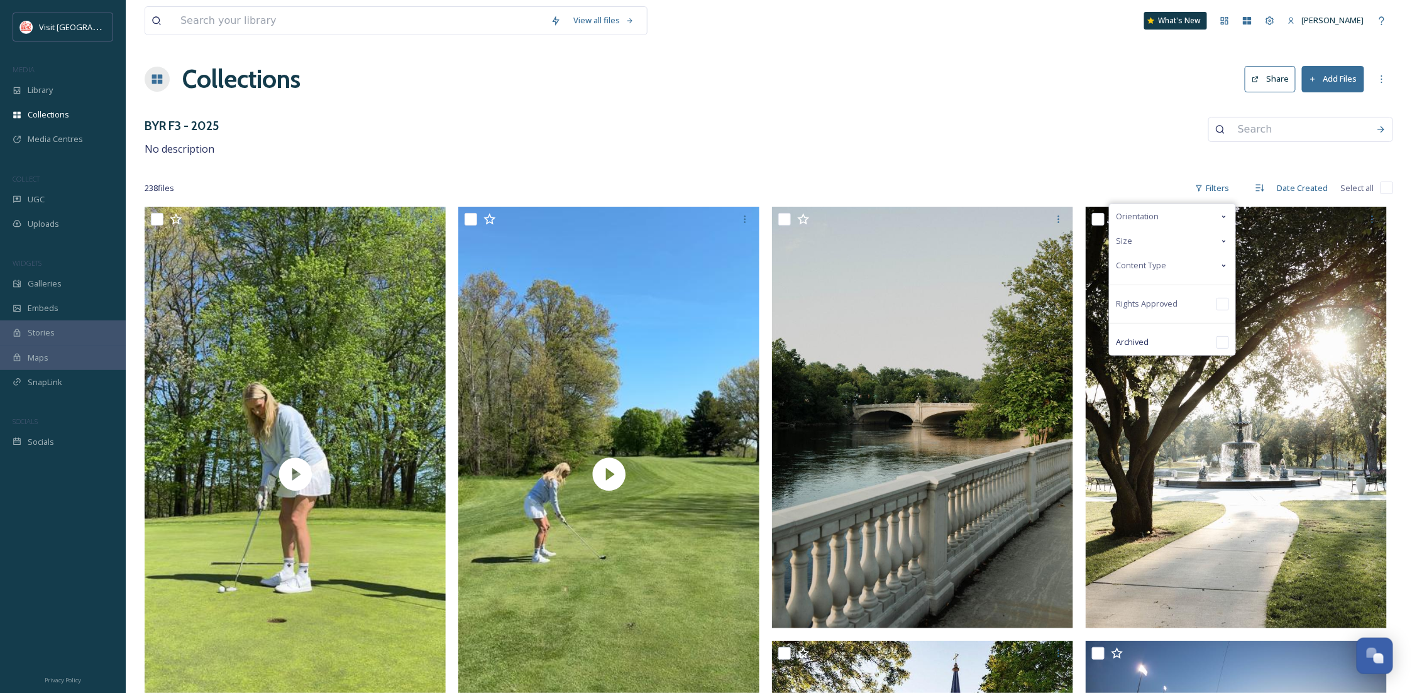
click at [1188, 267] on div "Content Type" at bounding box center [1173, 265] width 126 height 25
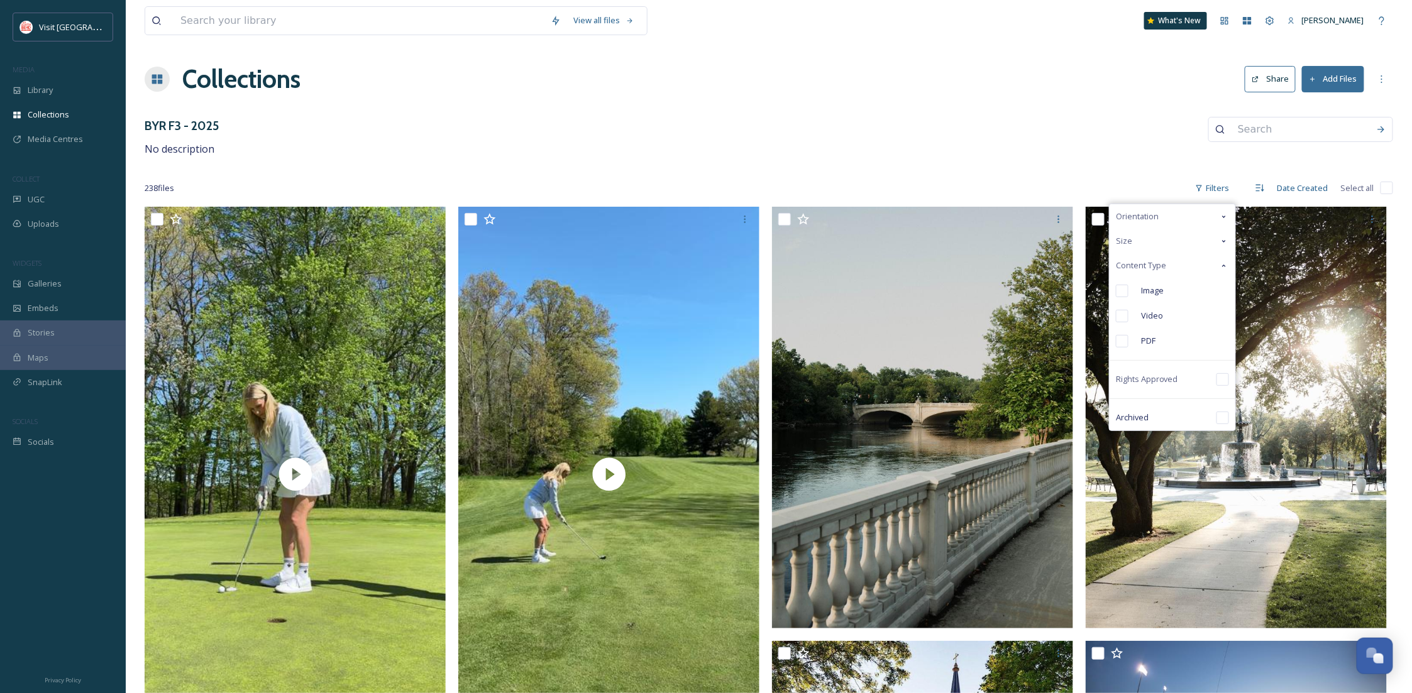
drag, startPoint x: 1141, startPoint y: 287, endPoint x: 1132, endPoint y: 288, distance: 8.8
click at [1140, 288] on div "Image" at bounding box center [1173, 290] width 126 height 25
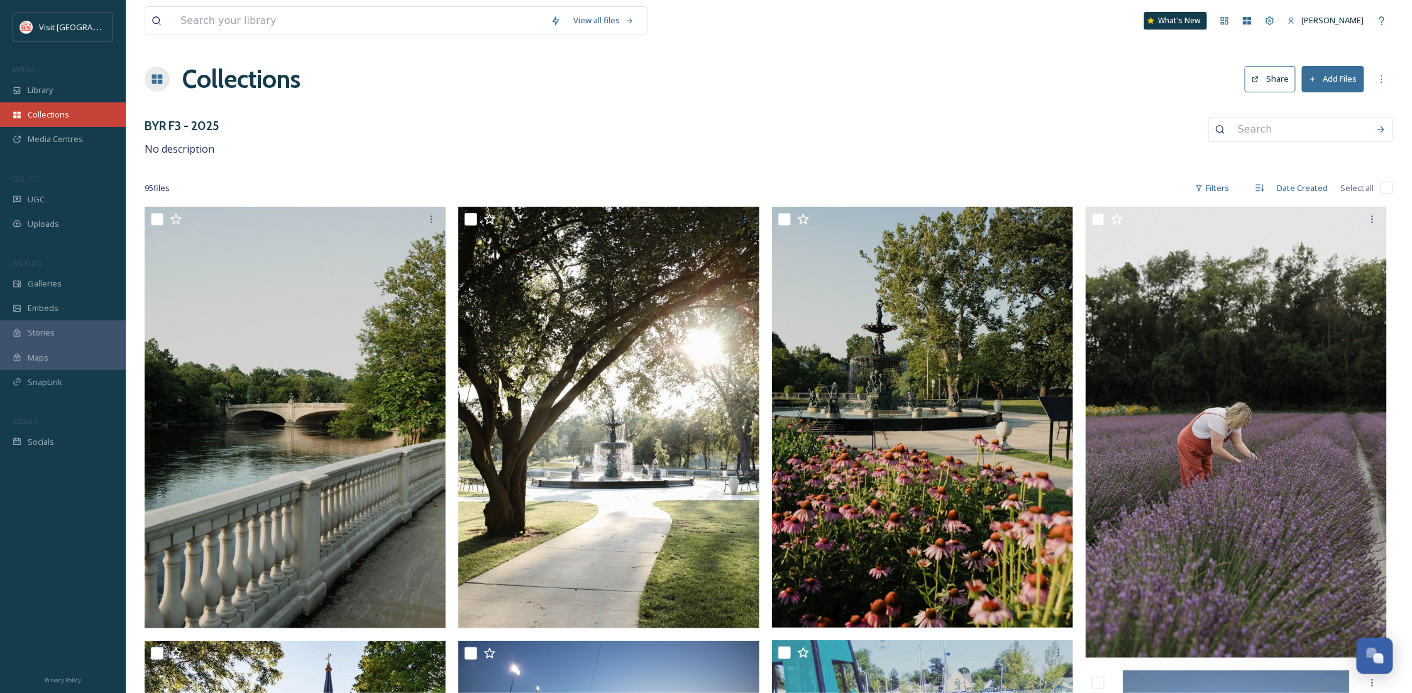
click at [35, 112] on span "Collections" at bounding box center [48, 115] width 41 height 12
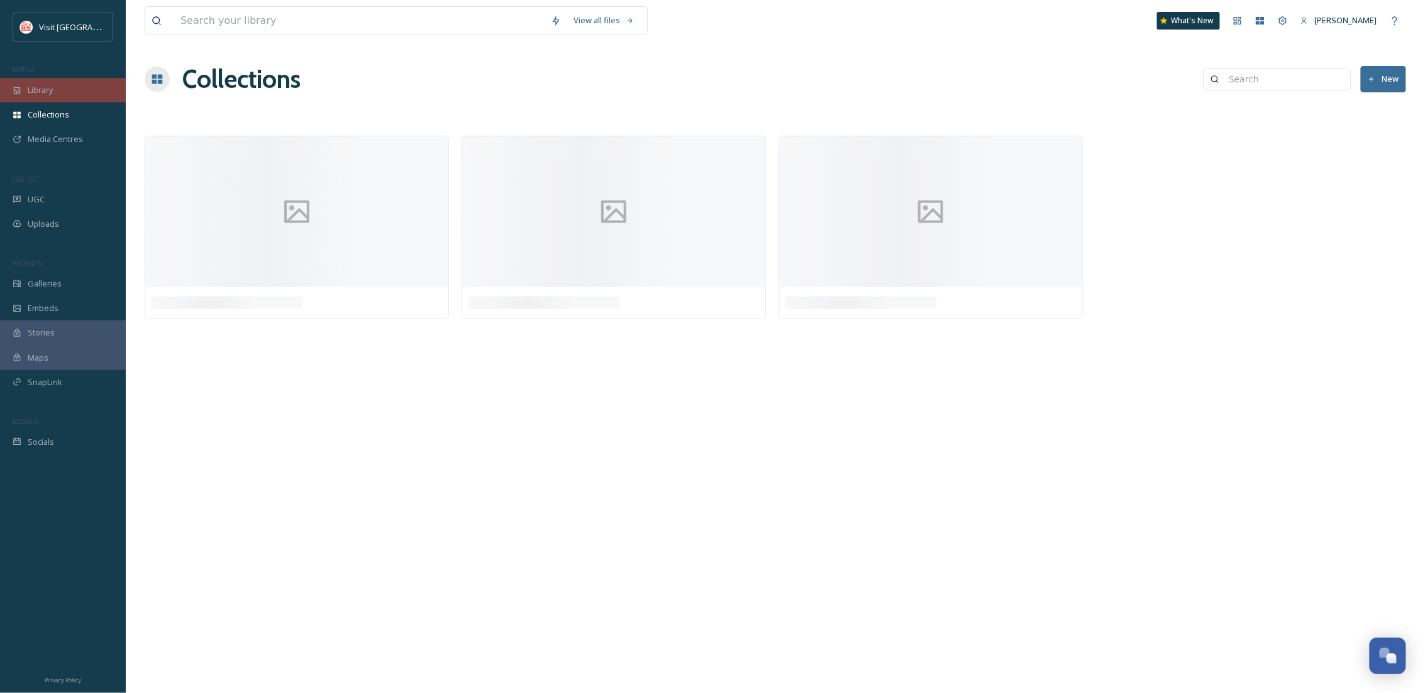
click at [57, 82] on div "Library" at bounding box center [63, 90] width 126 height 25
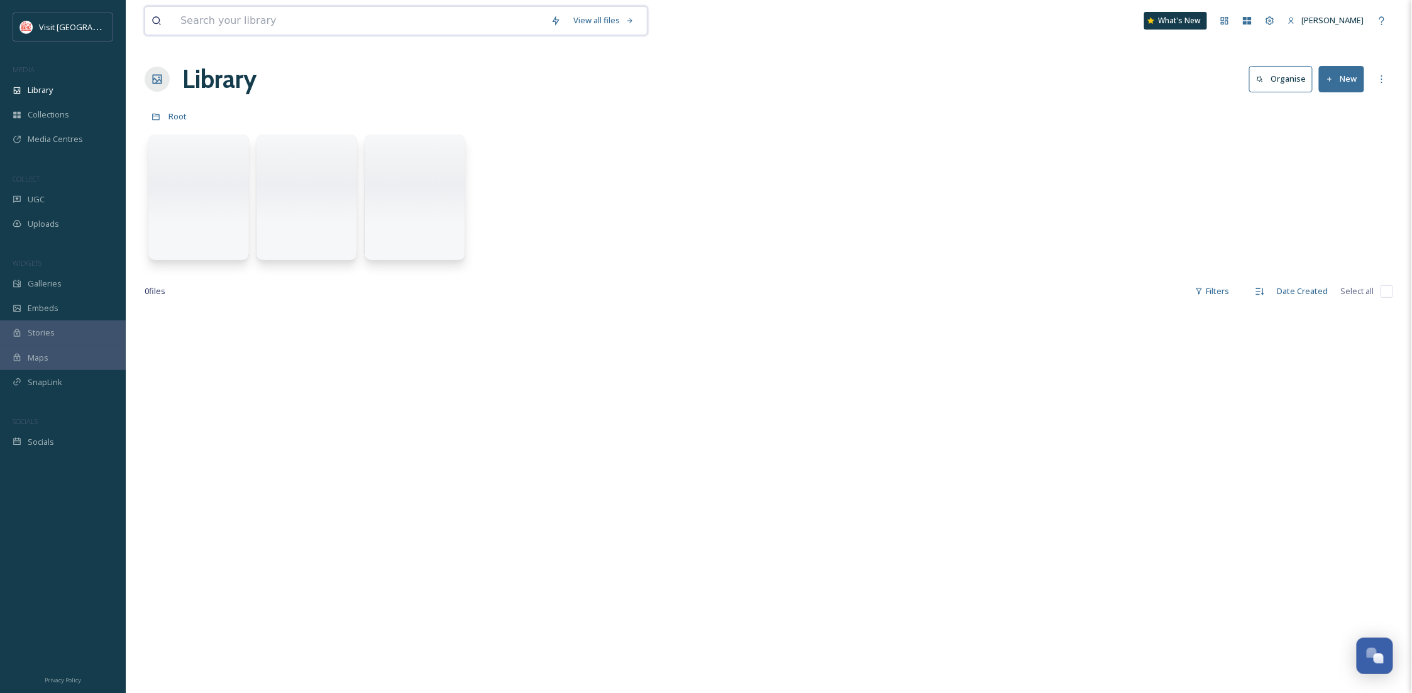
click at [237, 16] on input at bounding box center [359, 21] width 370 height 28
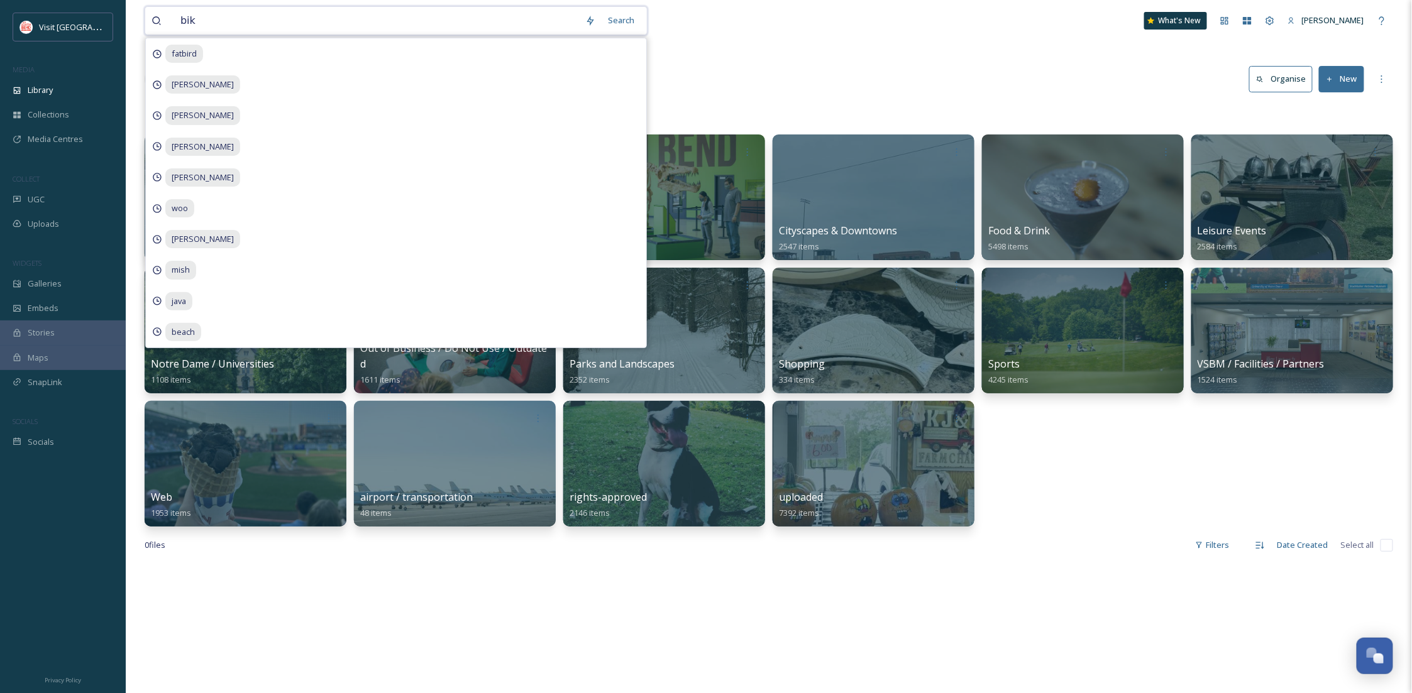
type input "bike"
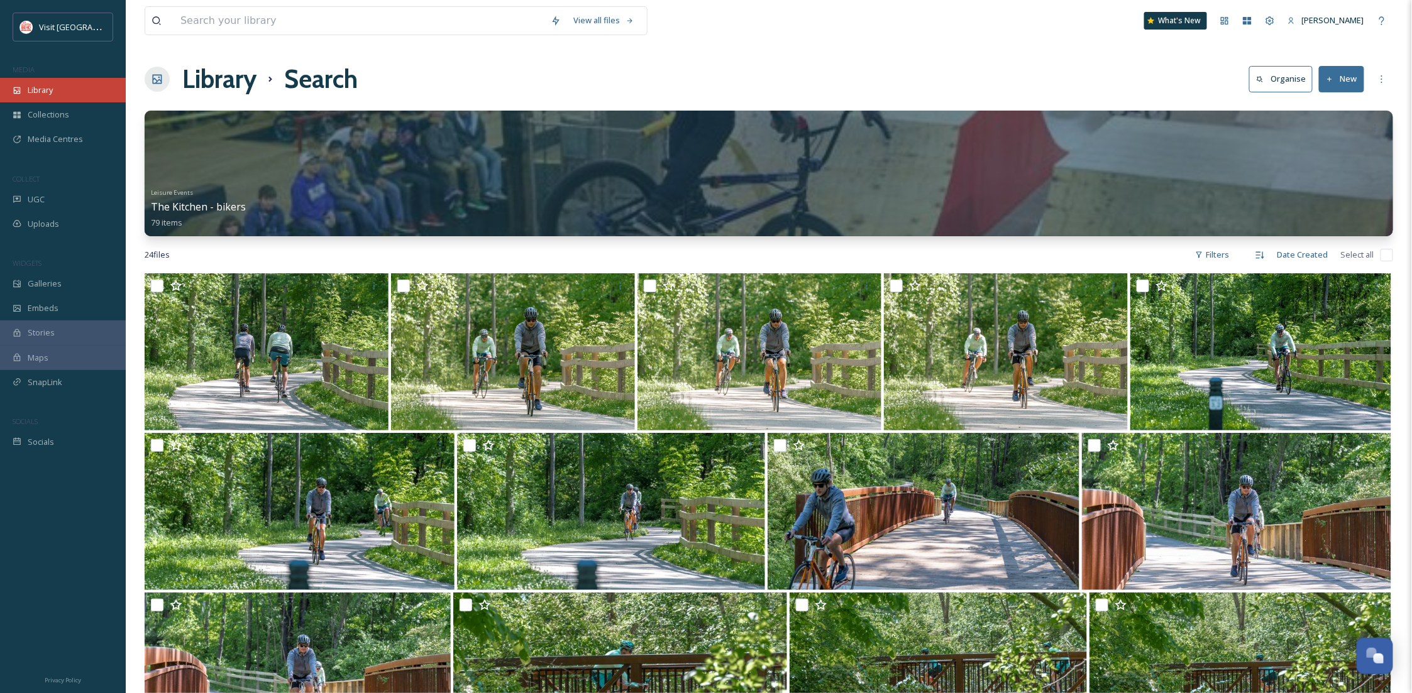
click at [26, 80] on div "Library" at bounding box center [63, 90] width 126 height 25
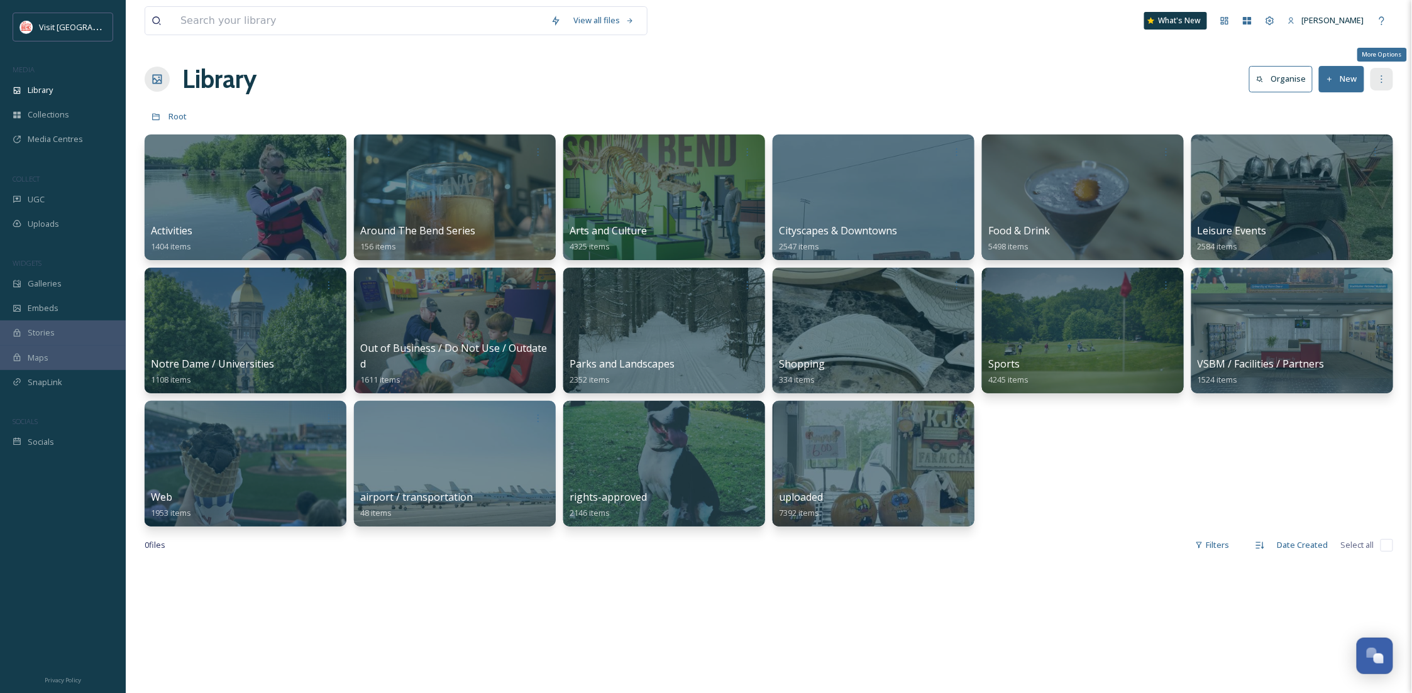
click at [1374, 79] on div "More Options" at bounding box center [1381, 79] width 23 height 23
click at [1267, 16] on icon at bounding box center [1270, 21] width 10 height 10
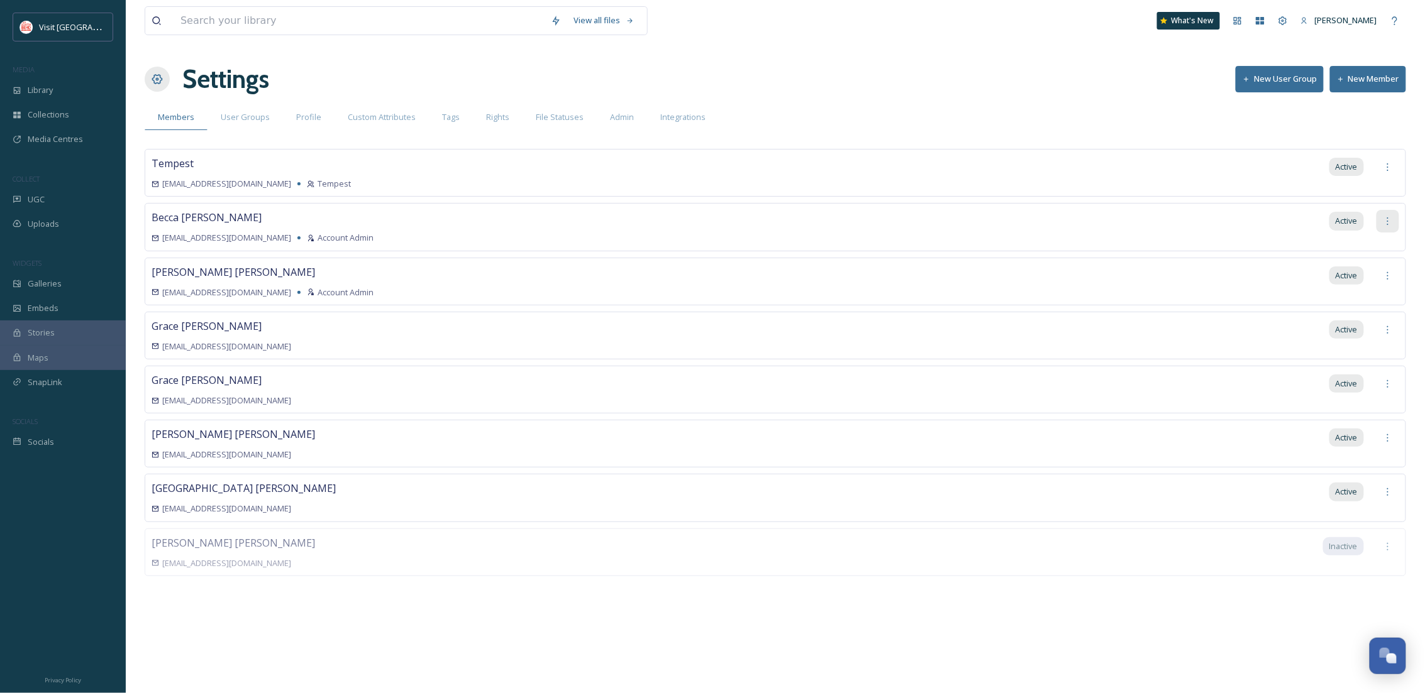
click at [1390, 229] on div at bounding box center [1387, 221] width 23 height 23
click at [1388, 228] on div at bounding box center [1387, 221] width 23 height 23
click at [72, 93] on div "Library" at bounding box center [63, 90] width 126 height 25
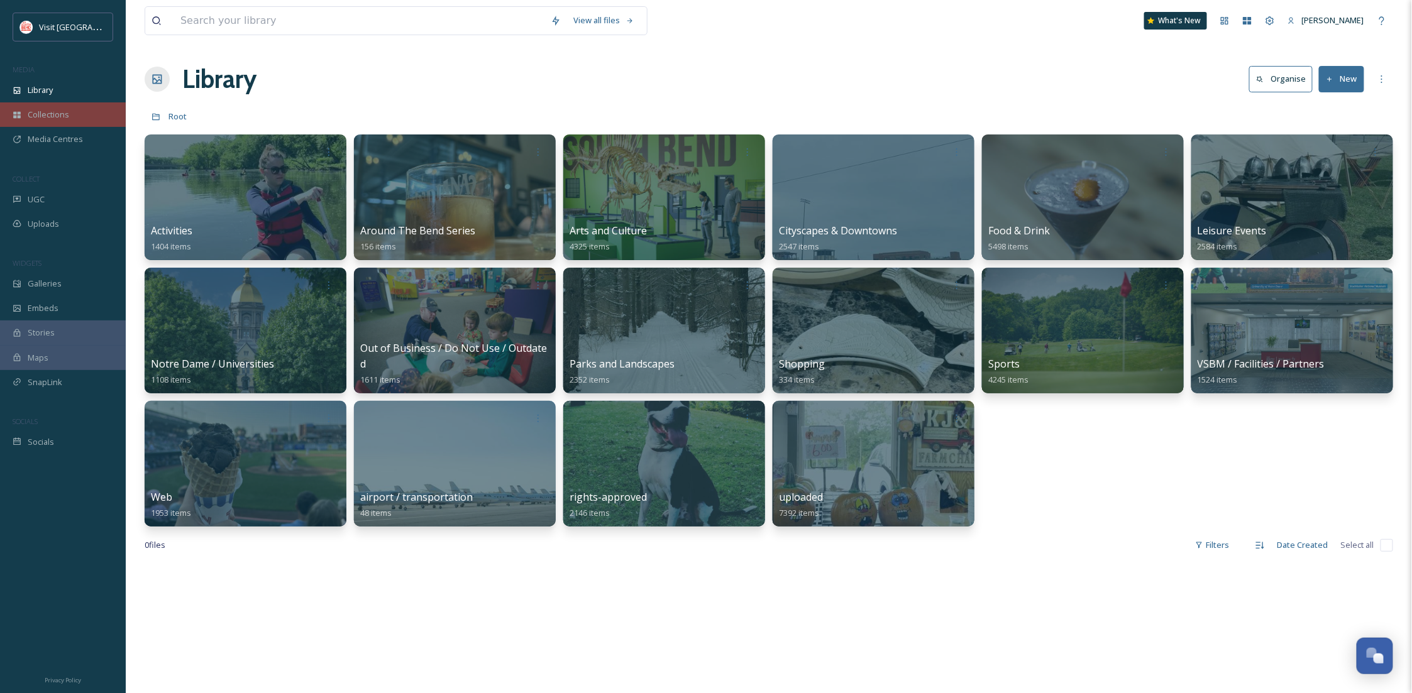
click at [66, 119] on span "Collections" at bounding box center [48, 115] width 41 height 12
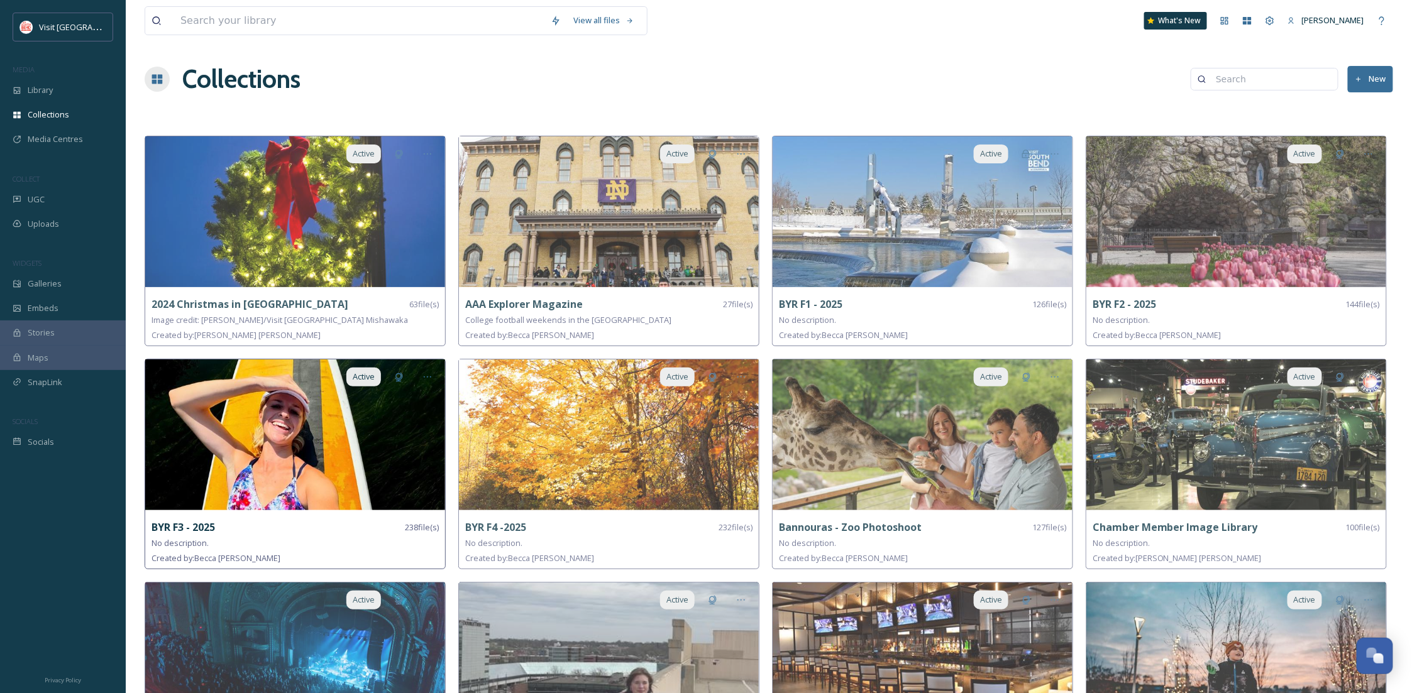
click at [331, 400] on img at bounding box center [295, 435] width 300 height 151
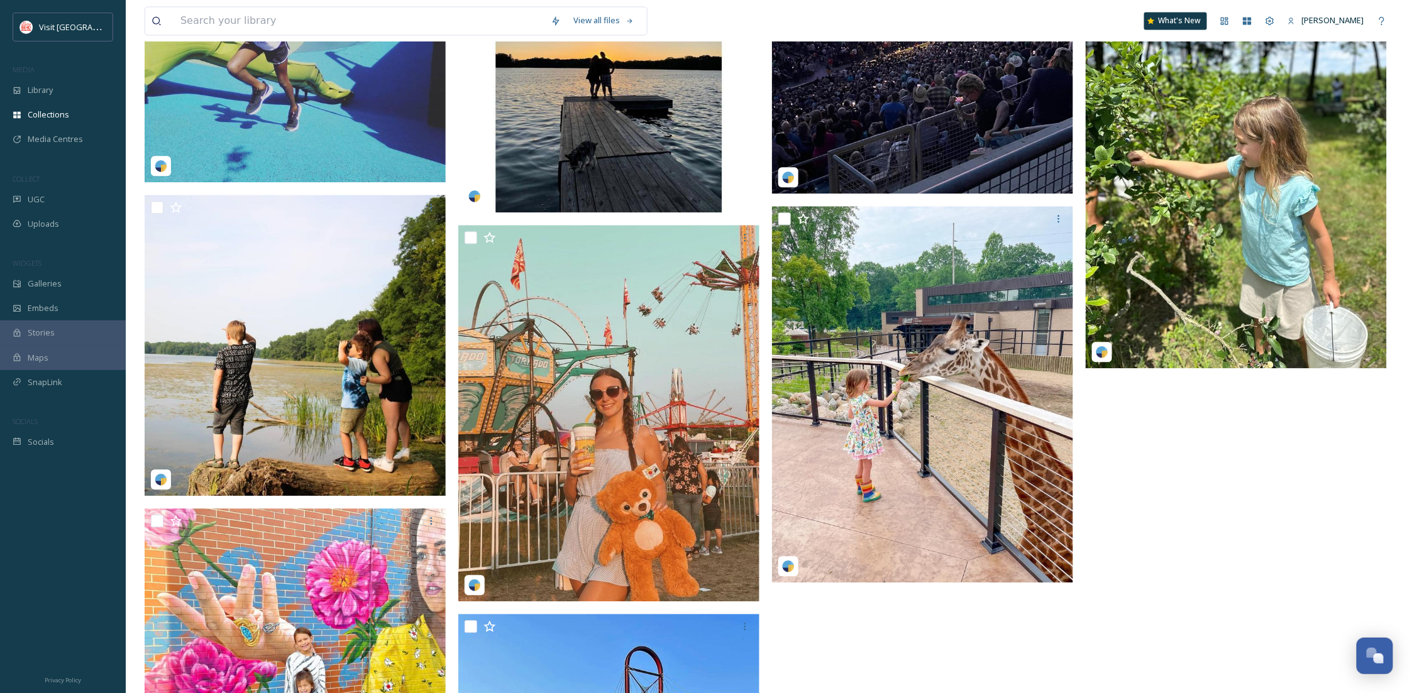
scroll to position [1453, 0]
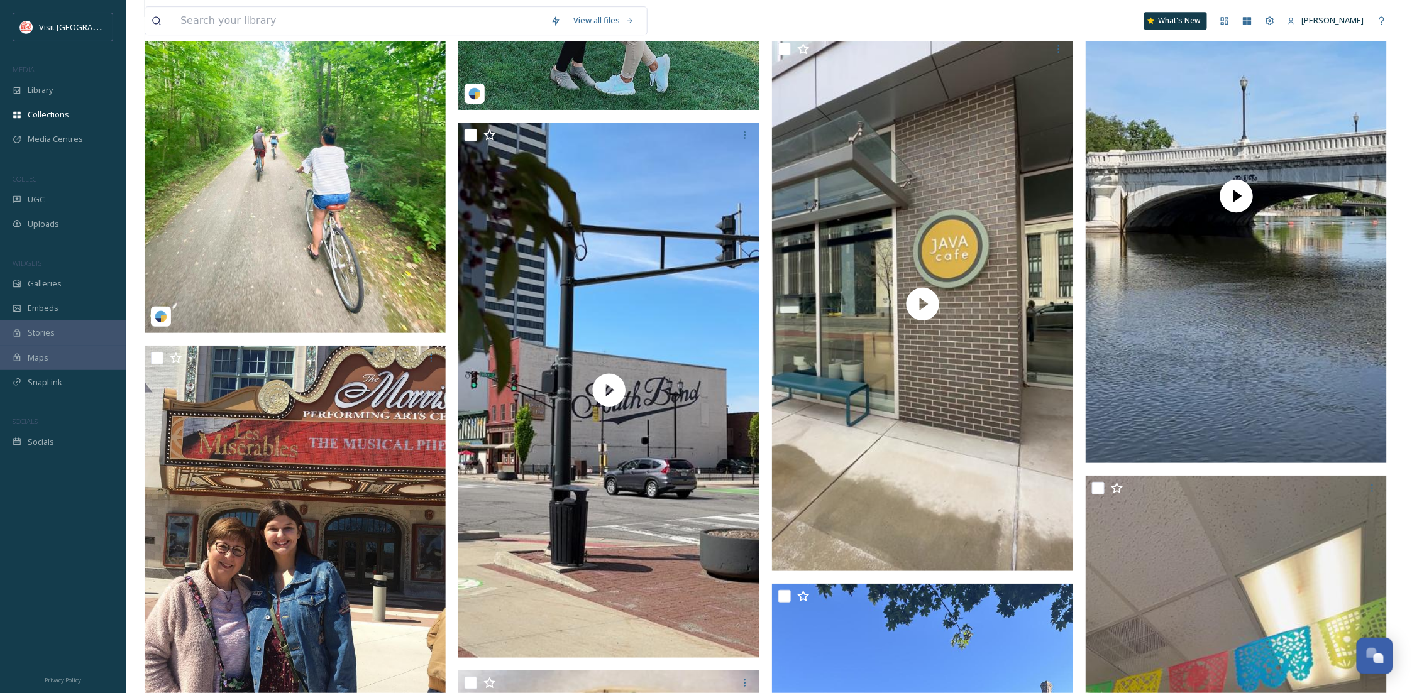
click at [242, 255] on img at bounding box center [295, 145] width 301 height 377
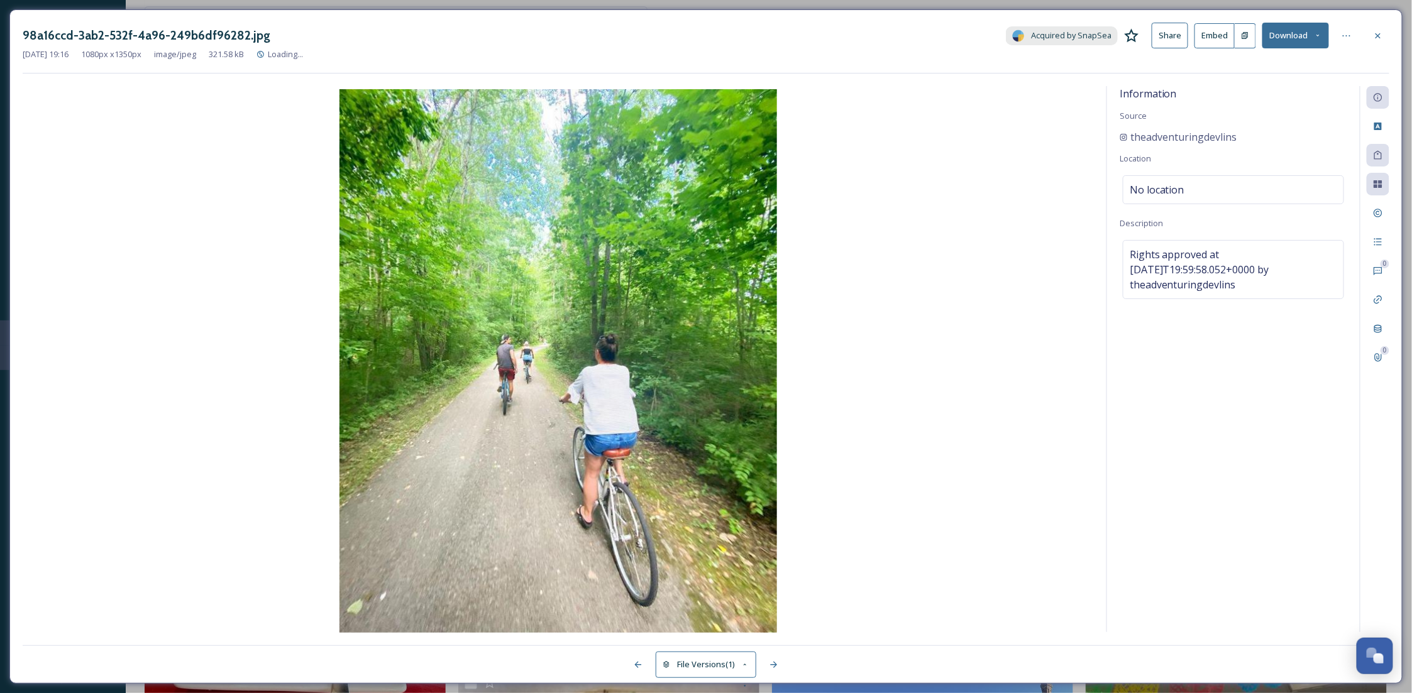
scroll to position [6251, 0]
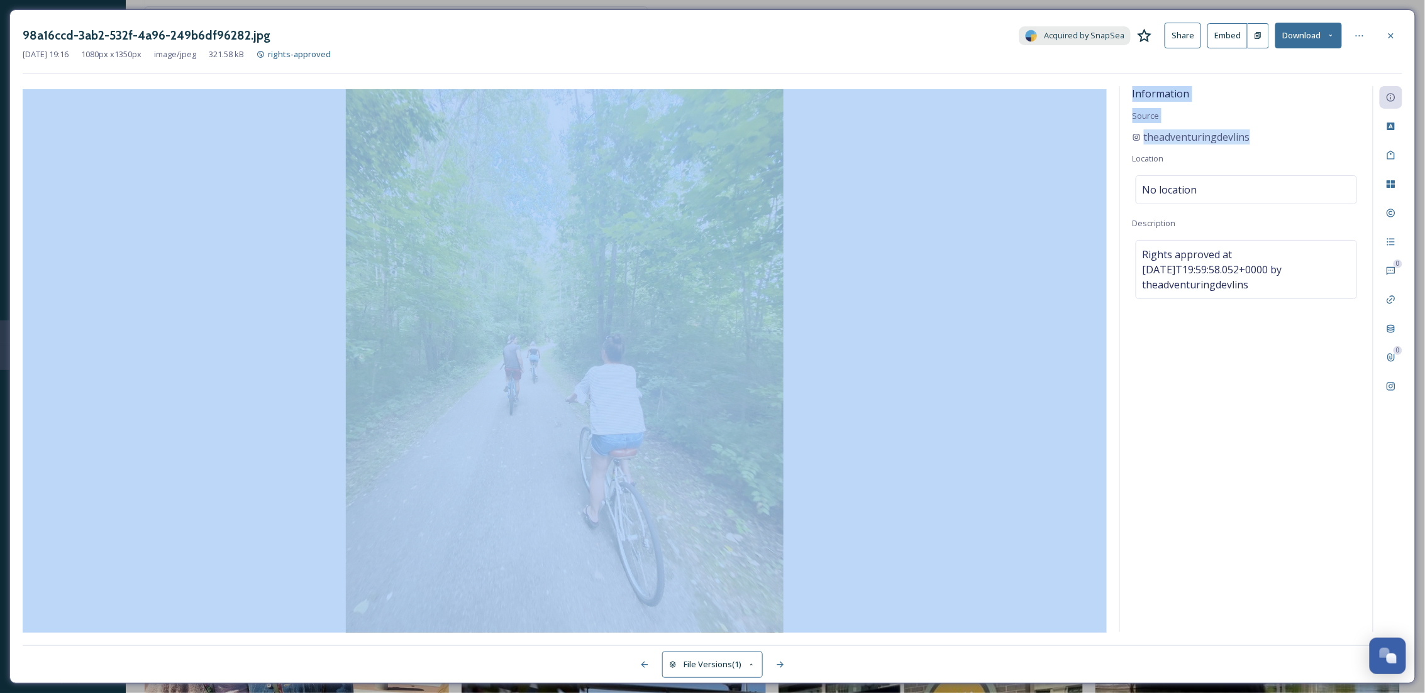
drag, startPoint x: 1283, startPoint y: 143, endPoint x: 1110, endPoint y: 134, distance: 173.1
click at [1110, 134] on div "Information Source theadventuringdevlins Location No location Description Right…" at bounding box center [712, 359] width 1379 height 547
click at [1336, 142] on div "theadventuringdevlins" at bounding box center [1246, 137] width 228 height 15
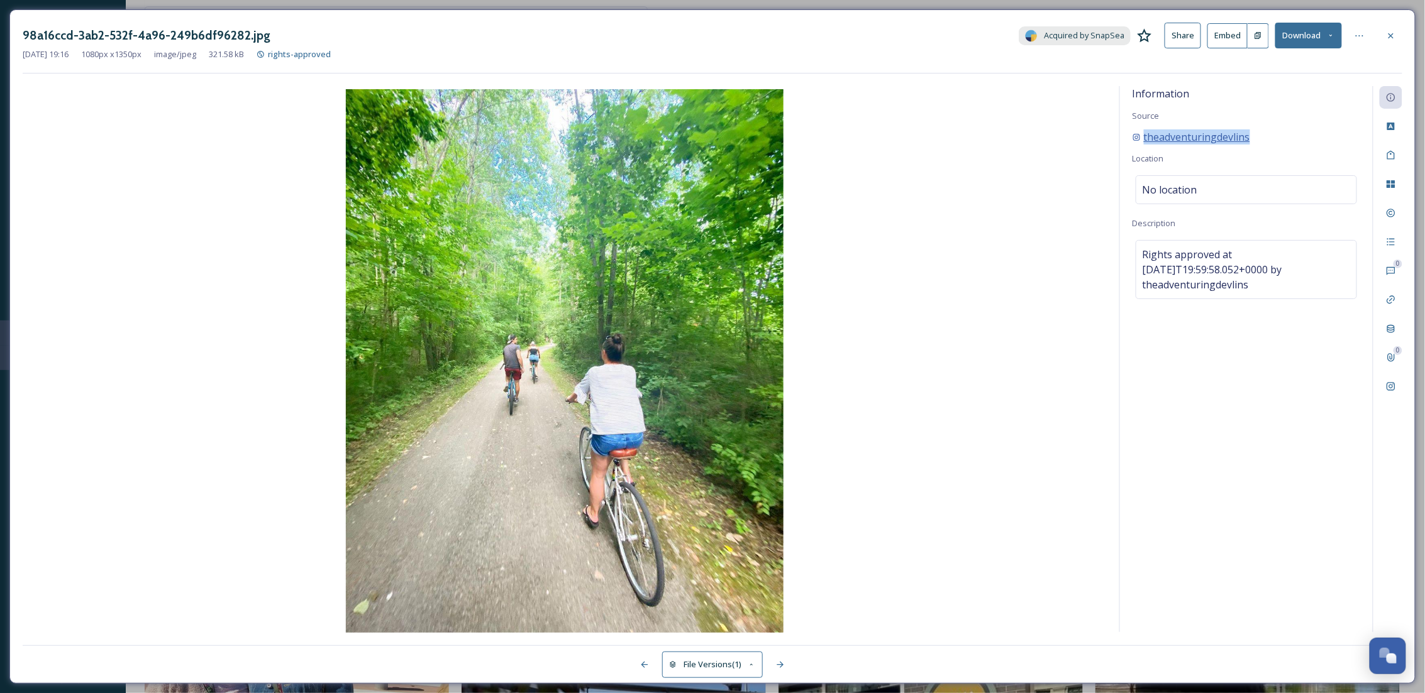
drag, startPoint x: 1321, startPoint y: 144, endPoint x: 1142, endPoint y: 140, distance: 179.2
click at [1142, 140] on div "theadventuringdevlins" at bounding box center [1246, 137] width 228 height 15
copy span "theadventuringdevlins"
click at [1398, 30] on div at bounding box center [1390, 36] width 23 height 23
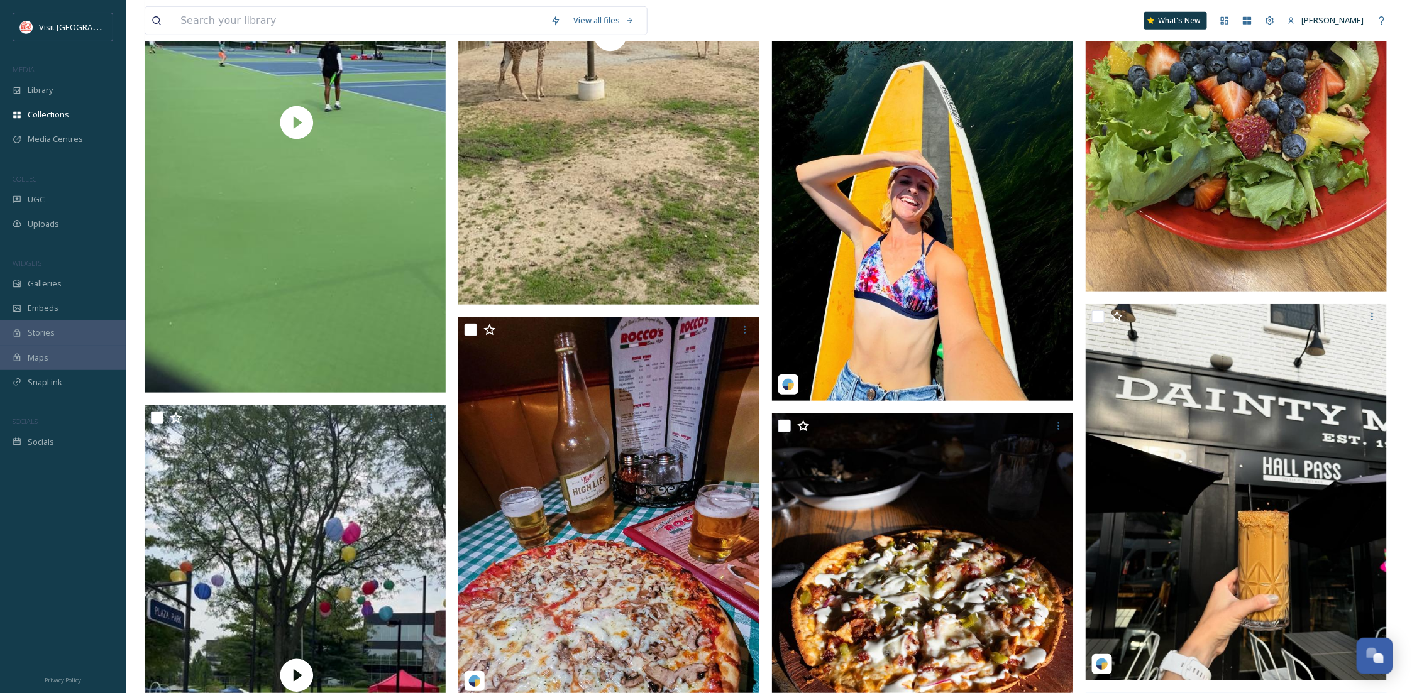
scroll to position [5052, 0]
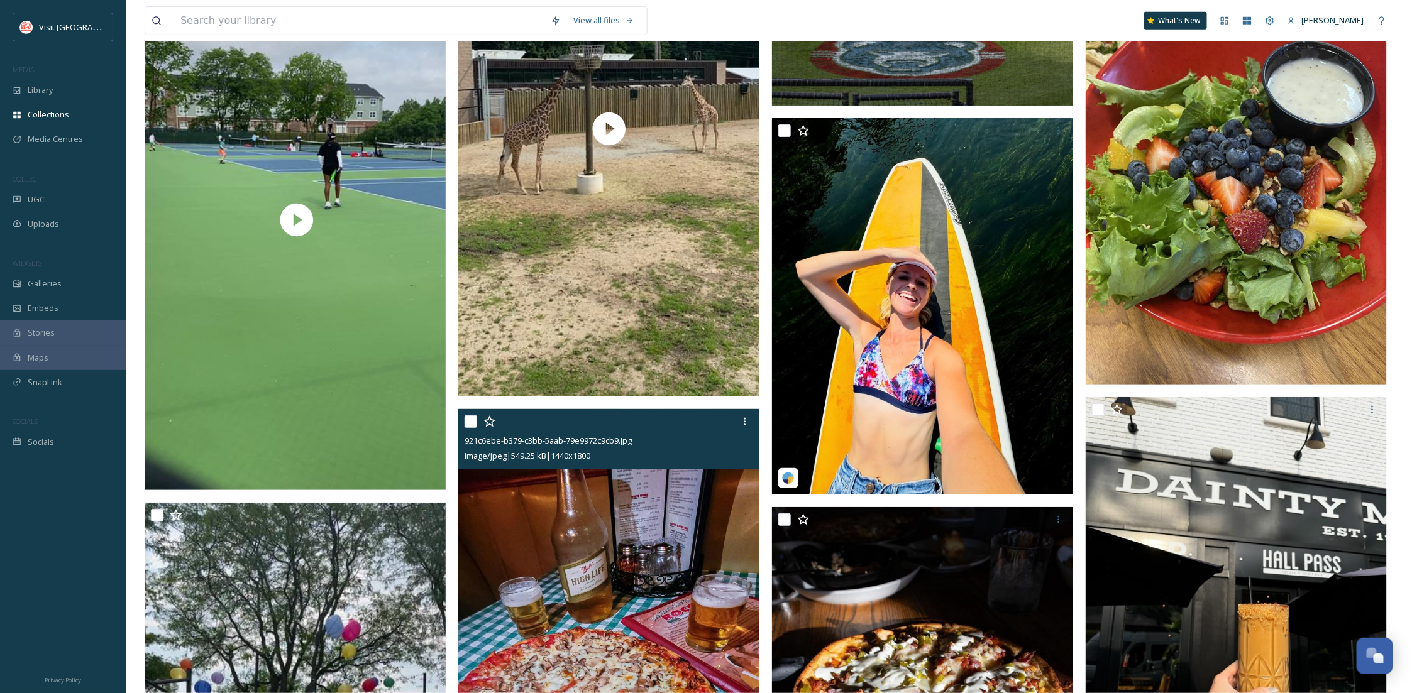
click at [609, 546] on img at bounding box center [608, 597] width 301 height 377
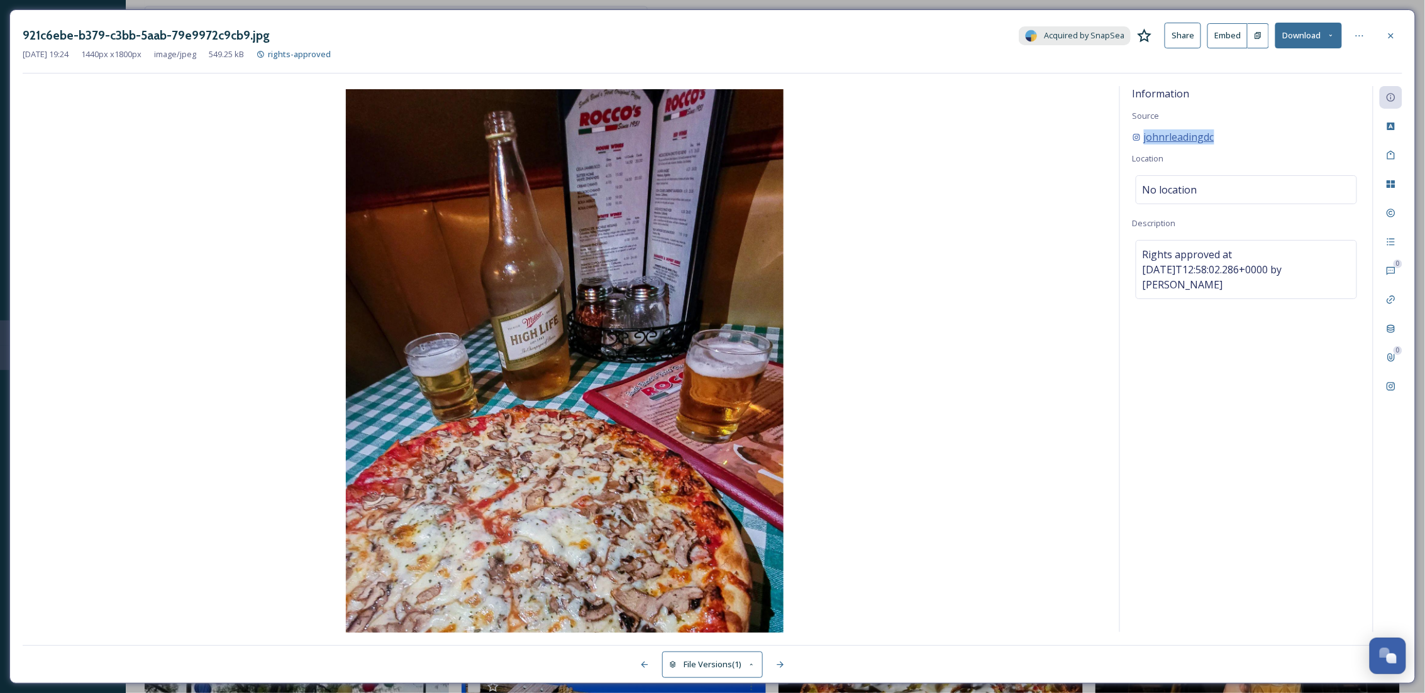
drag, startPoint x: 1240, startPoint y: 141, endPoint x: 1138, endPoint y: 145, distance: 101.3
click at [1138, 145] on div "johnrleadingdc" at bounding box center [1246, 137] width 228 height 15
copy span "johnrleadingdc"
click at [1383, 28] on div at bounding box center [1390, 36] width 23 height 23
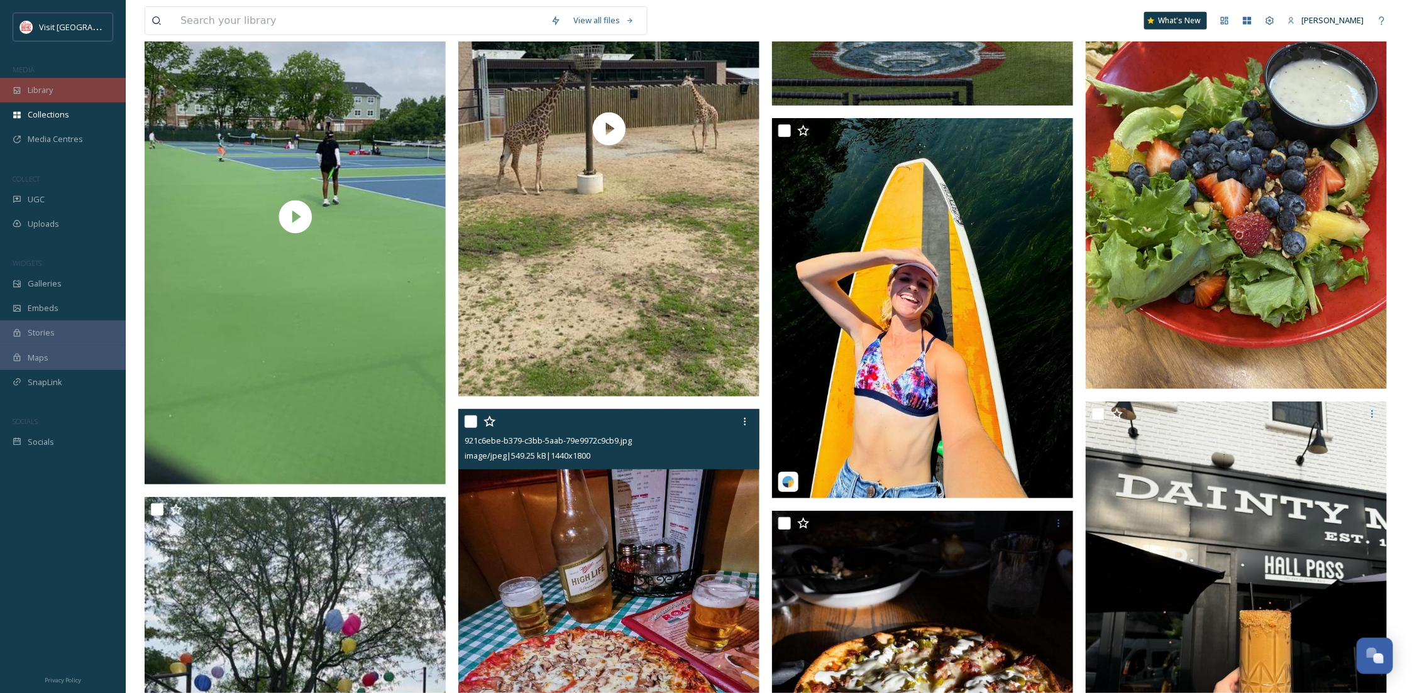
click at [46, 82] on div "Library" at bounding box center [63, 90] width 126 height 25
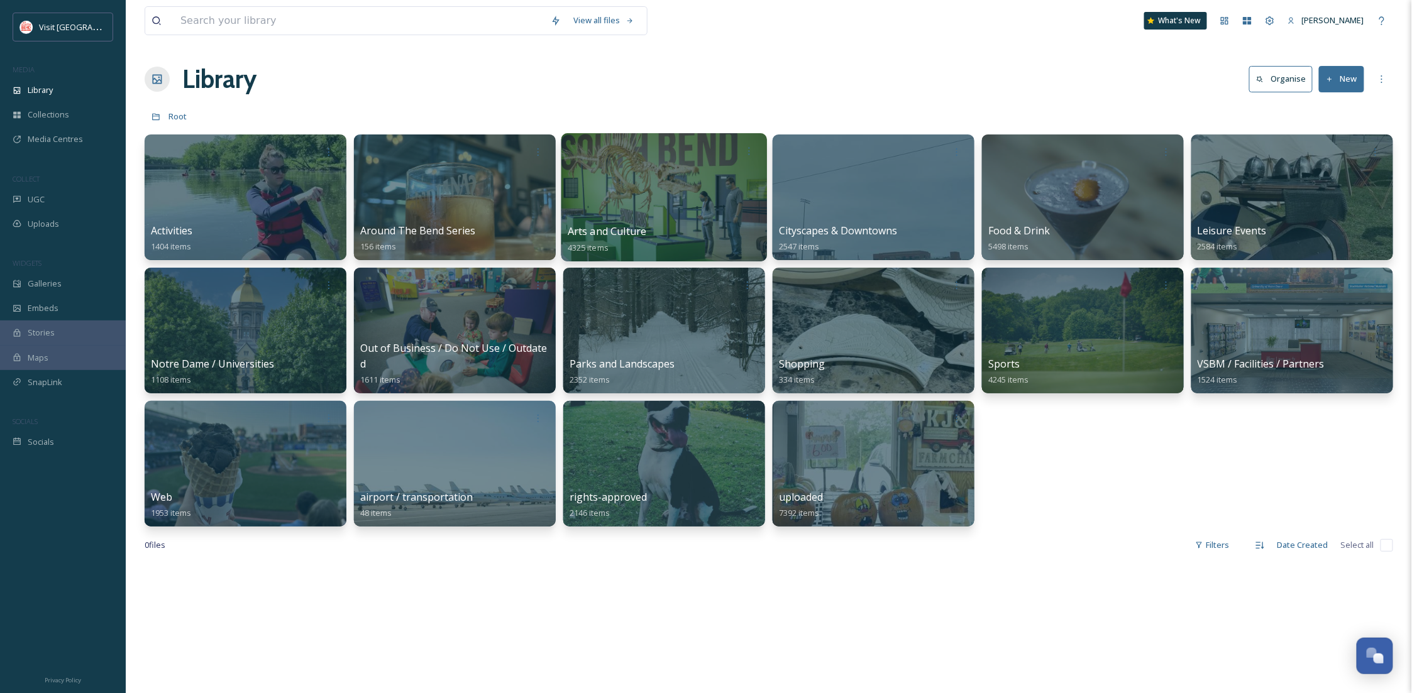
click at [651, 212] on div at bounding box center [664, 197] width 206 height 128
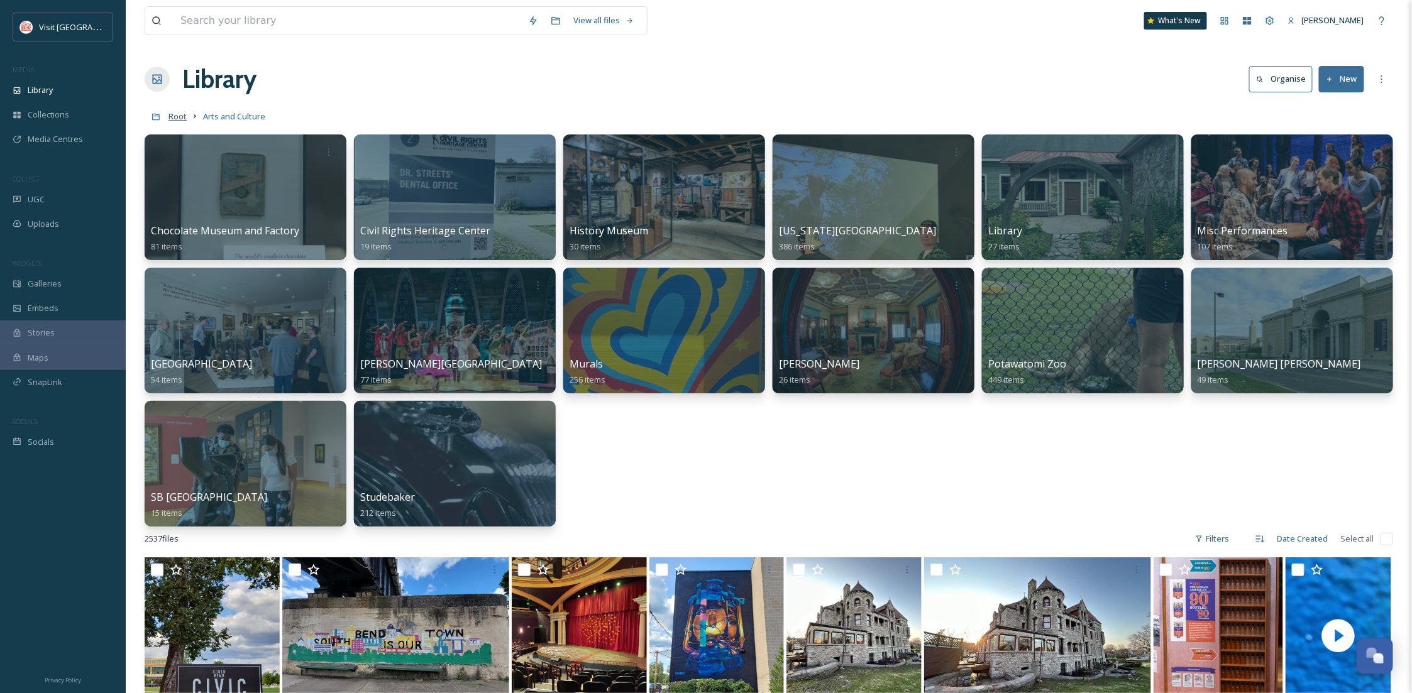
click at [174, 112] on span "Root" at bounding box center [177, 116] width 18 height 11
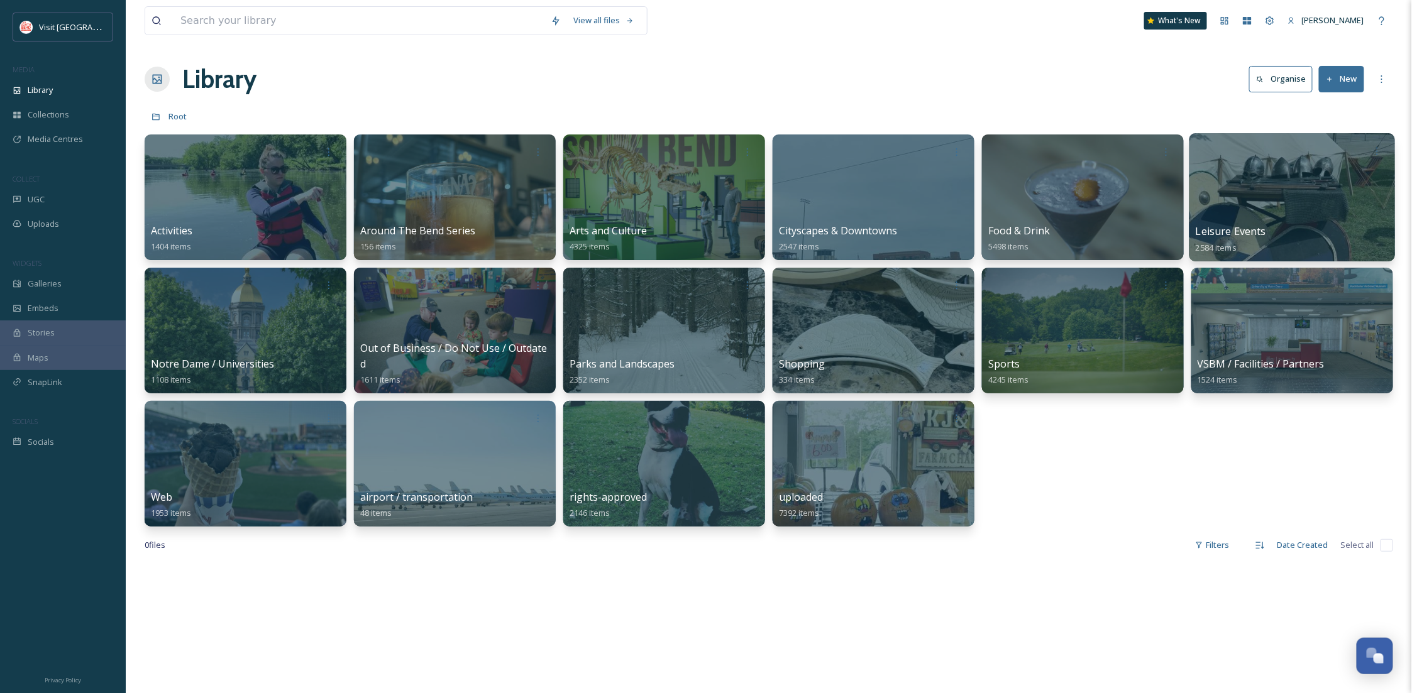
click at [1302, 208] on div at bounding box center [1292, 197] width 206 height 128
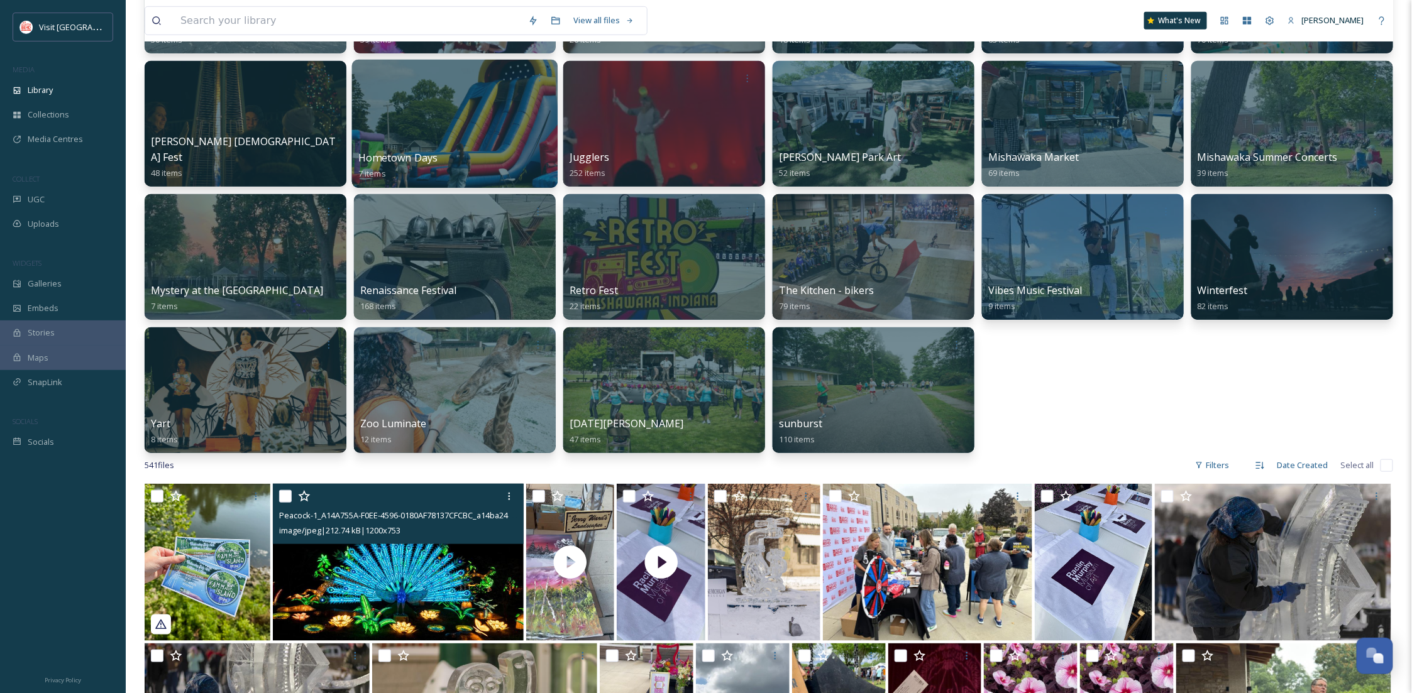
scroll to position [223, 0]
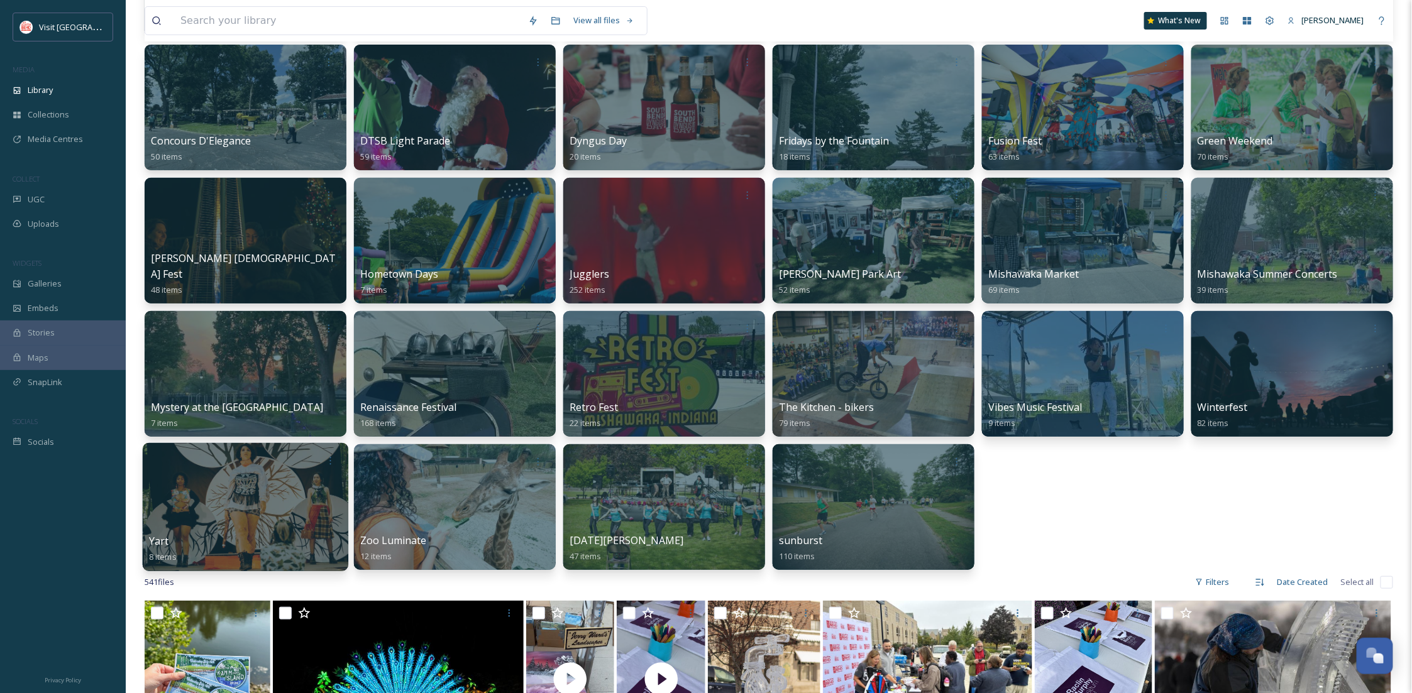
click at [269, 535] on div "Yart 8 items" at bounding box center [245, 549] width 193 height 31
click at [275, 498] on div at bounding box center [246, 507] width 206 height 128
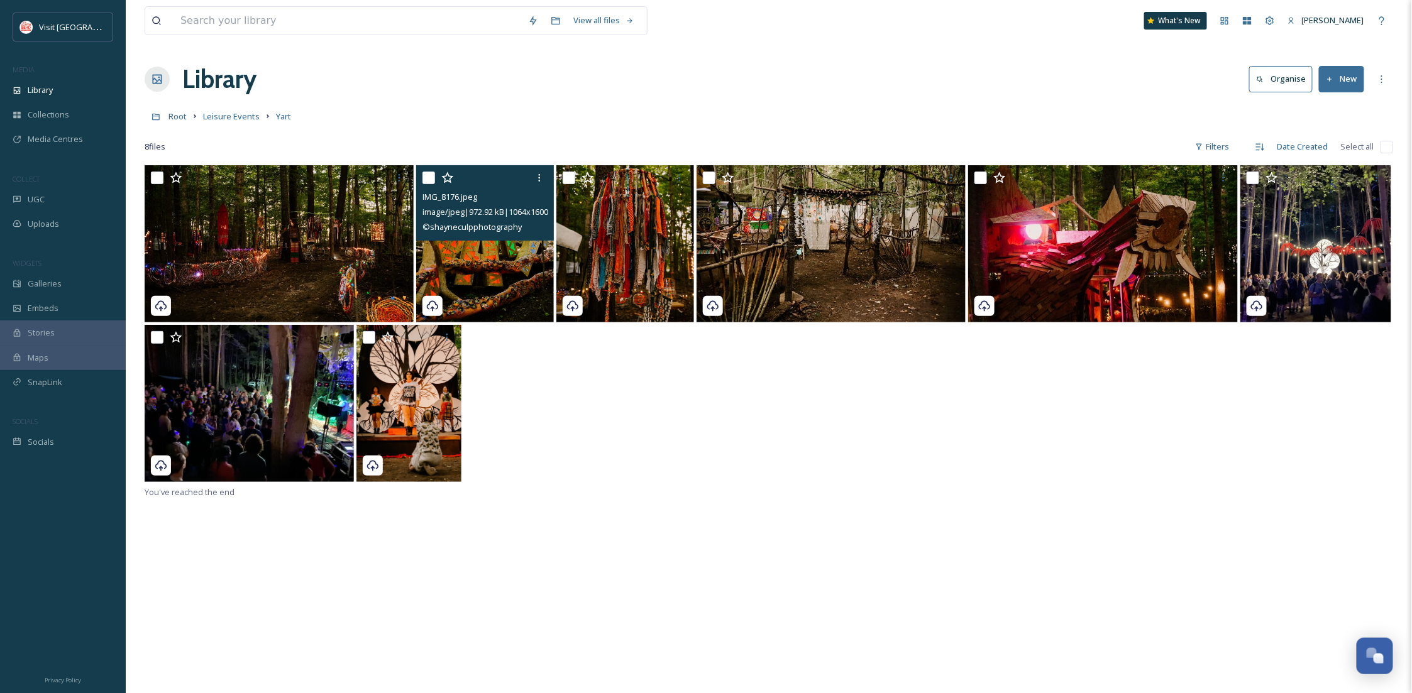
click at [498, 295] on img at bounding box center [485, 243] width 138 height 157
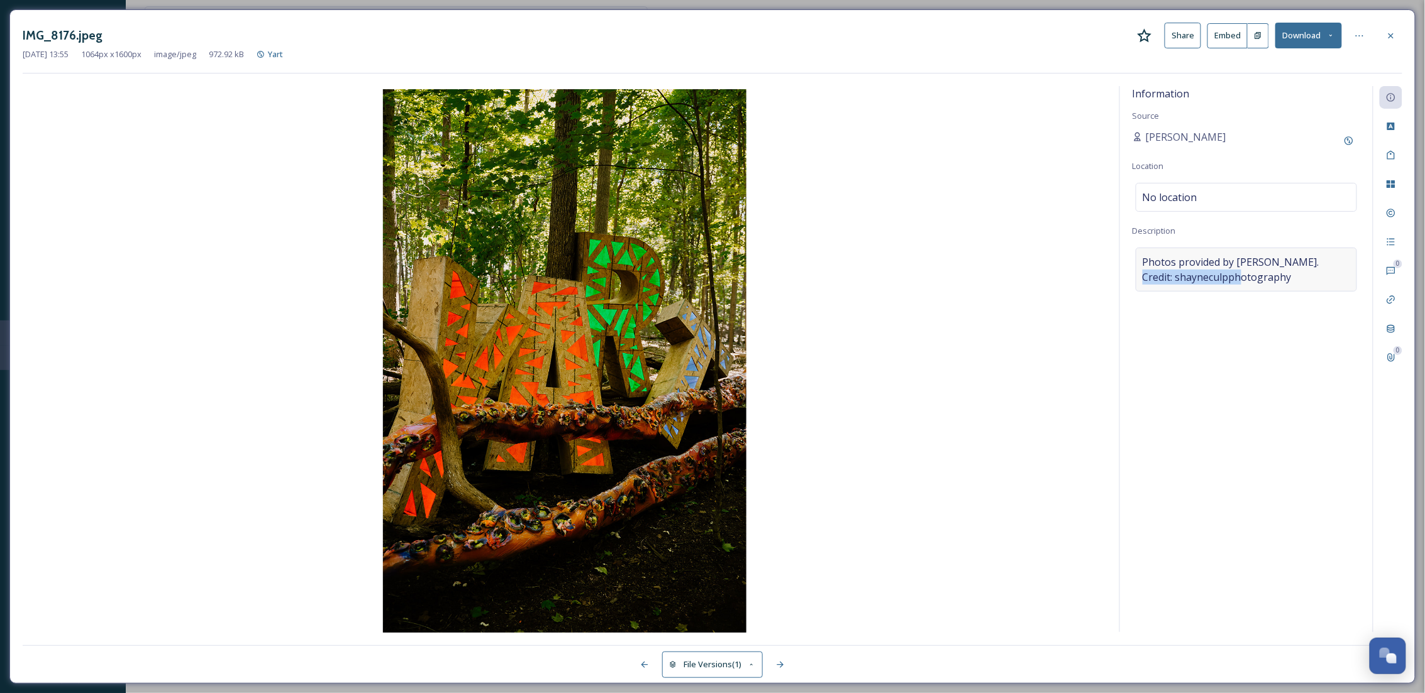
drag, startPoint x: 1268, startPoint y: 278, endPoint x: 1135, endPoint y: 282, distance: 132.7
click at [1135, 282] on div "Photos provided by YART. Credit: shayneculpphotography" at bounding box center [1245, 270] width 221 height 44
drag, startPoint x: 1267, startPoint y: 280, endPoint x: 1122, endPoint y: 282, distance: 145.2
click at [1122, 282] on div "Information Source Becca Alexander Location No location Description Photos prov…" at bounding box center [1246, 359] width 253 height 546
click at [1397, 35] on div at bounding box center [1390, 36] width 23 height 23
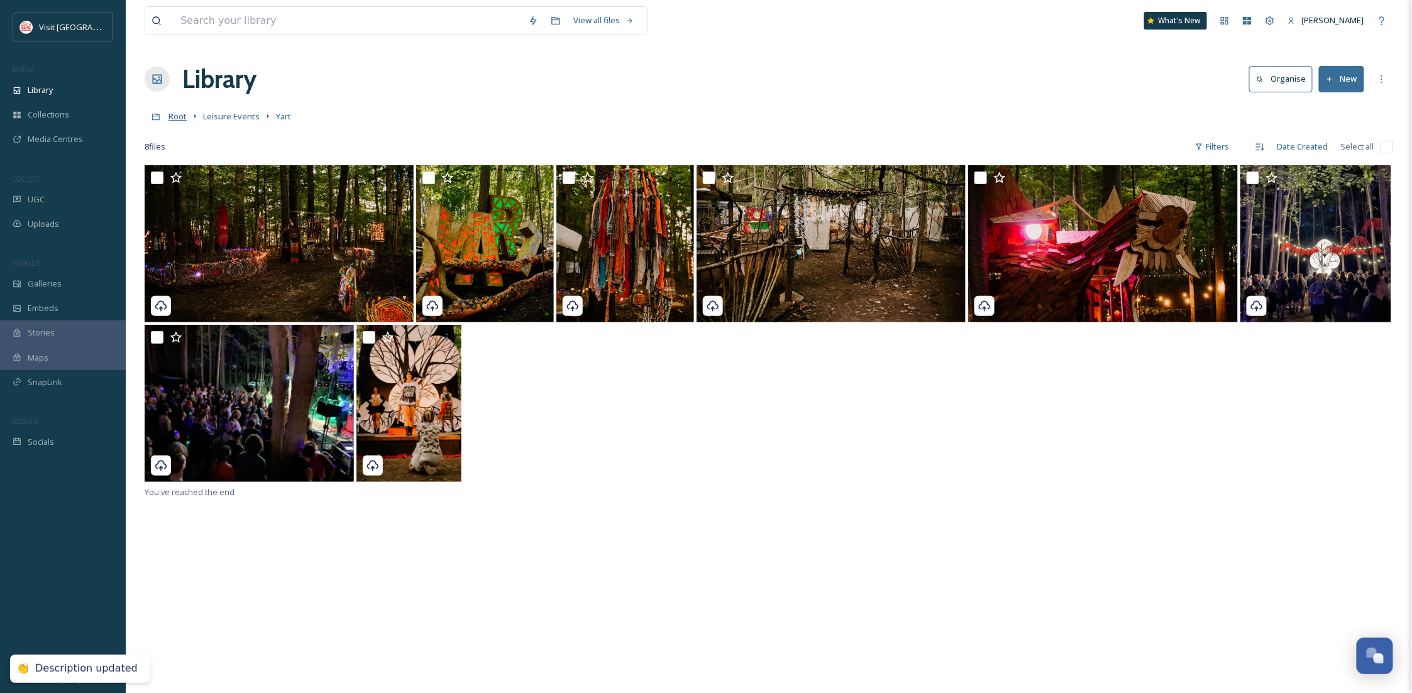
click at [177, 112] on span "Root" at bounding box center [177, 116] width 18 height 11
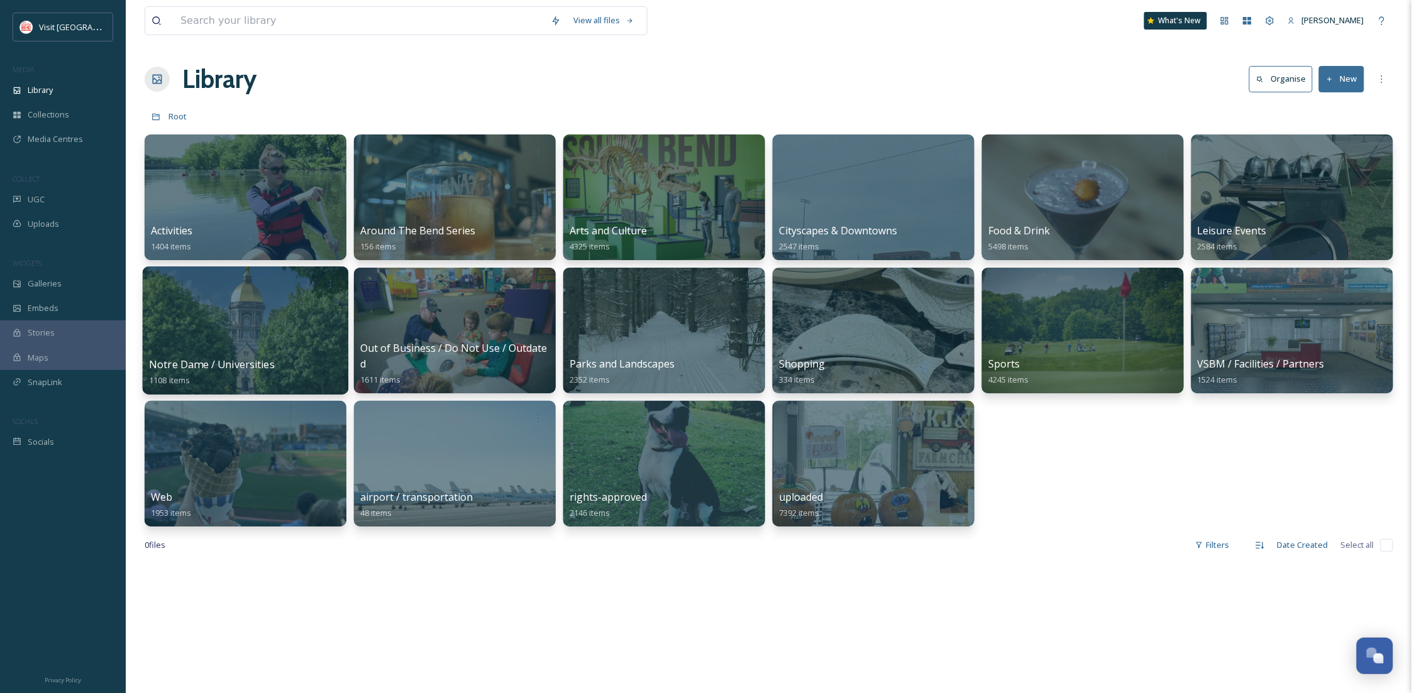
click at [273, 320] on div at bounding box center [246, 331] width 206 height 128
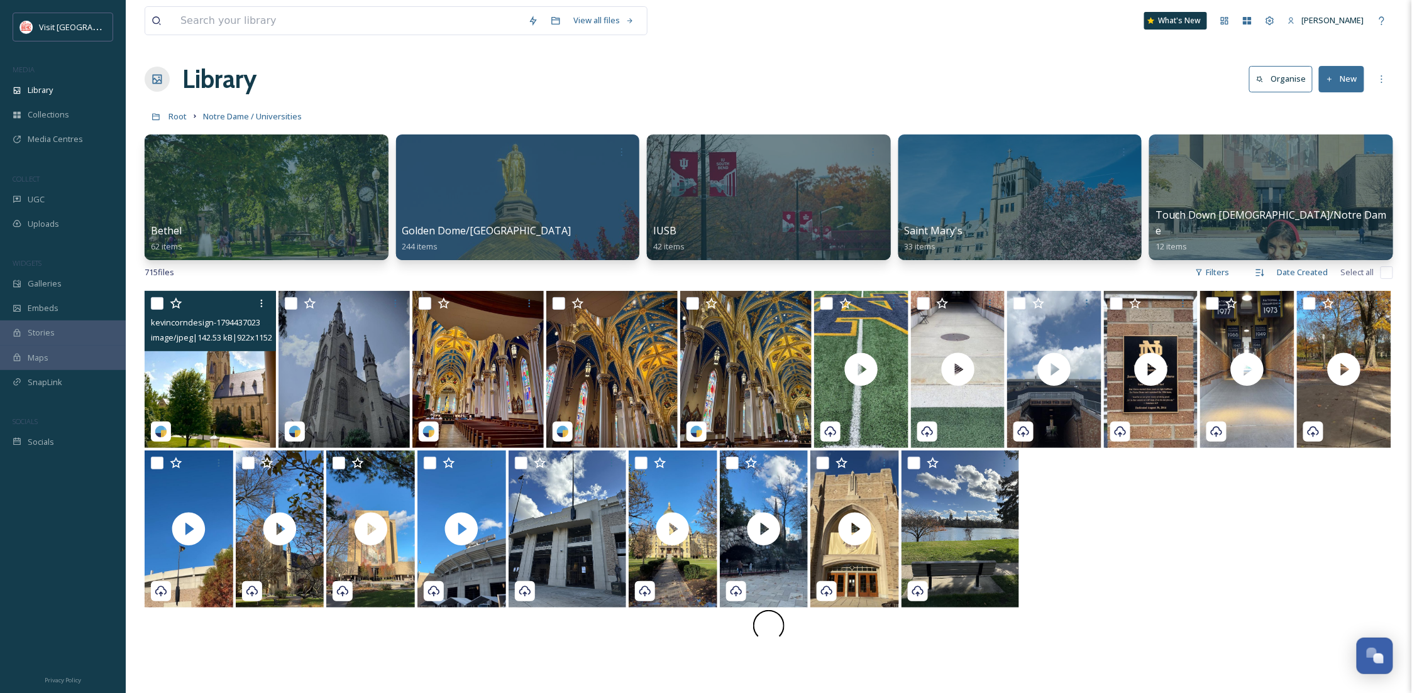
click at [245, 403] on img at bounding box center [210, 369] width 131 height 157
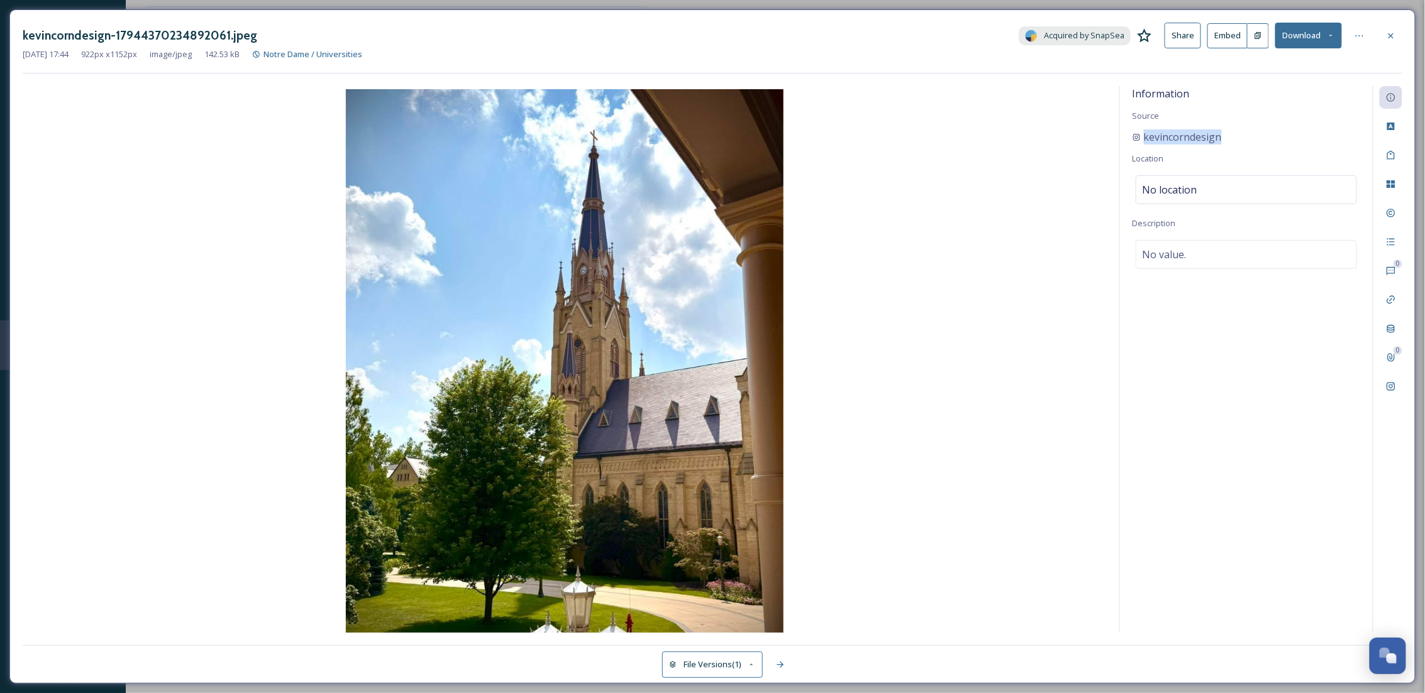
drag, startPoint x: 1242, startPoint y: 139, endPoint x: 1128, endPoint y: 138, distance: 113.8
click at [1128, 138] on div "Information Source kevincorndesign Location No location Description No value." at bounding box center [1246, 359] width 253 height 546
copy span "kevincorndesign"
click at [1394, 43] on div at bounding box center [1390, 36] width 23 height 23
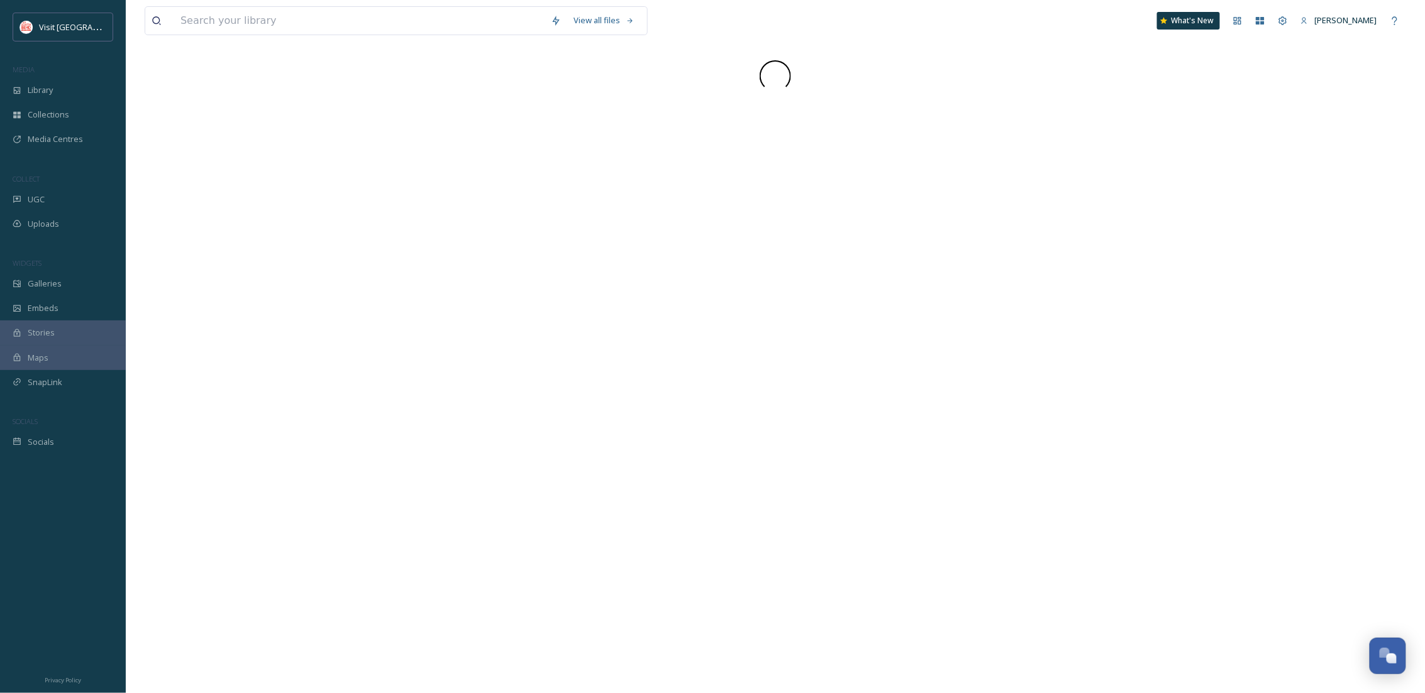
scroll to position [192, 0]
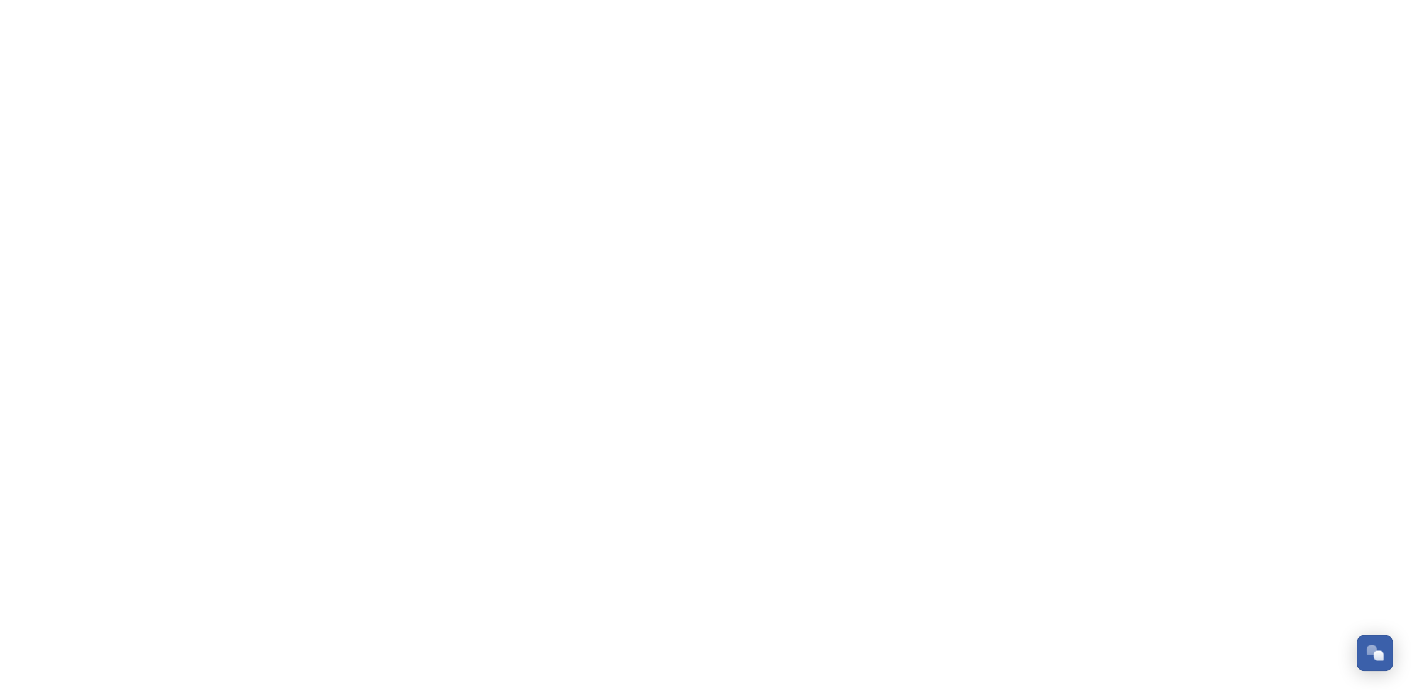
scroll to position [192, 0]
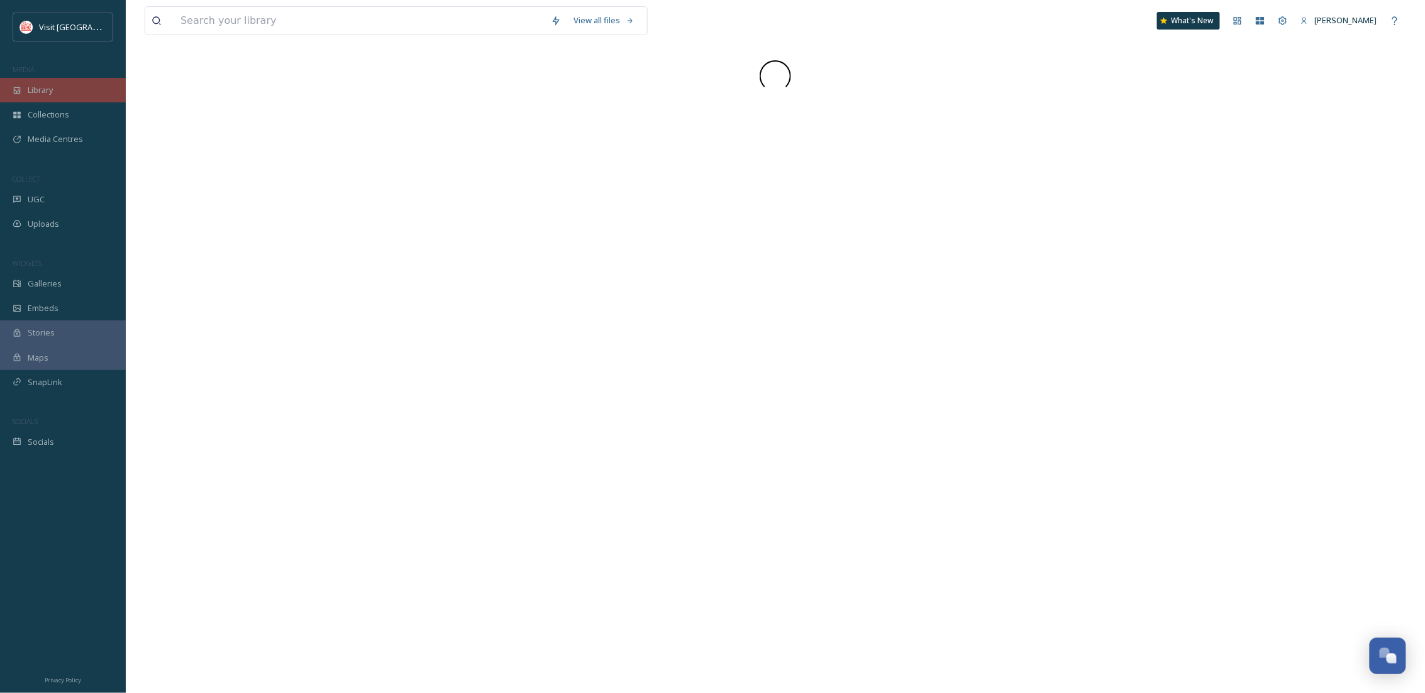
click at [13, 80] on div "Library" at bounding box center [63, 90] width 126 height 25
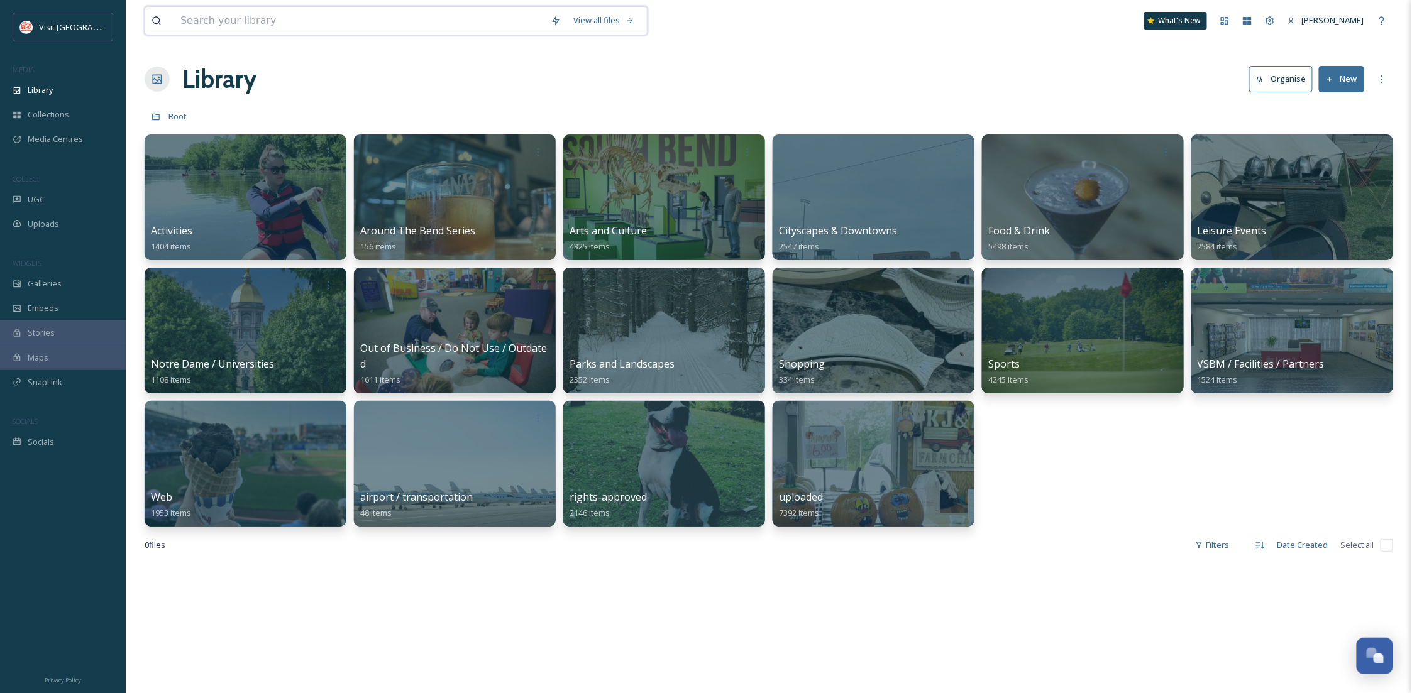
drag, startPoint x: 321, startPoint y: 35, endPoint x: 315, endPoint y: 25, distance: 11.5
click at [321, 35] on input at bounding box center [359, 21] width 370 height 28
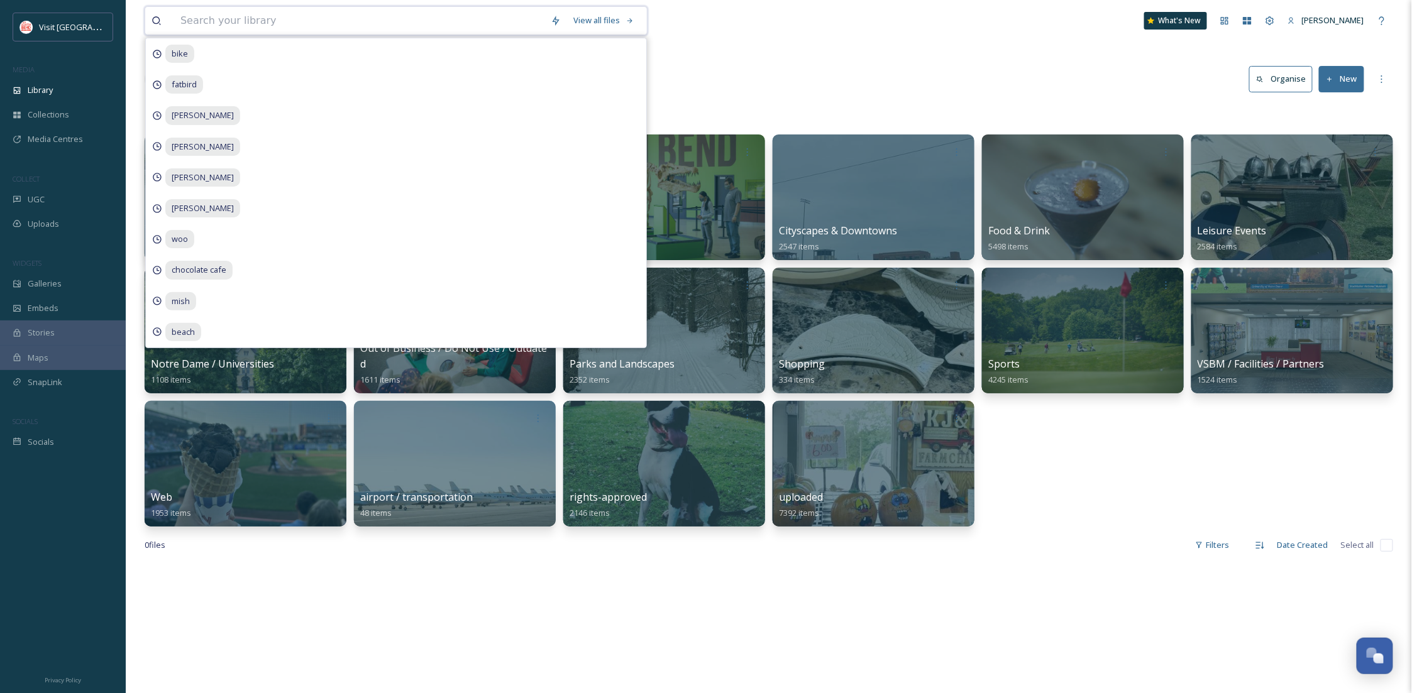
click at [315, 25] on input at bounding box center [359, 21] width 370 height 28
paste input "8ce280d3-59de-4392-98c6-e546d8c58188"
type input "8ce280d3-59de-4392-98c6-e546d8c58188"
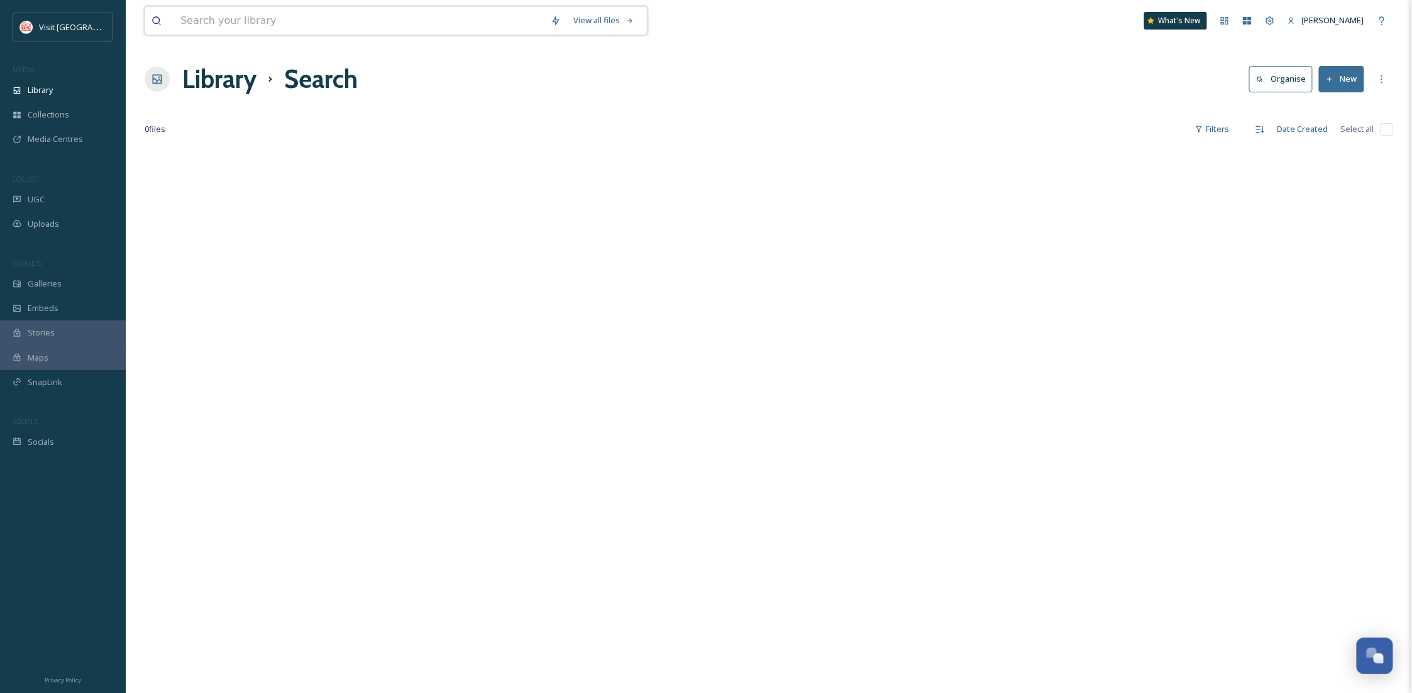
click at [398, 10] on input at bounding box center [359, 21] width 370 height 28
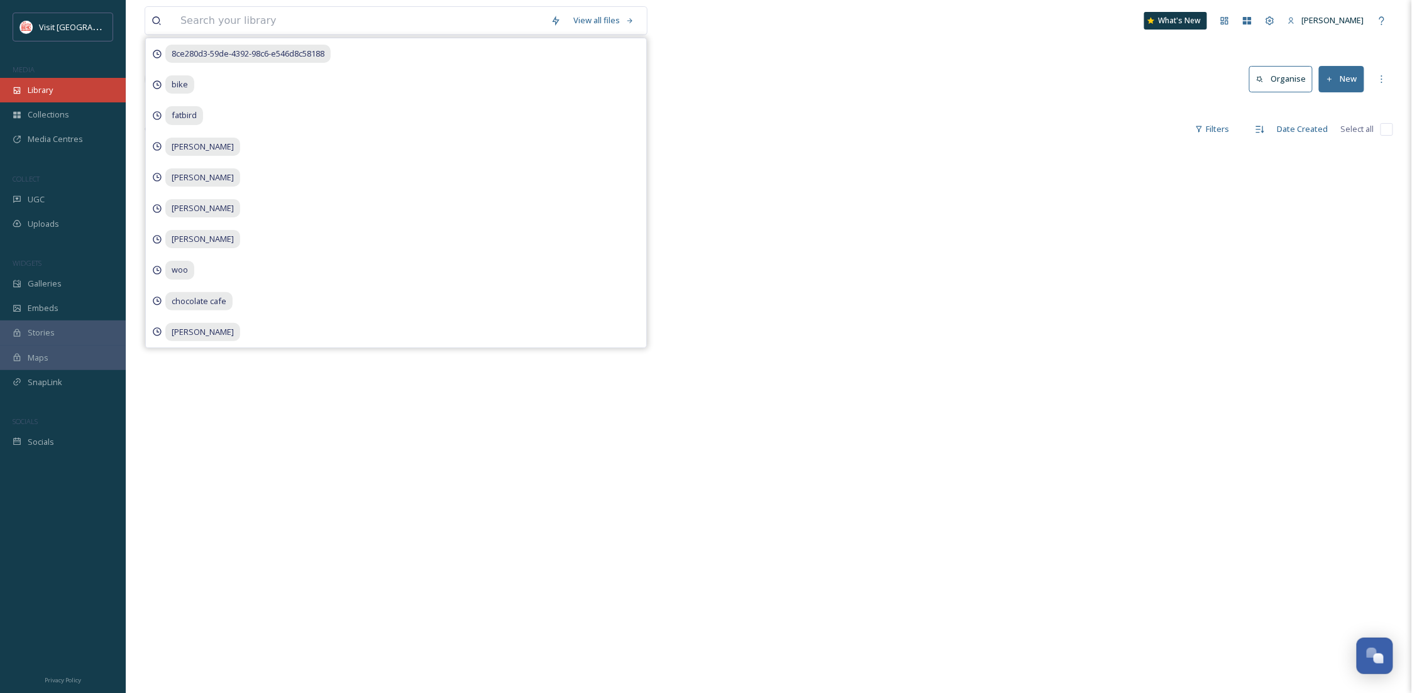
click at [68, 82] on div "Library" at bounding box center [63, 90] width 126 height 25
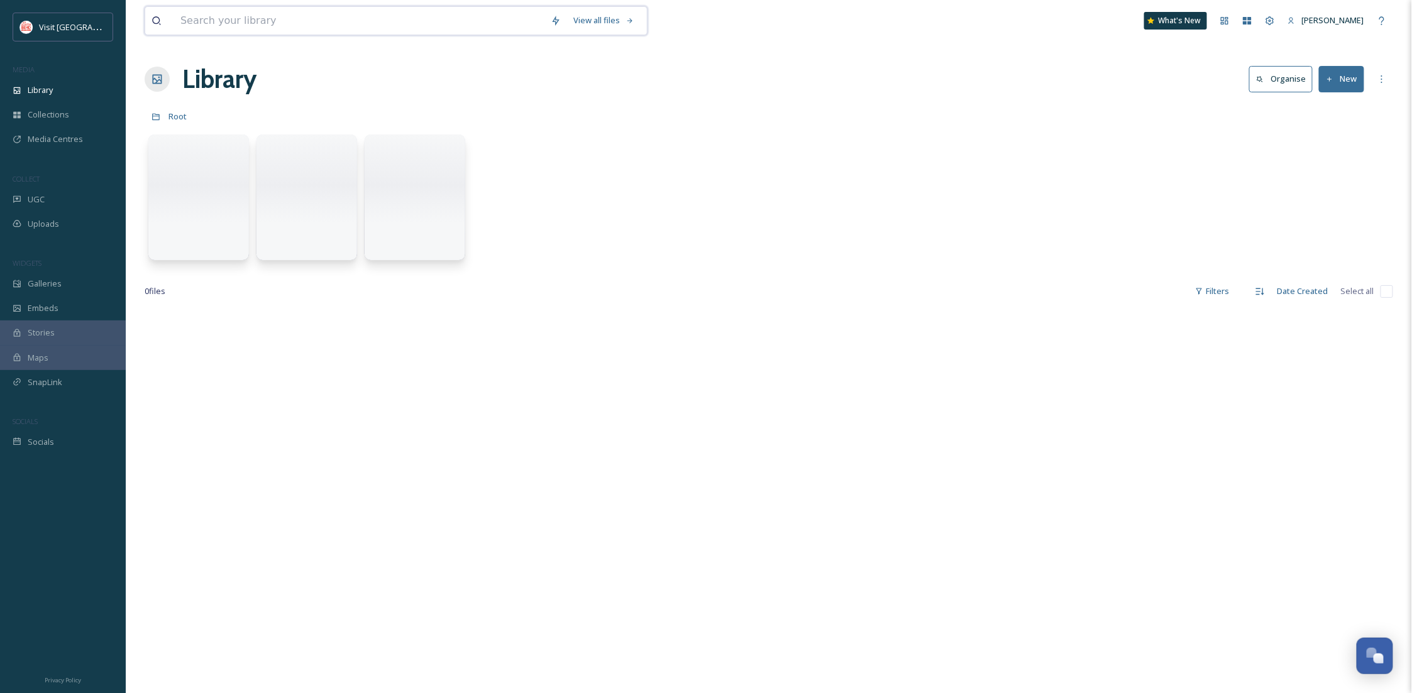
click at [254, 26] on input at bounding box center [359, 21] width 370 height 28
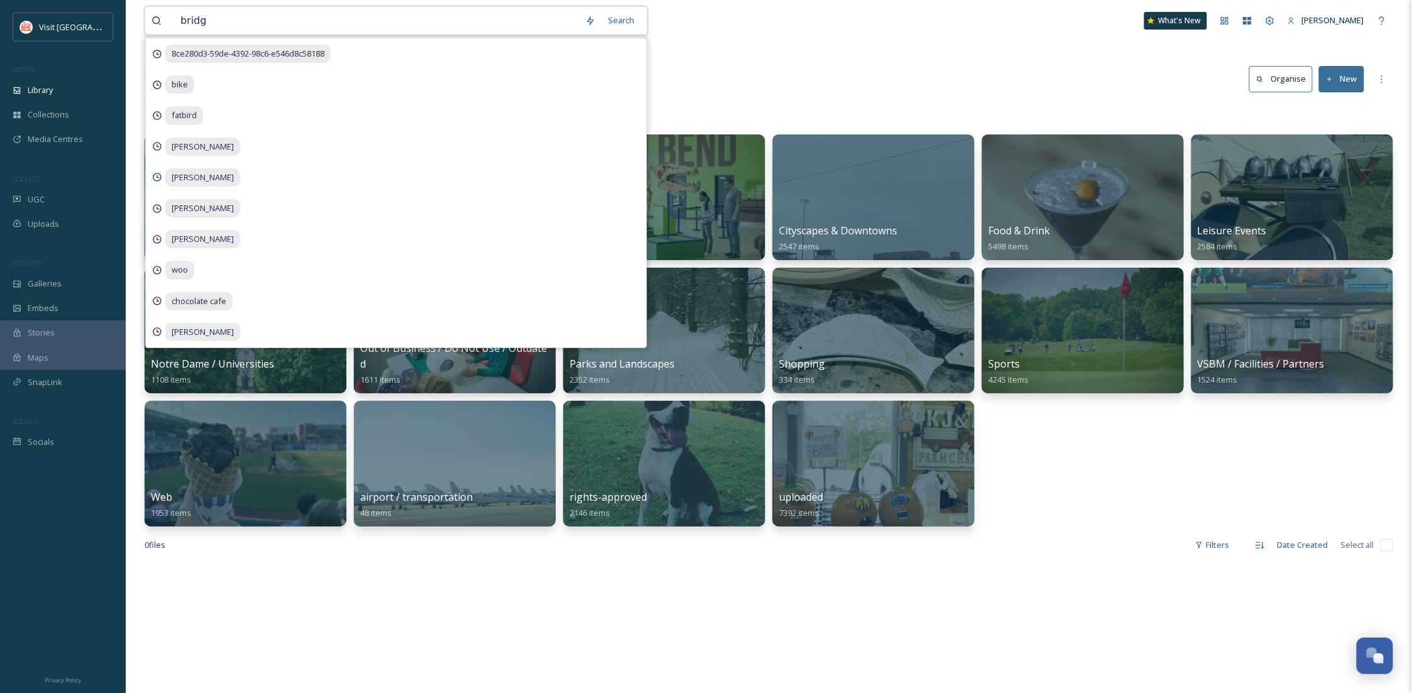
type input "bridge"
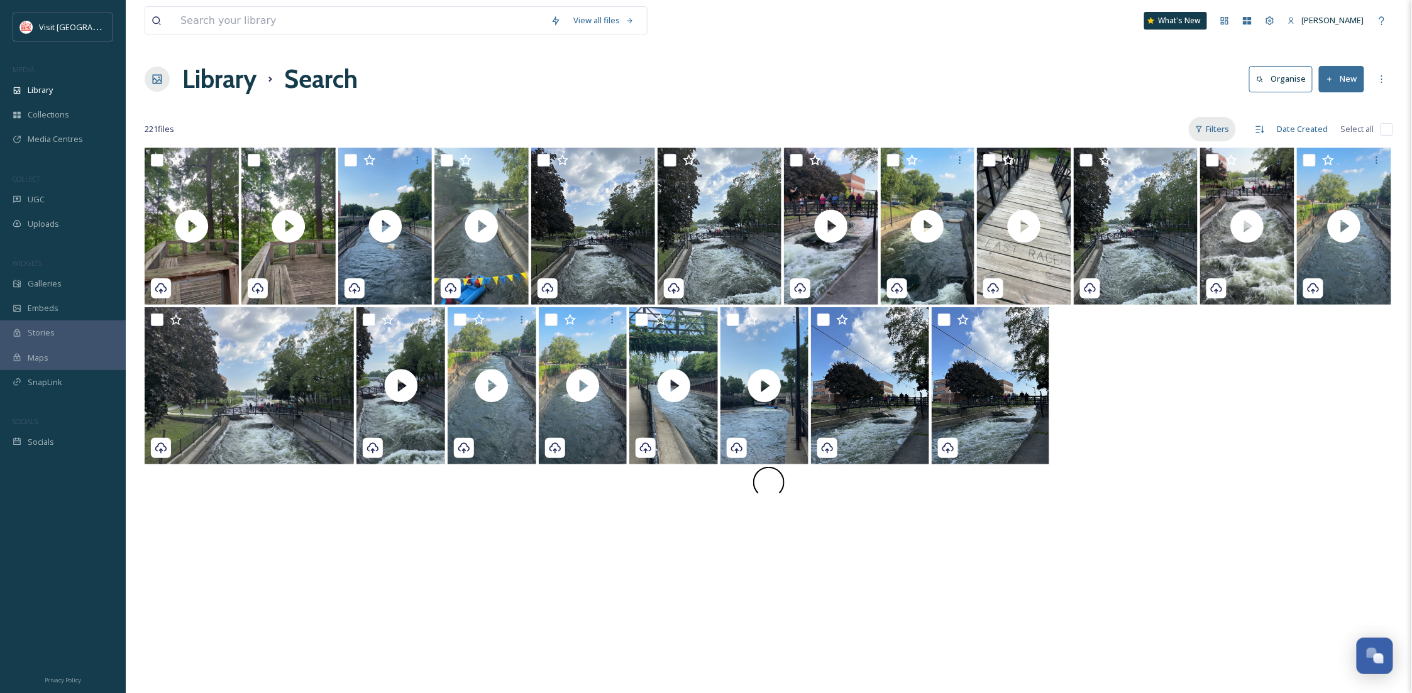
click at [1200, 130] on icon at bounding box center [1199, 129] width 6 height 6
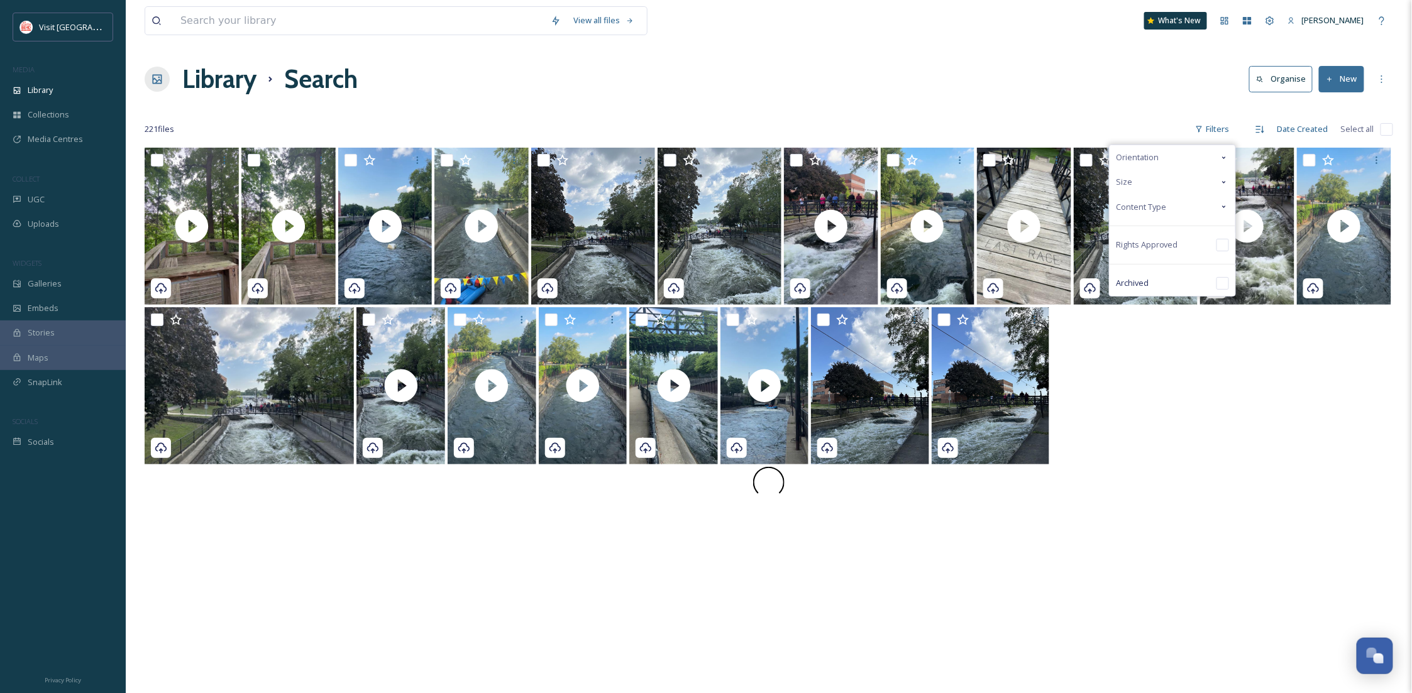
click at [1154, 217] on div "Content Type" at bounding box center [1173, 207] width 126 height 25
click at [1160, 237] on span "Image" at bounding box center [1152, 232] width 23 height 12
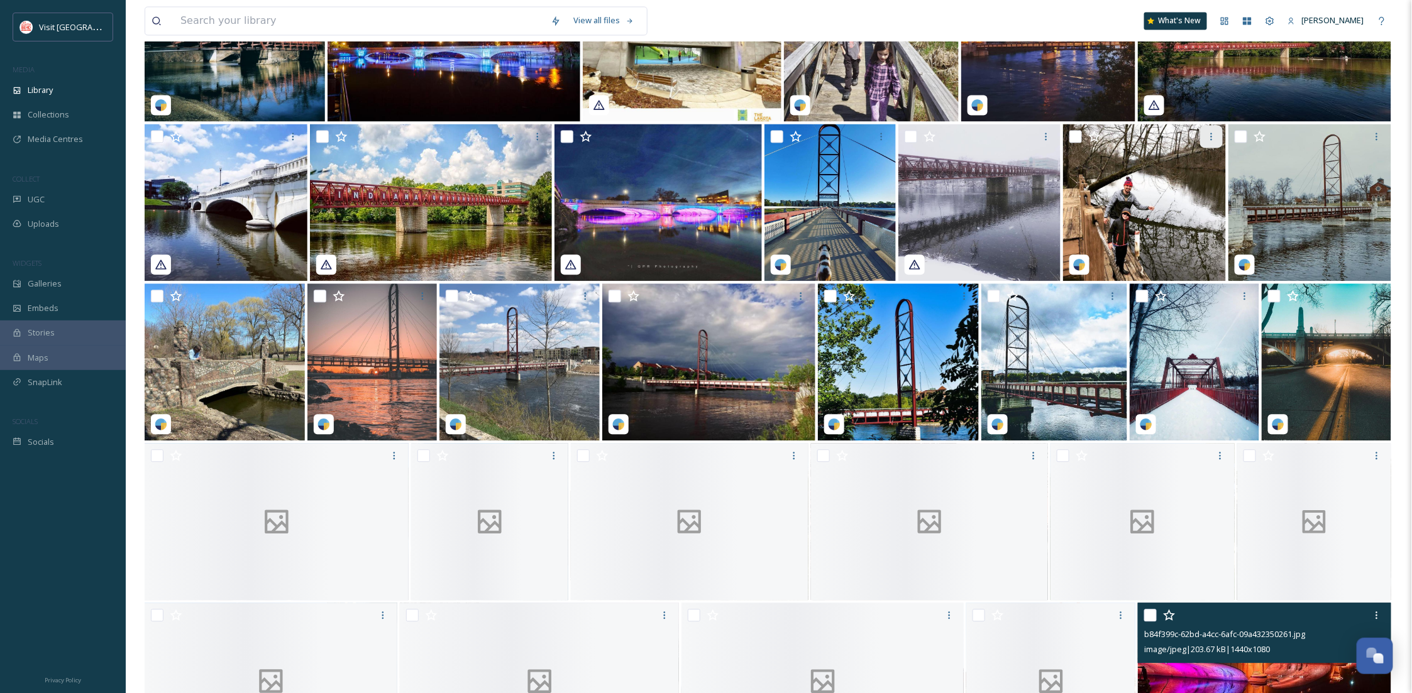
scroll to position [1481, 0]
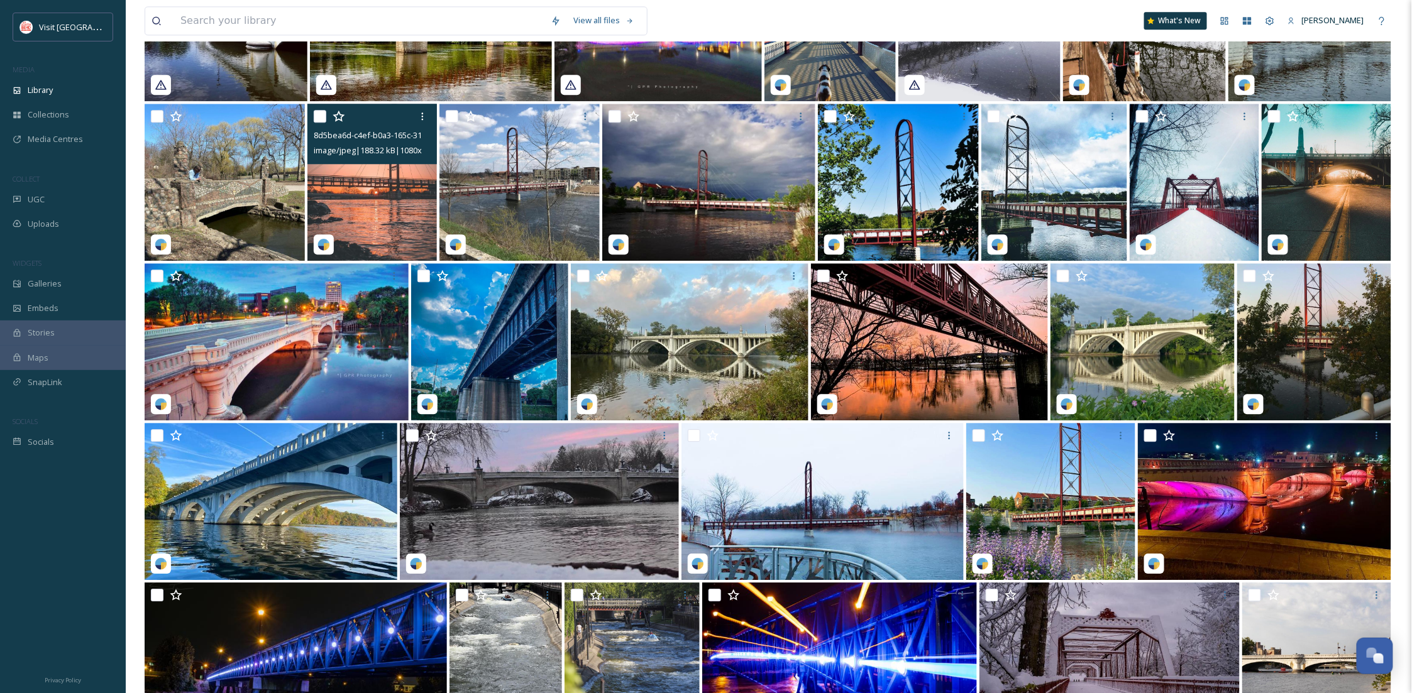
click at [369, 220] on img at bounding box center [371, 182] width 129 height 157
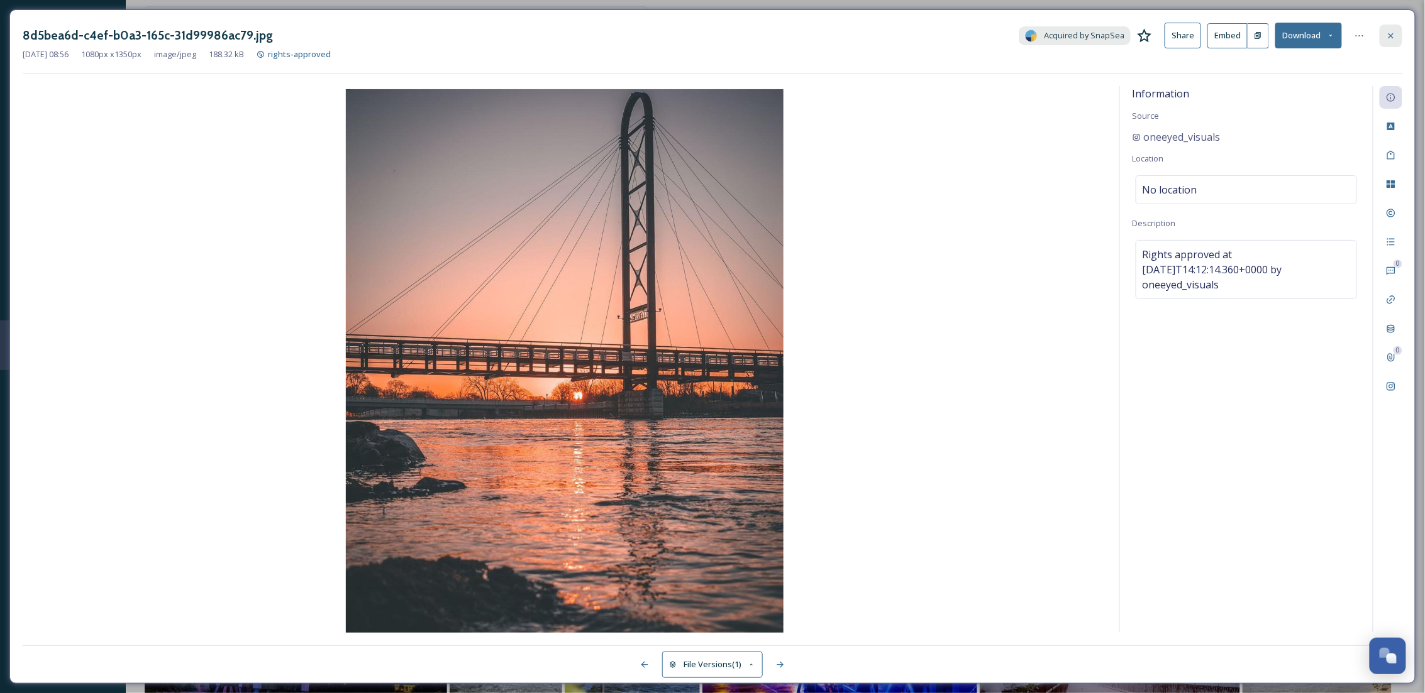
click at [1394, 35] on icon at bounding box center [1391, 36] width 10 height 10
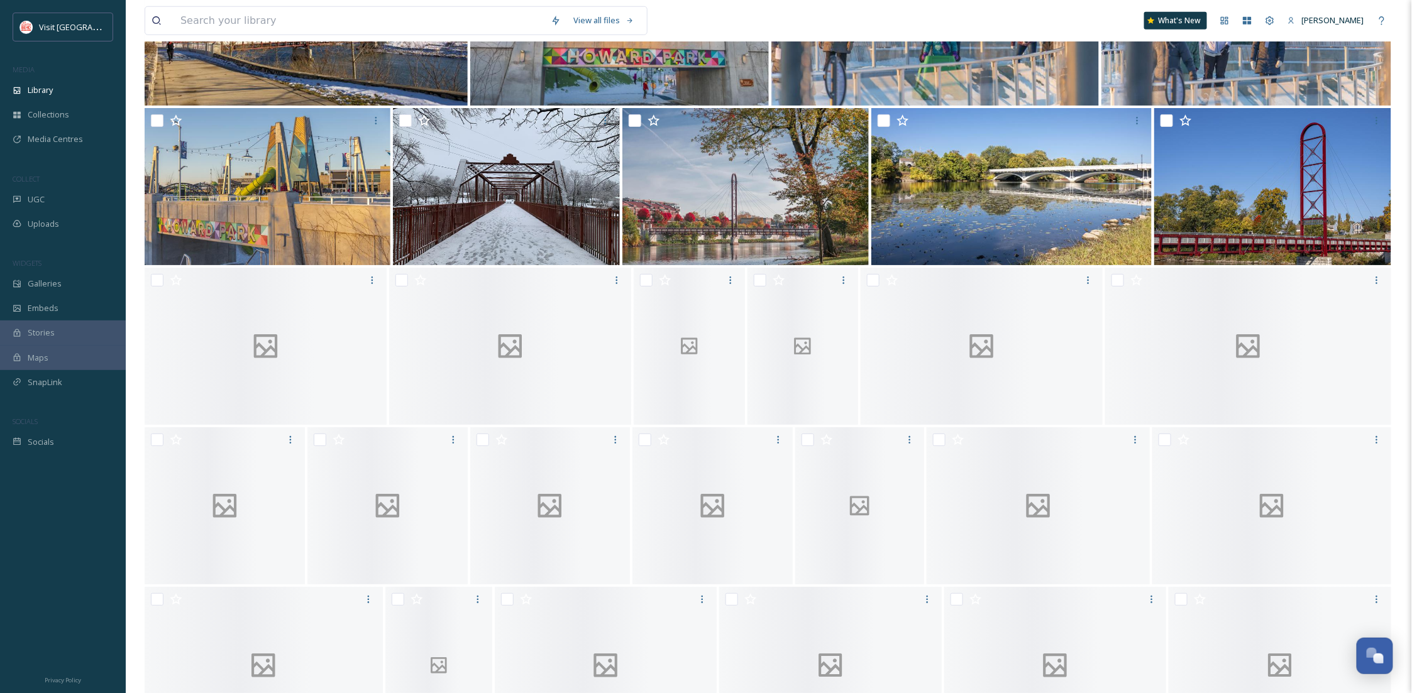
scroll to position [2934, 0]
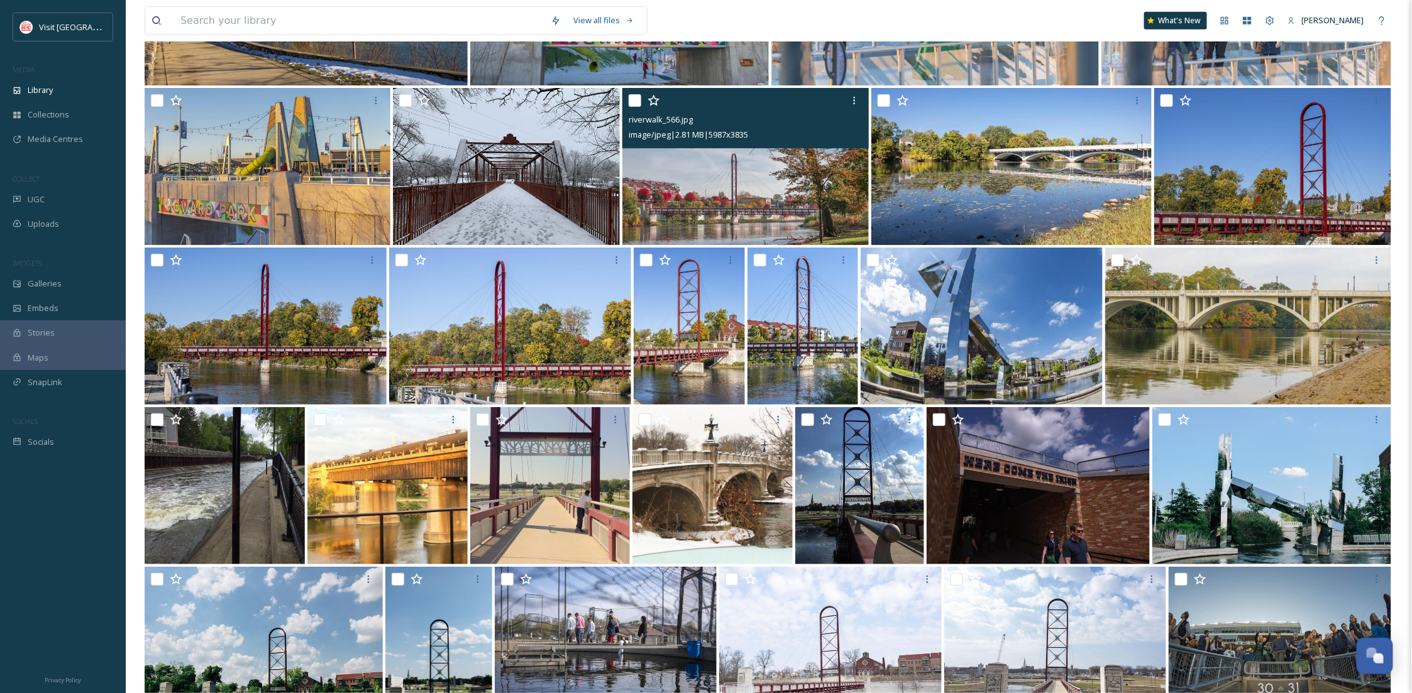
click at [757, 155] on img at bounding box center [745, 166] width 246 height 157
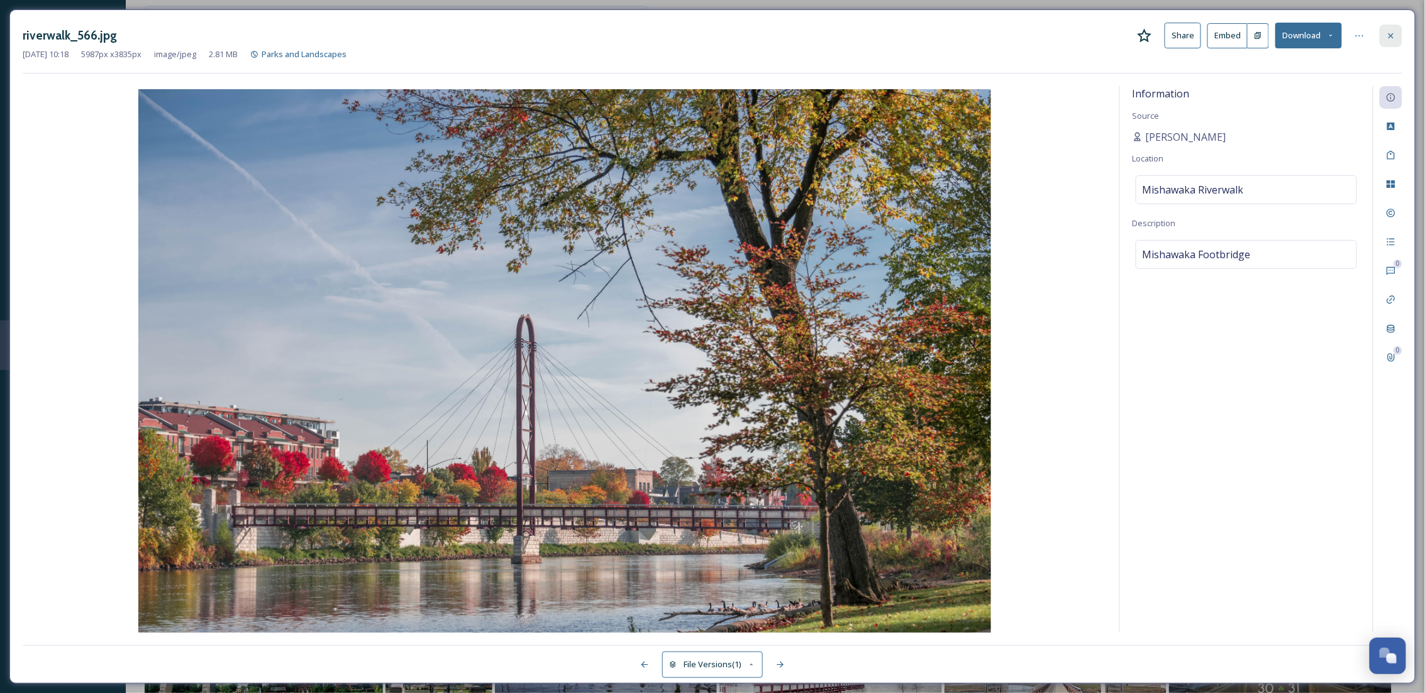
click at [1389, 36] on icon at bounding box center [1391, 36] width 10 height 10
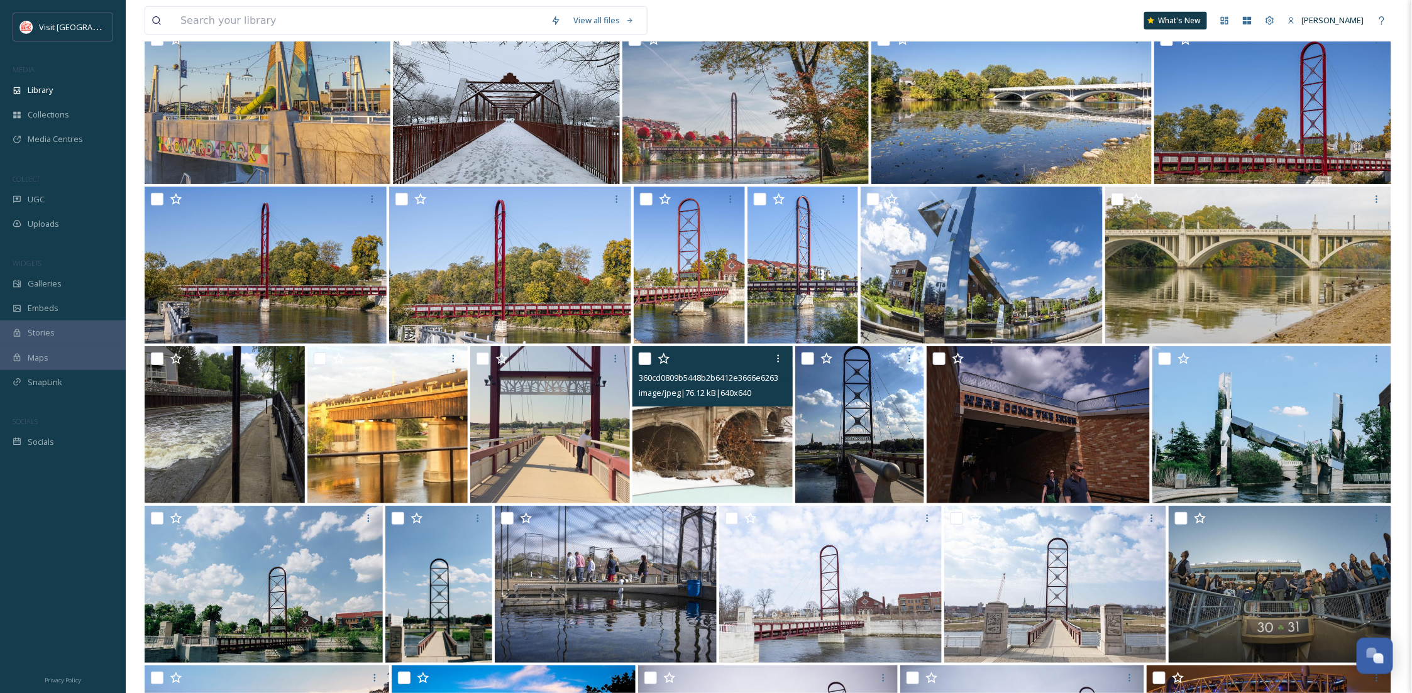
scroll to position [2934, 0]
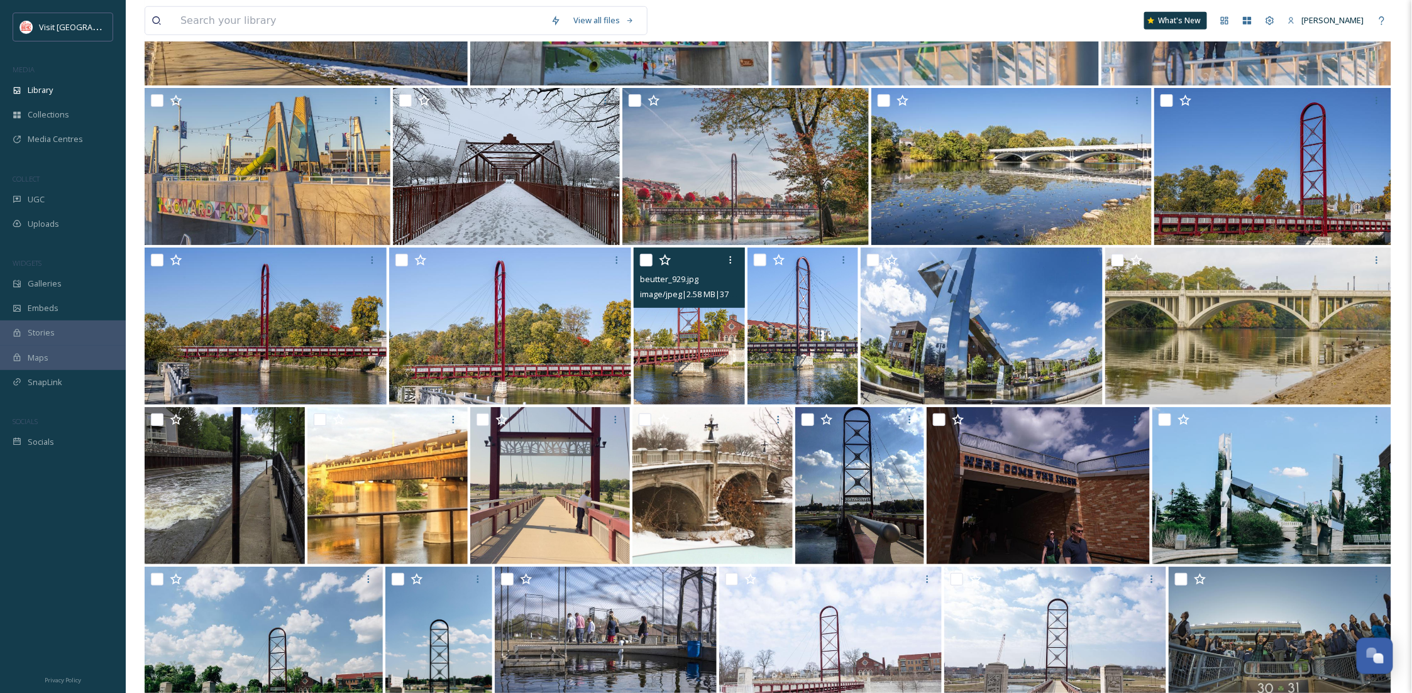
click at [690, 358] on img at bounding box center [689, 326] width 111 height 157
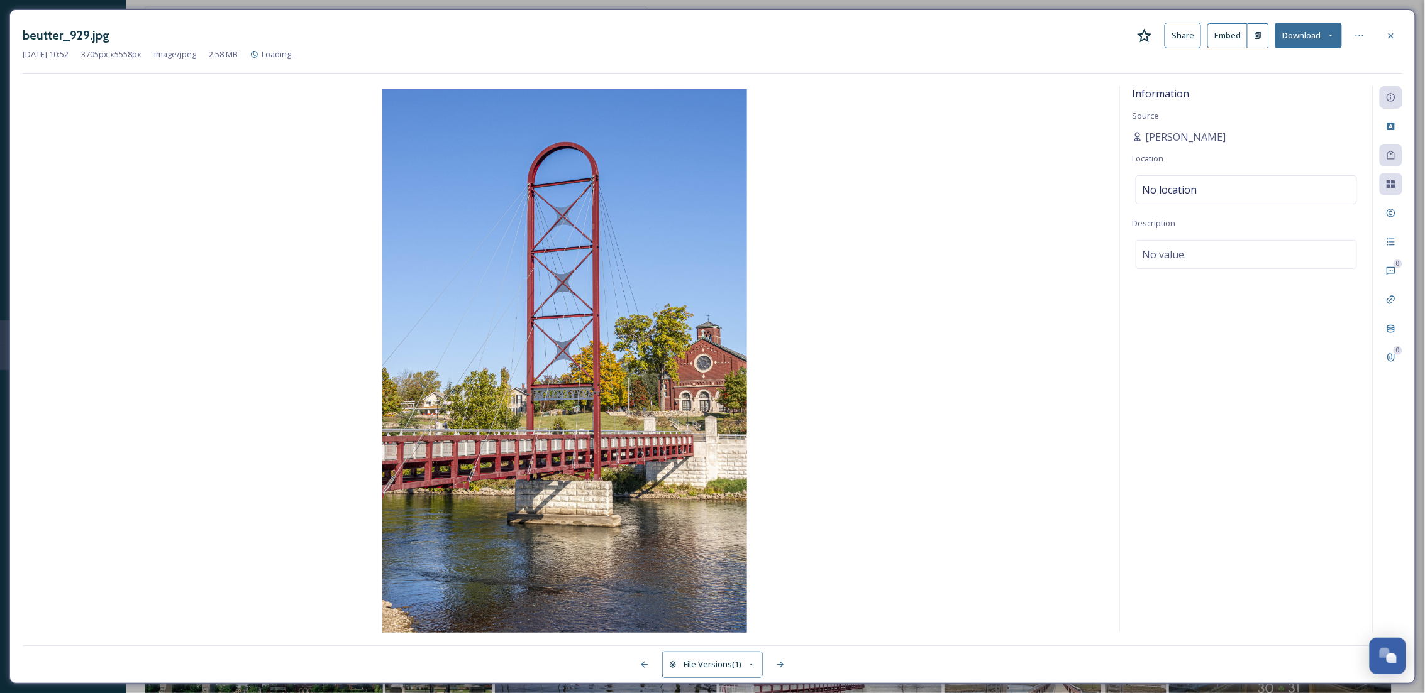
click at [1320, 28] on button "Download" at bounding box center [1308, 36] width 67 height 26
click at [1301, 60] on span "Download Original (3705 x 5558)" at bounding box center [1275, 64] width 119 height 12
click at [1386, 31] on icon at bounding box center [1391, 36] width 10 height 10
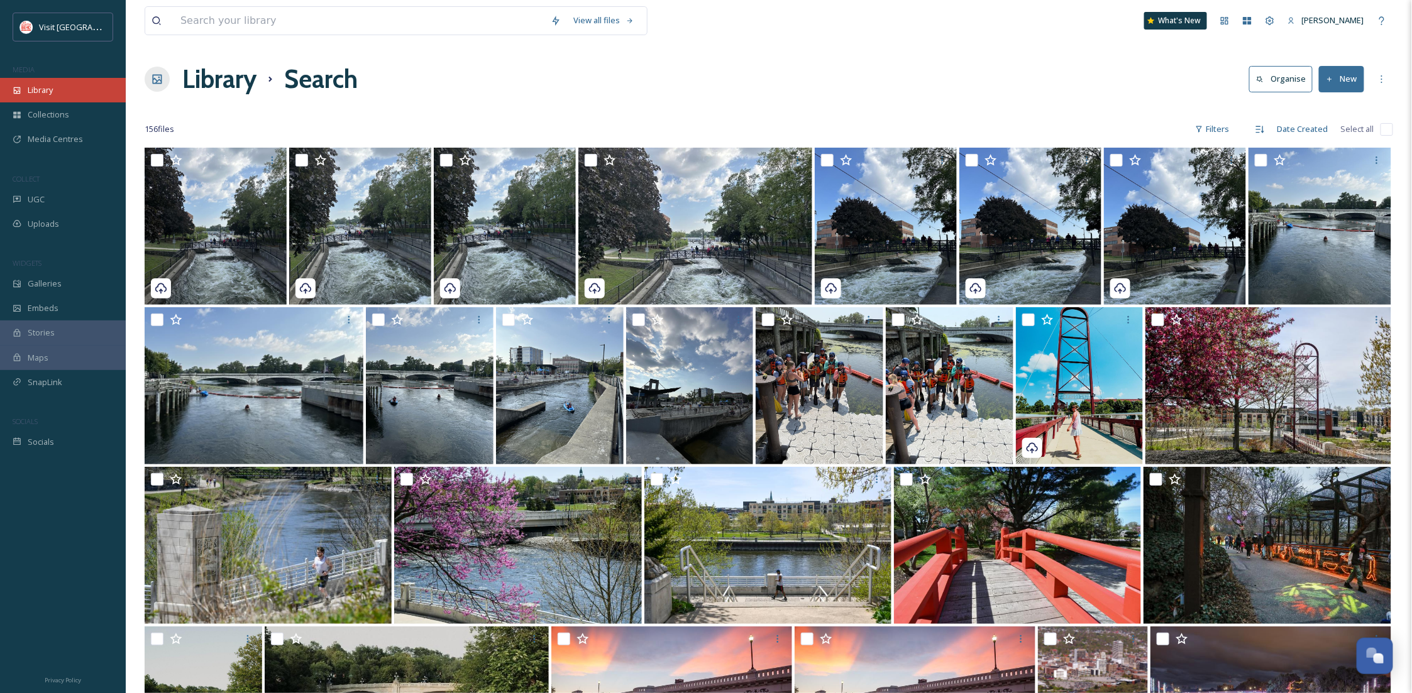
click at [46, 93] on span "Library" at bounding box center [40, 90] width 25 height 12
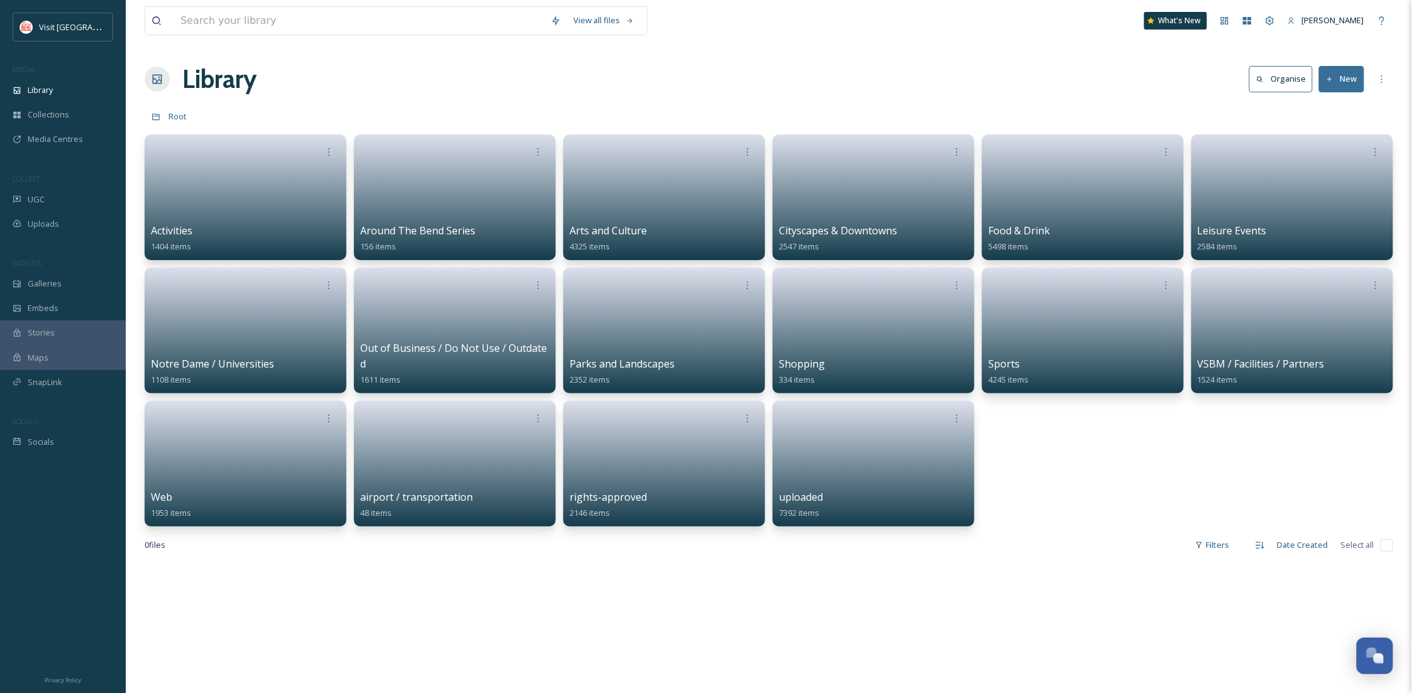
click at [1348, 74] on button "New" at bounding box center [1341, 79] width 45 height 26
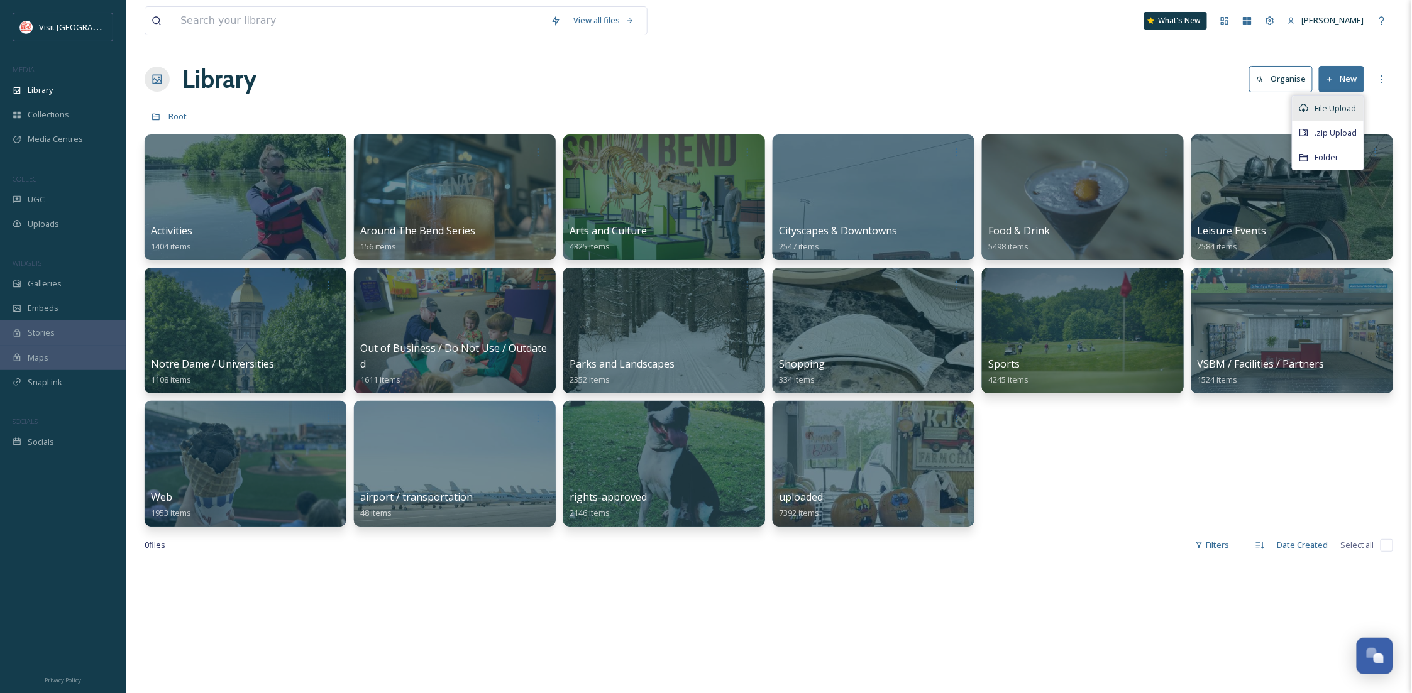
click at [1330, 106] on span "File Upload" at bounding box center [1335, 108] width 41 height 12
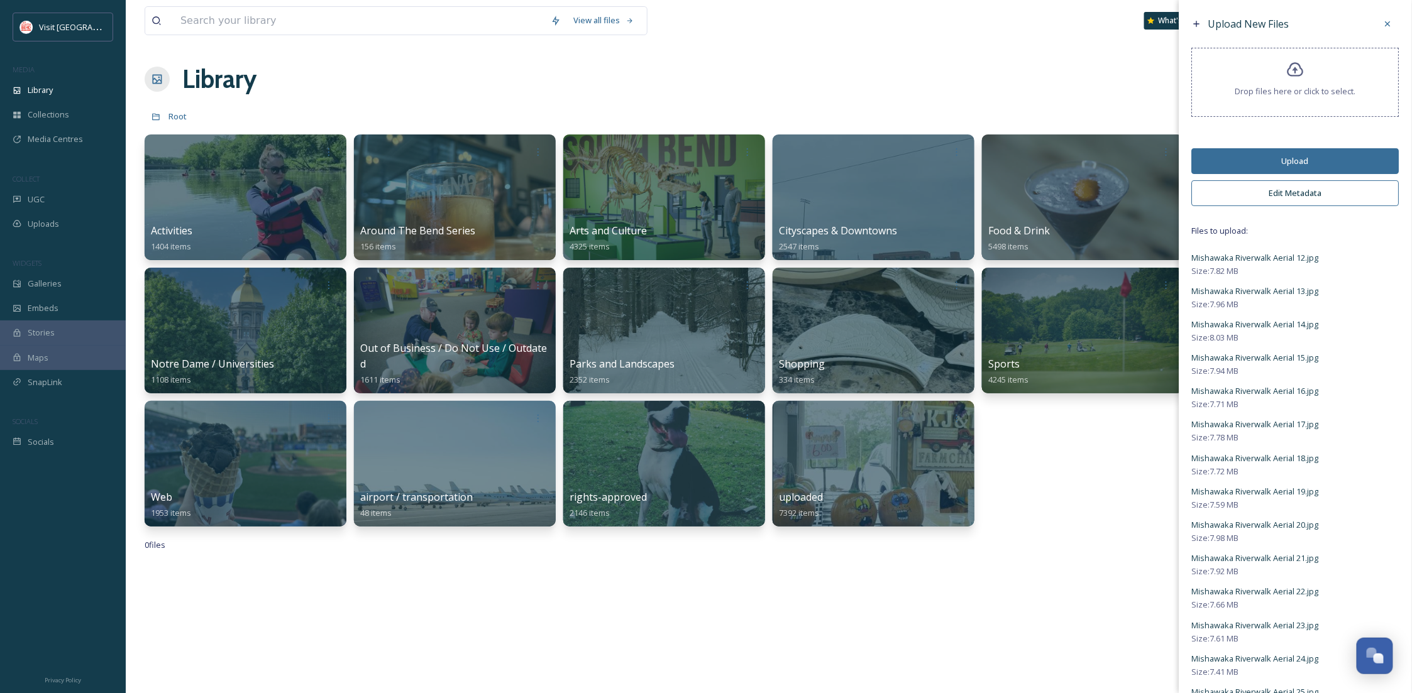
click at [1256, 161] on button "Upload" at bounding box center [1295, 161] width 207 height 26
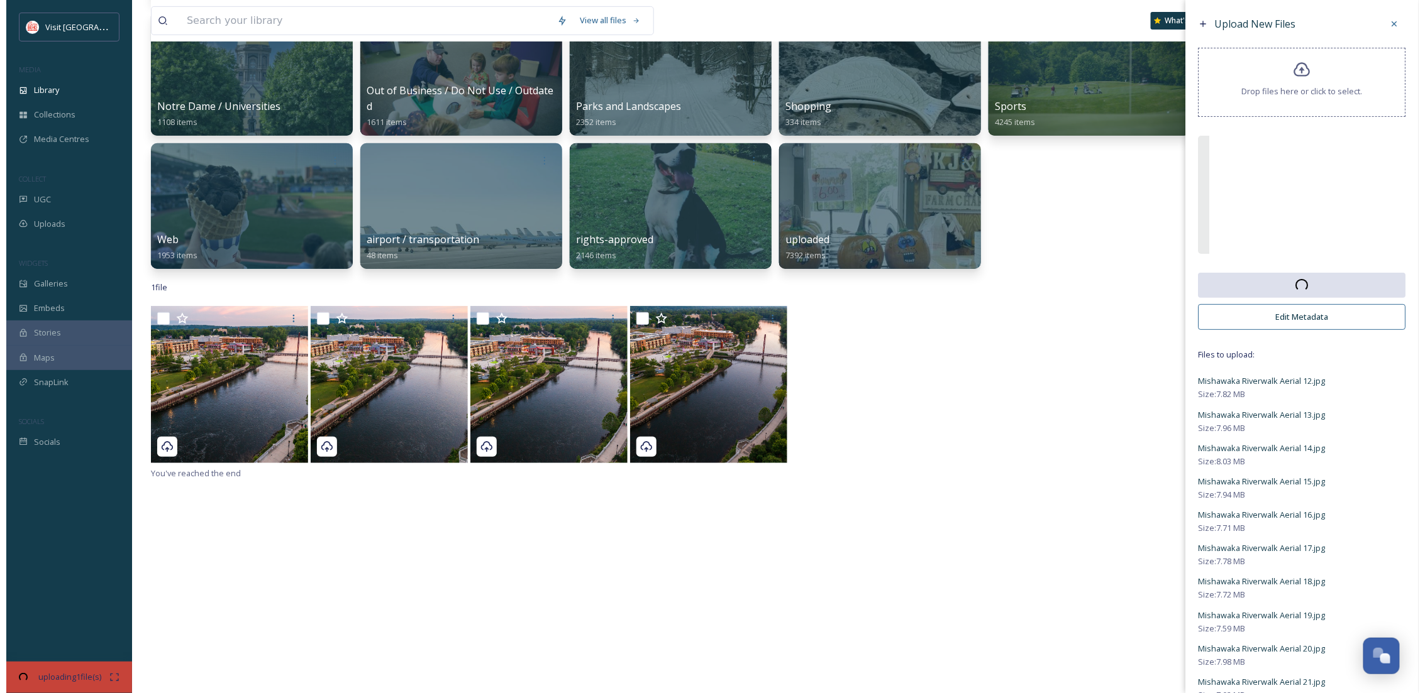
scroll to position [223, 0]
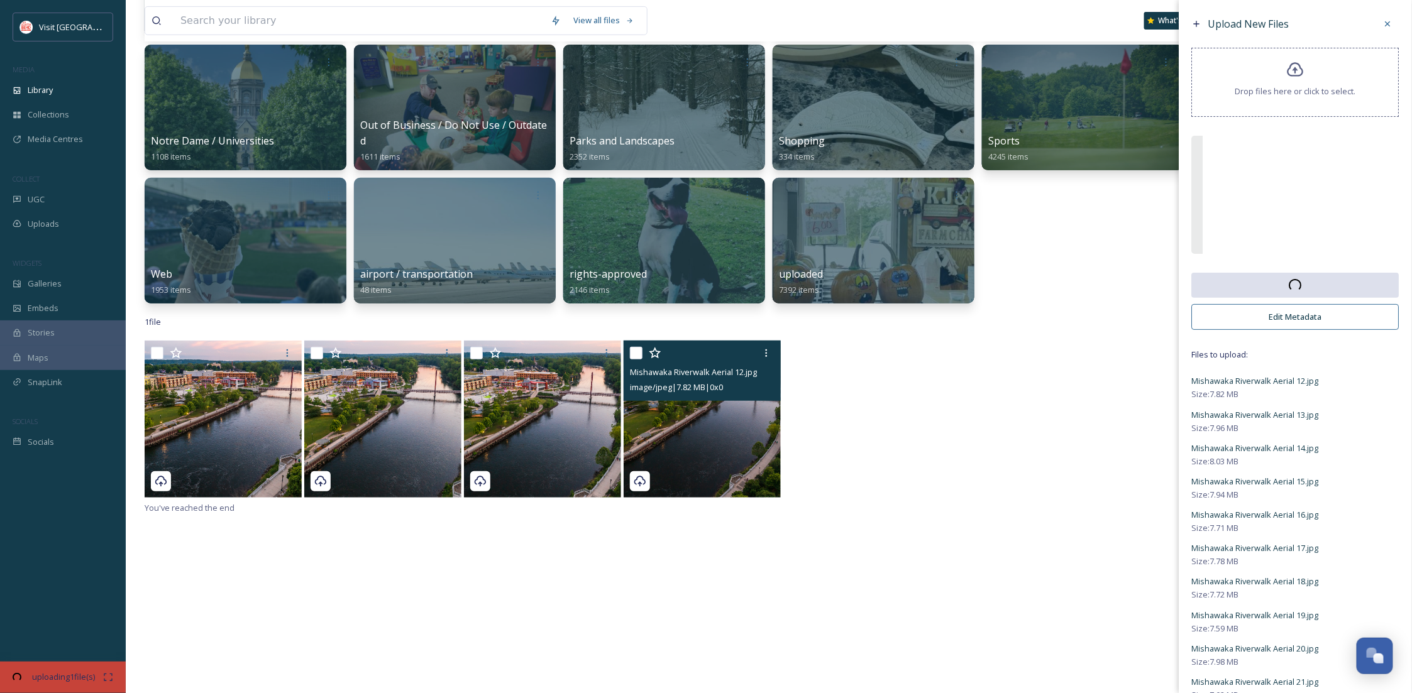
click at [665, 451] on img at bounding box center [702, 419] width 157 height 157
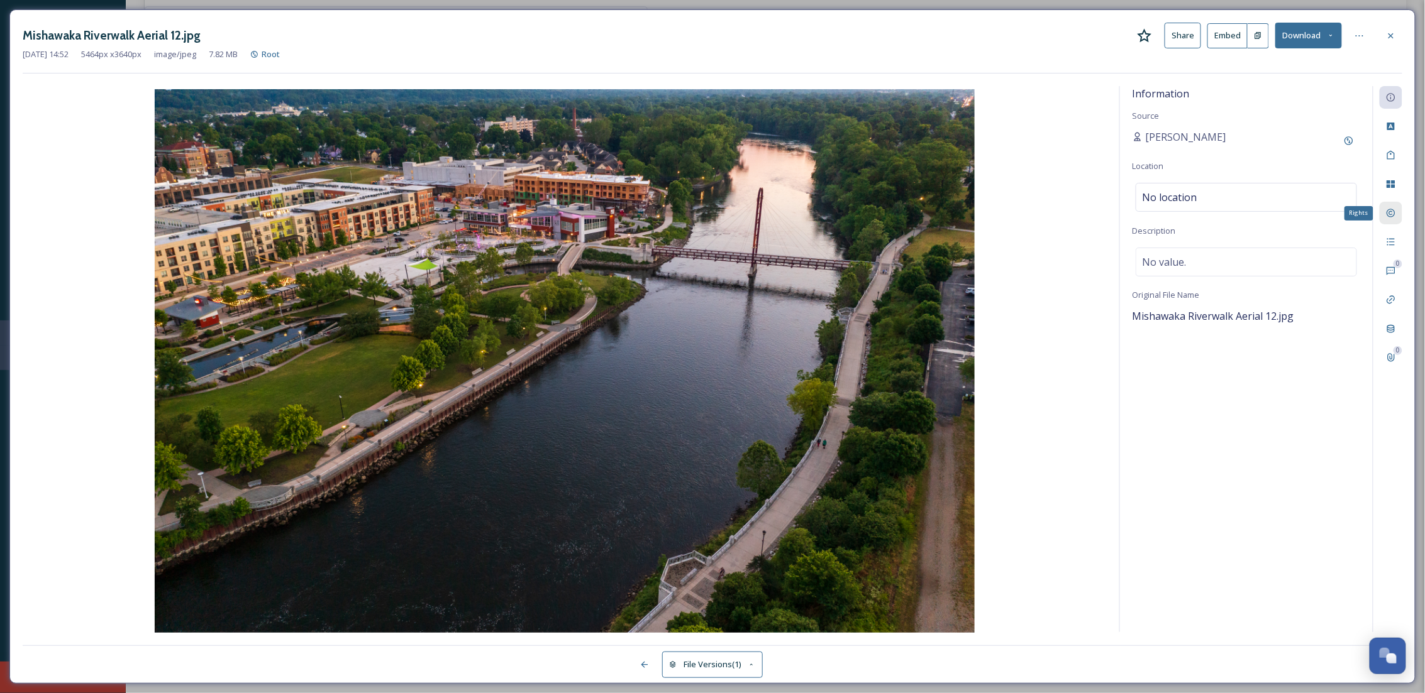
click at [1391, 218] on icon at bounding box center [1391, 213] width 10 height 10
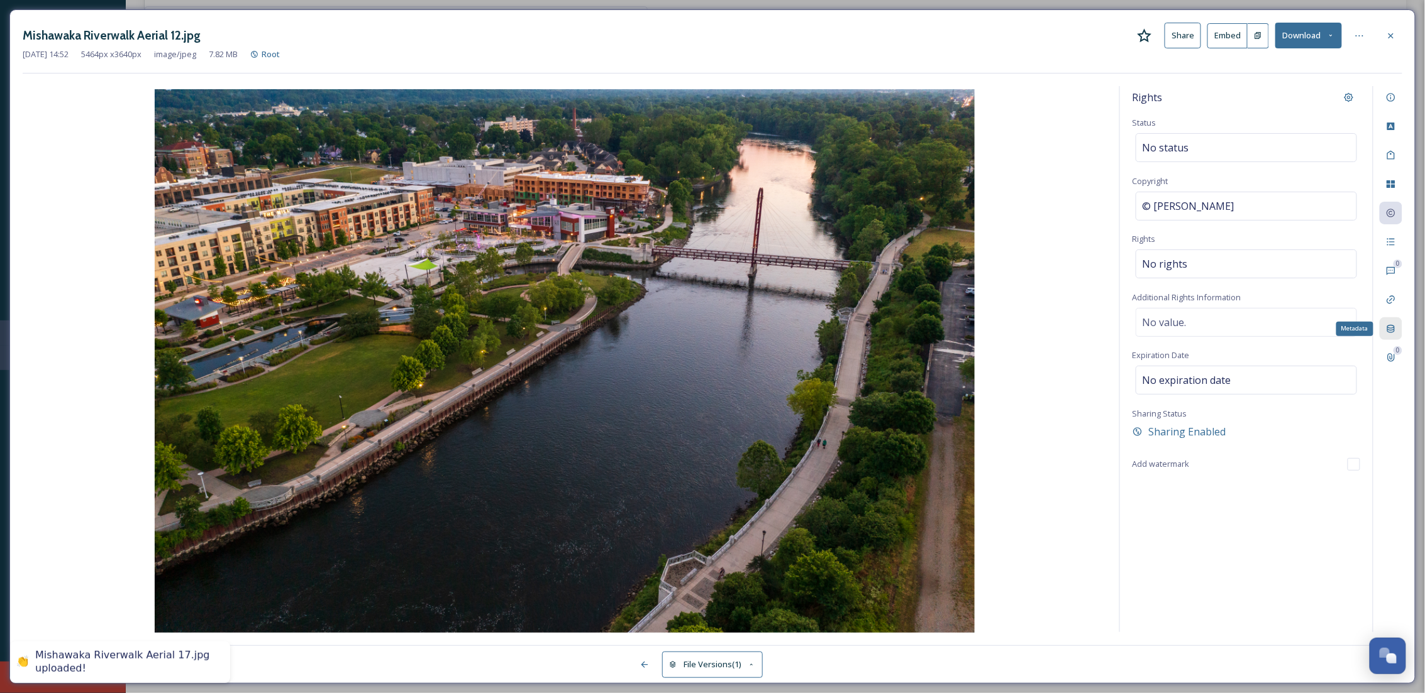
click at [1387, 338] on div "Metadata" at bounding box center [1390, 328] width 23 height 23
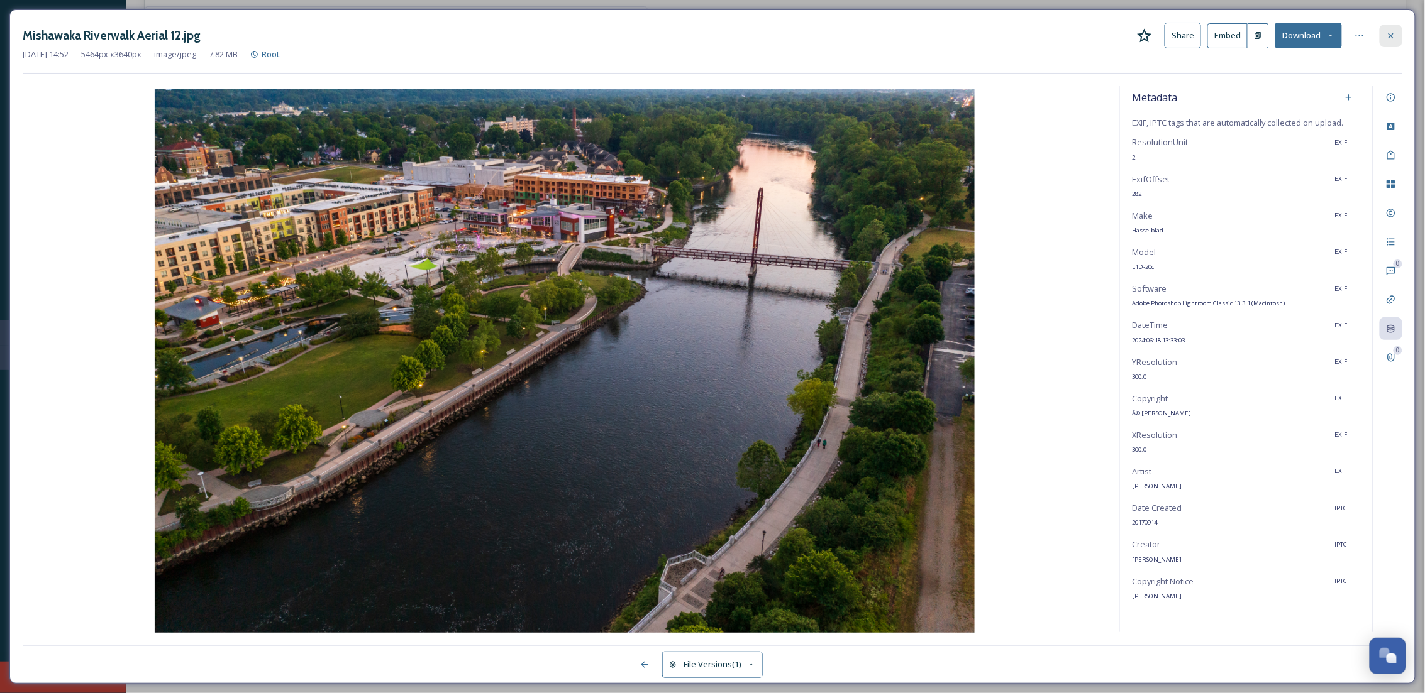
click at [1387, 41] on div at bounding box center [1390, 36] width 23 height 23
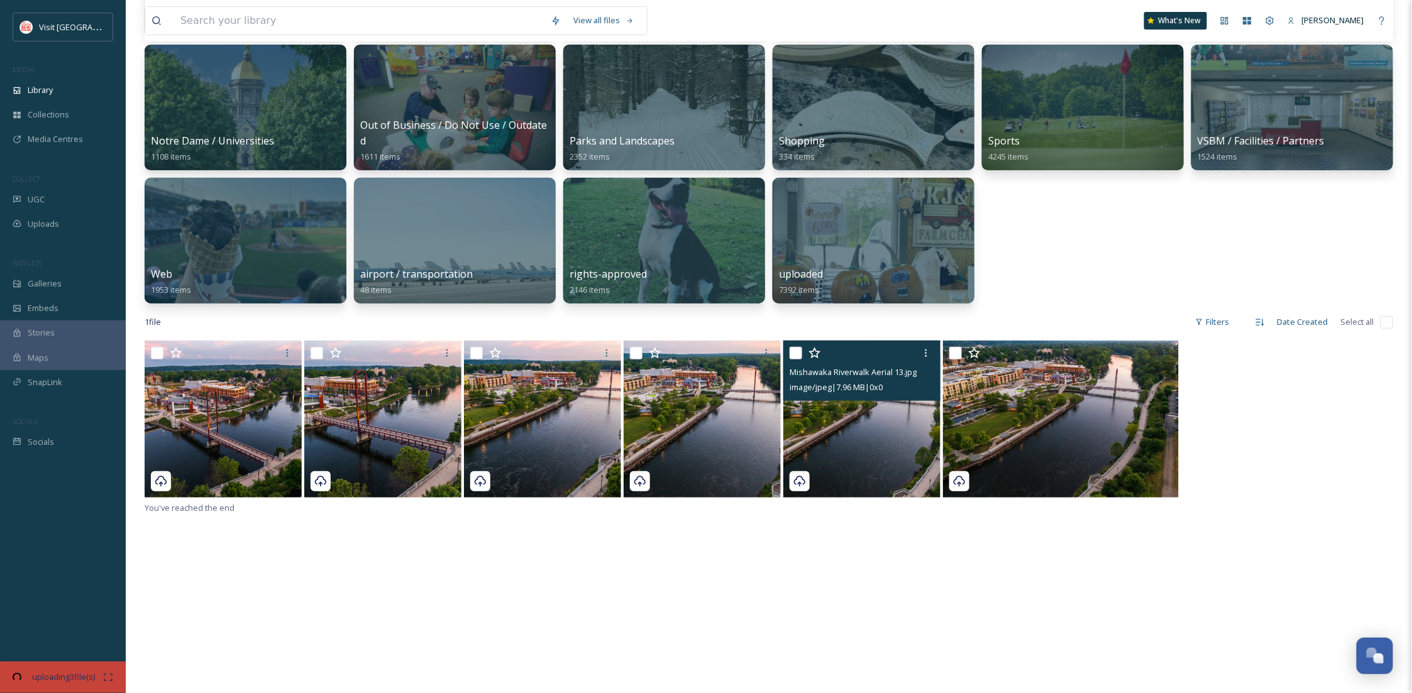
click at [863, 461] on img at bounding box center [861, 419] width 157 height 157
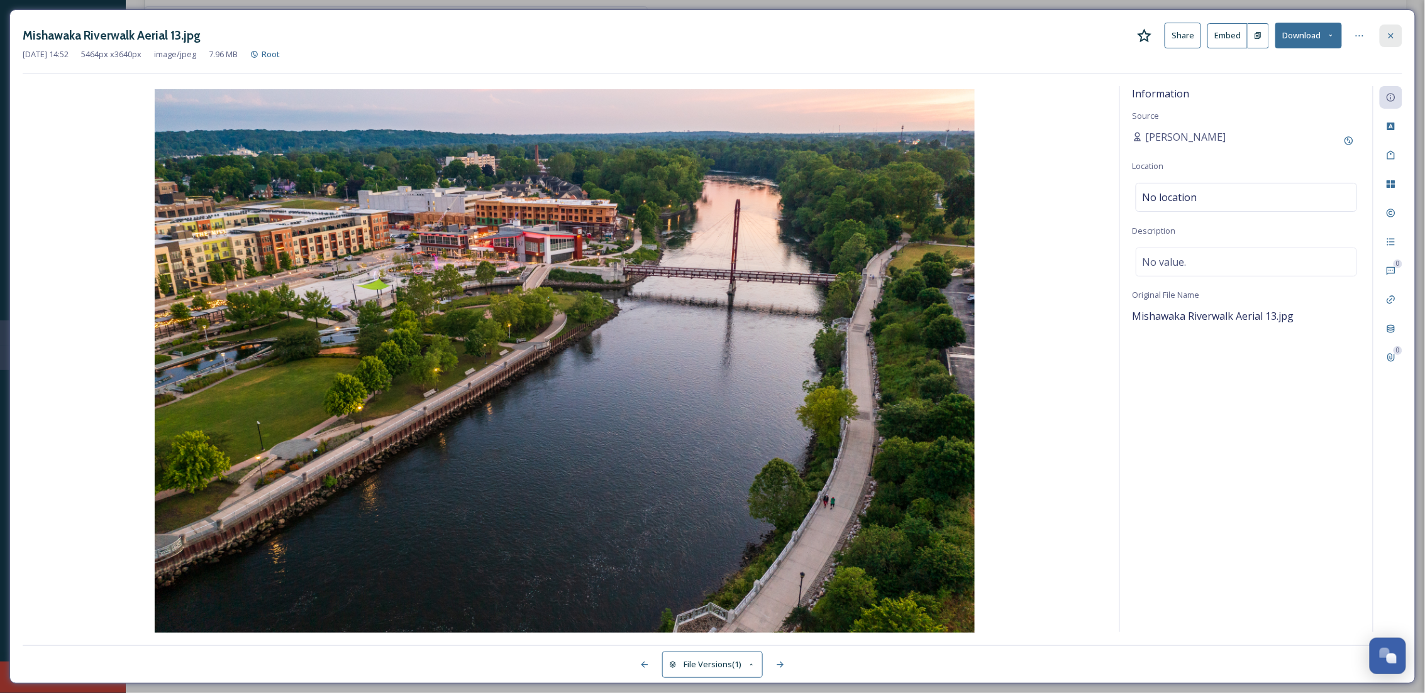
click at [1394, 44] on div at bounding box center [1390, 36] width 23 height 23
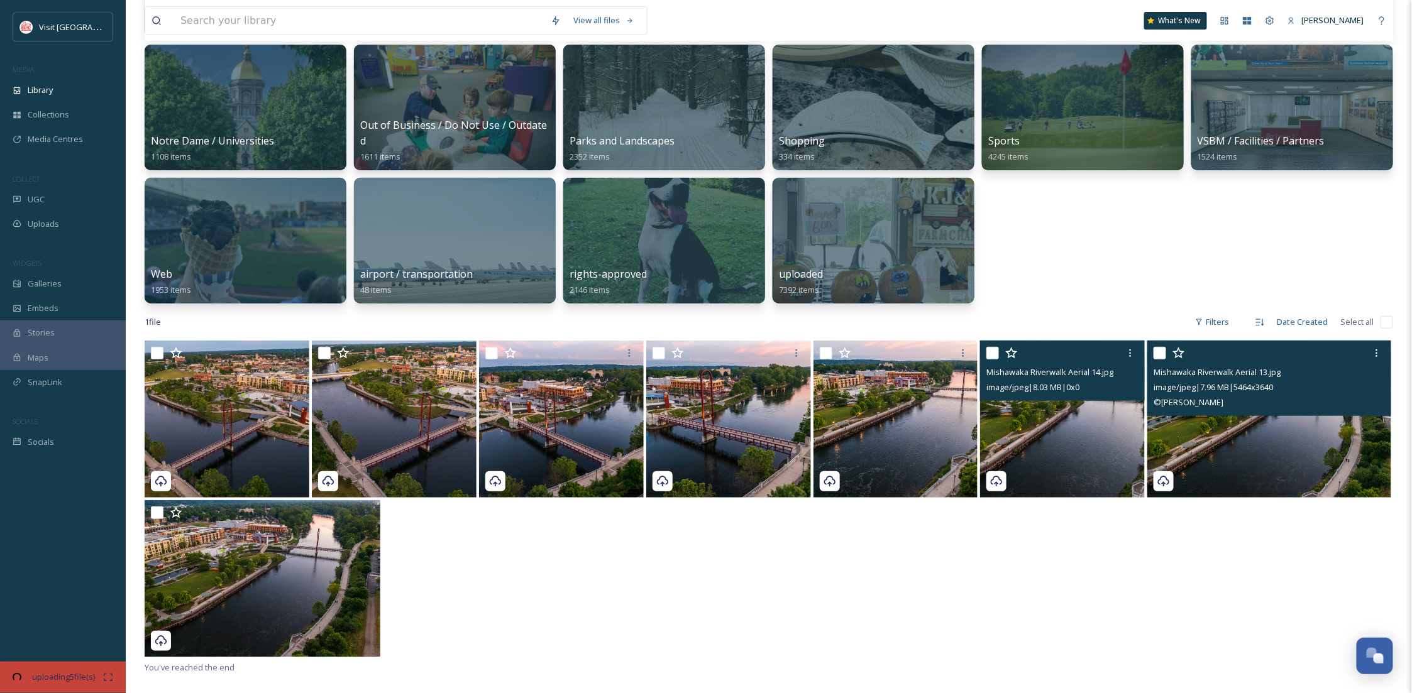
click at [1094, 429] on img at bounding box center [1062, 419] width 165 height 157
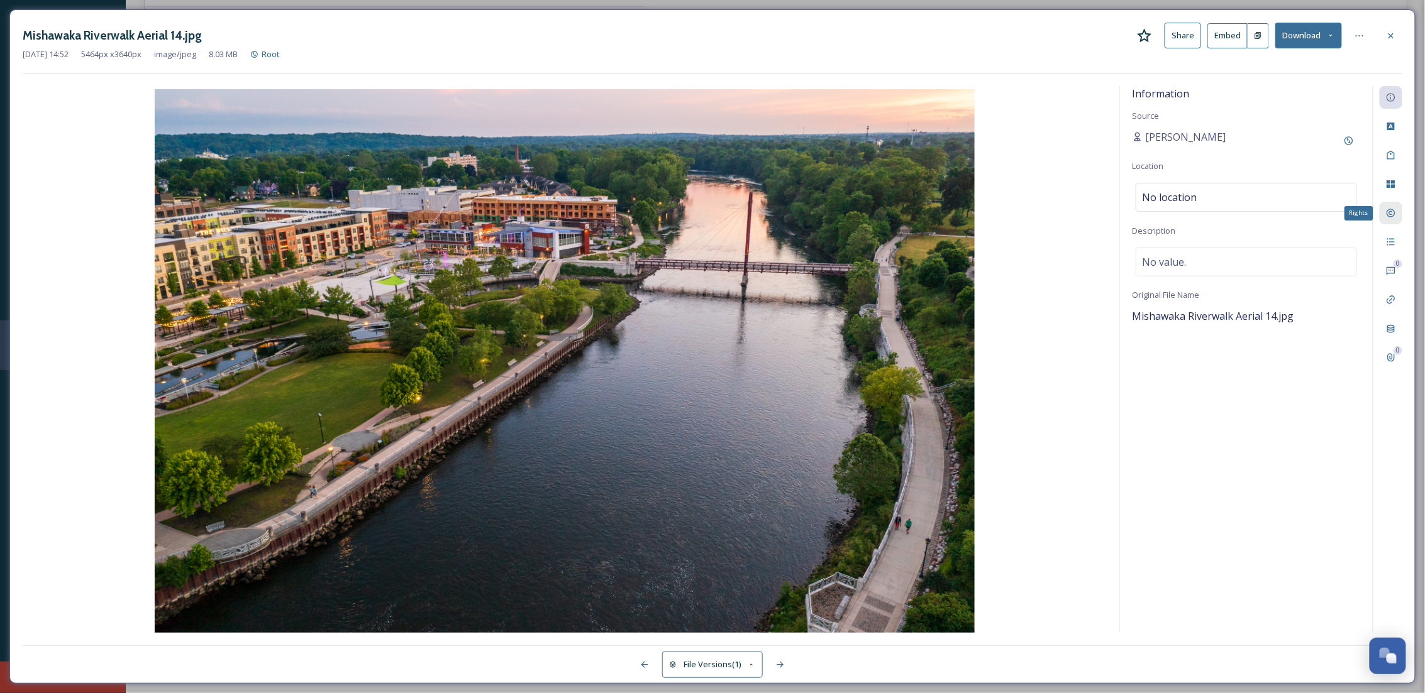
click at [1390, 220] on div "Rights" at bounding box center [1390, 213] width 23 height 23
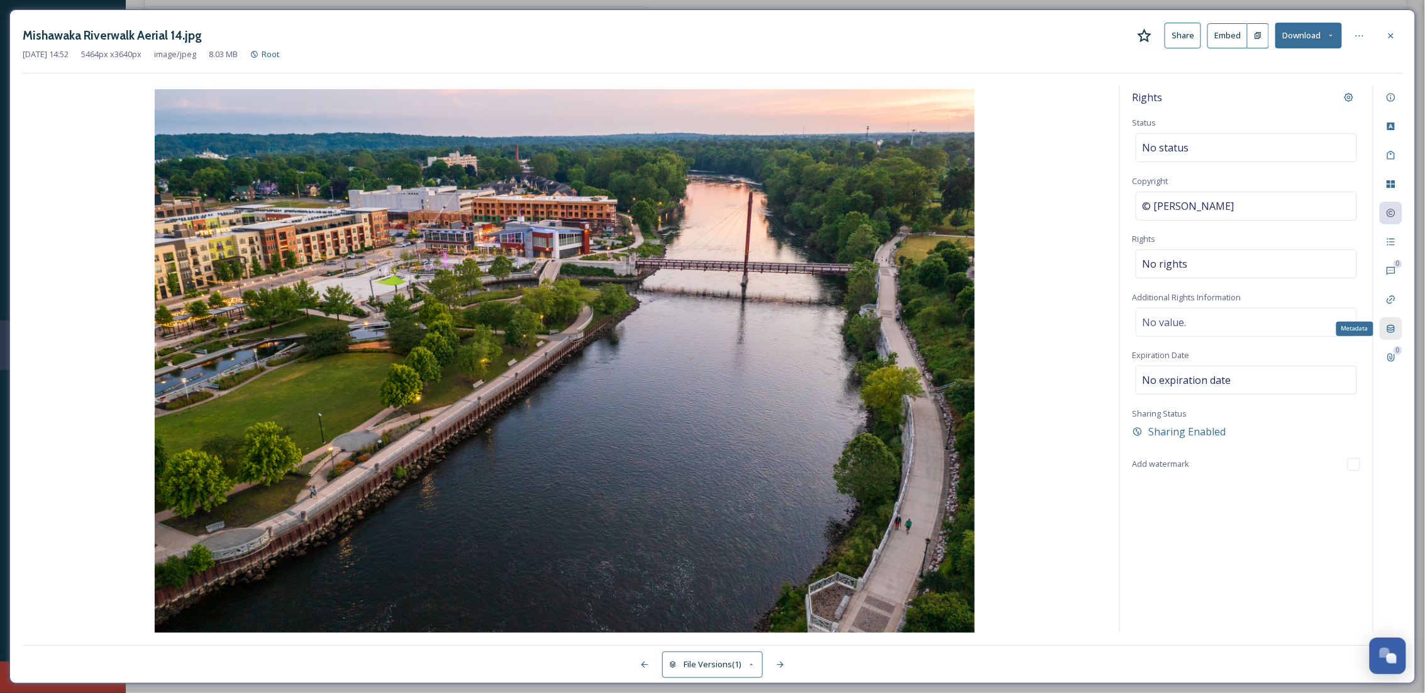
click at [1391, 326] on icon at bounding box center [1391, 329] width 10 height 10
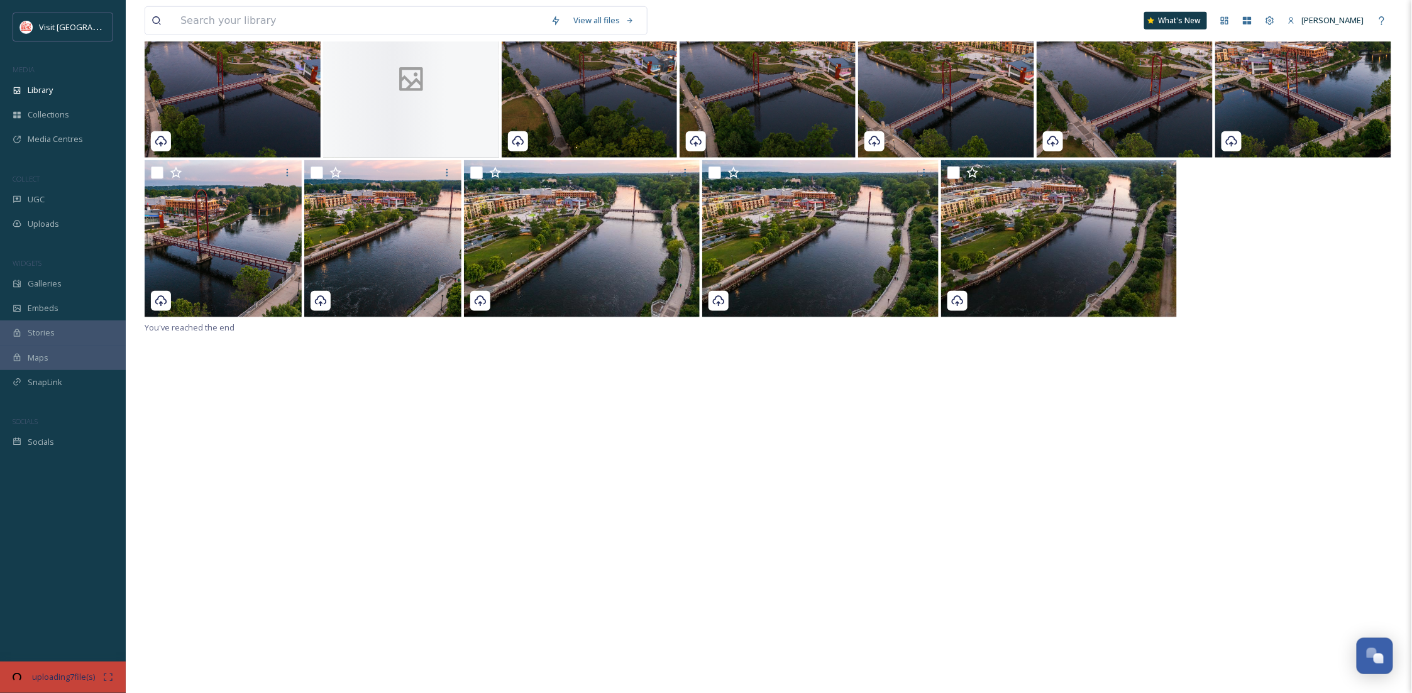
scroll to position [564, 0]
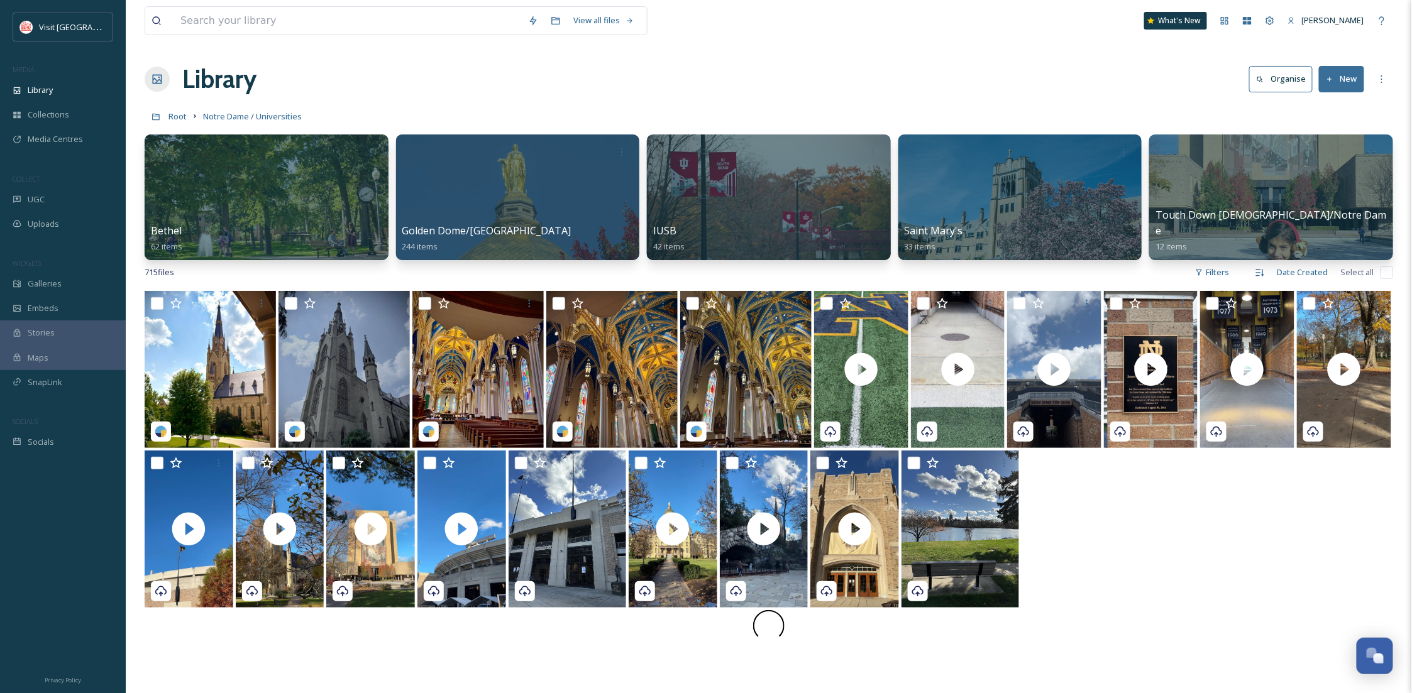
scroll to position [190, 0]
